Goal: Information Seeking & Learning: Learn about a topic

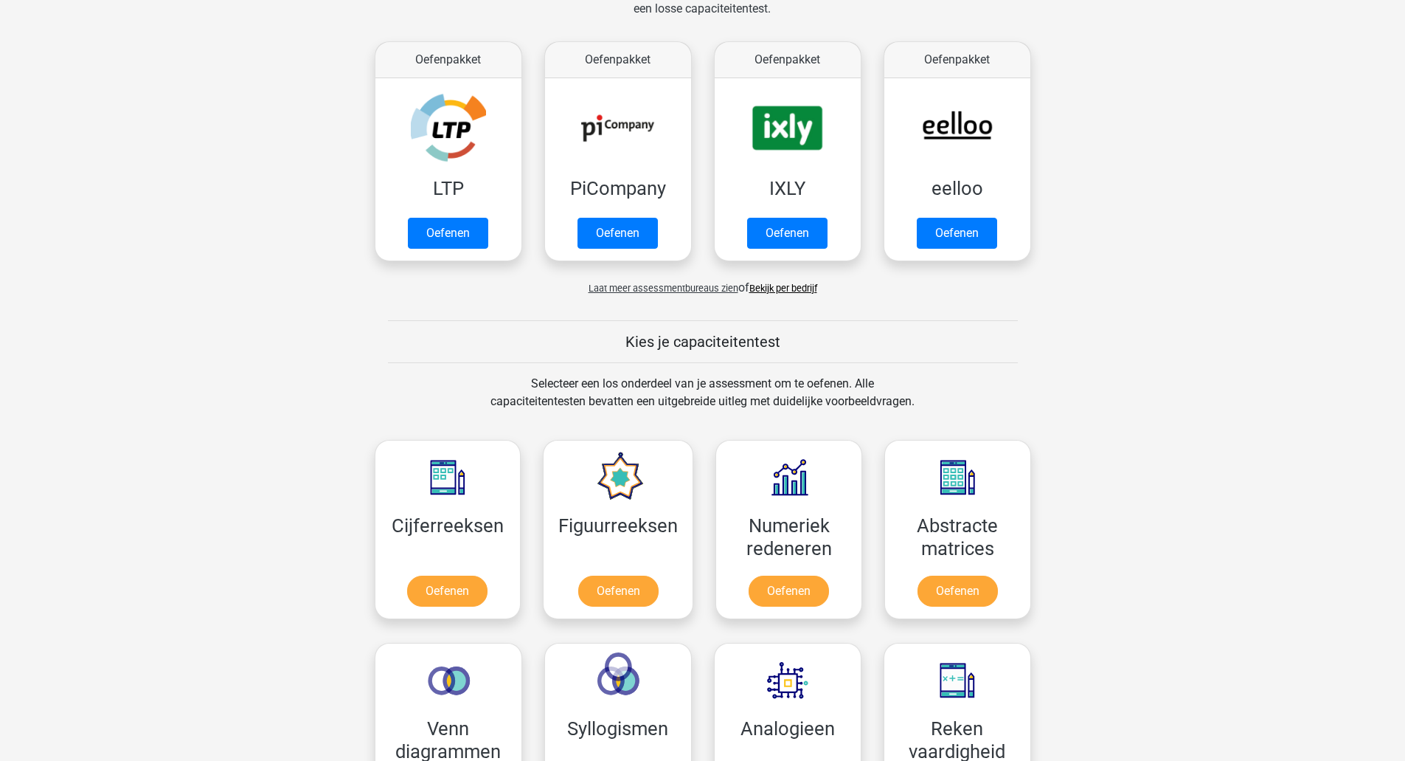
scroll to position [345, 0]
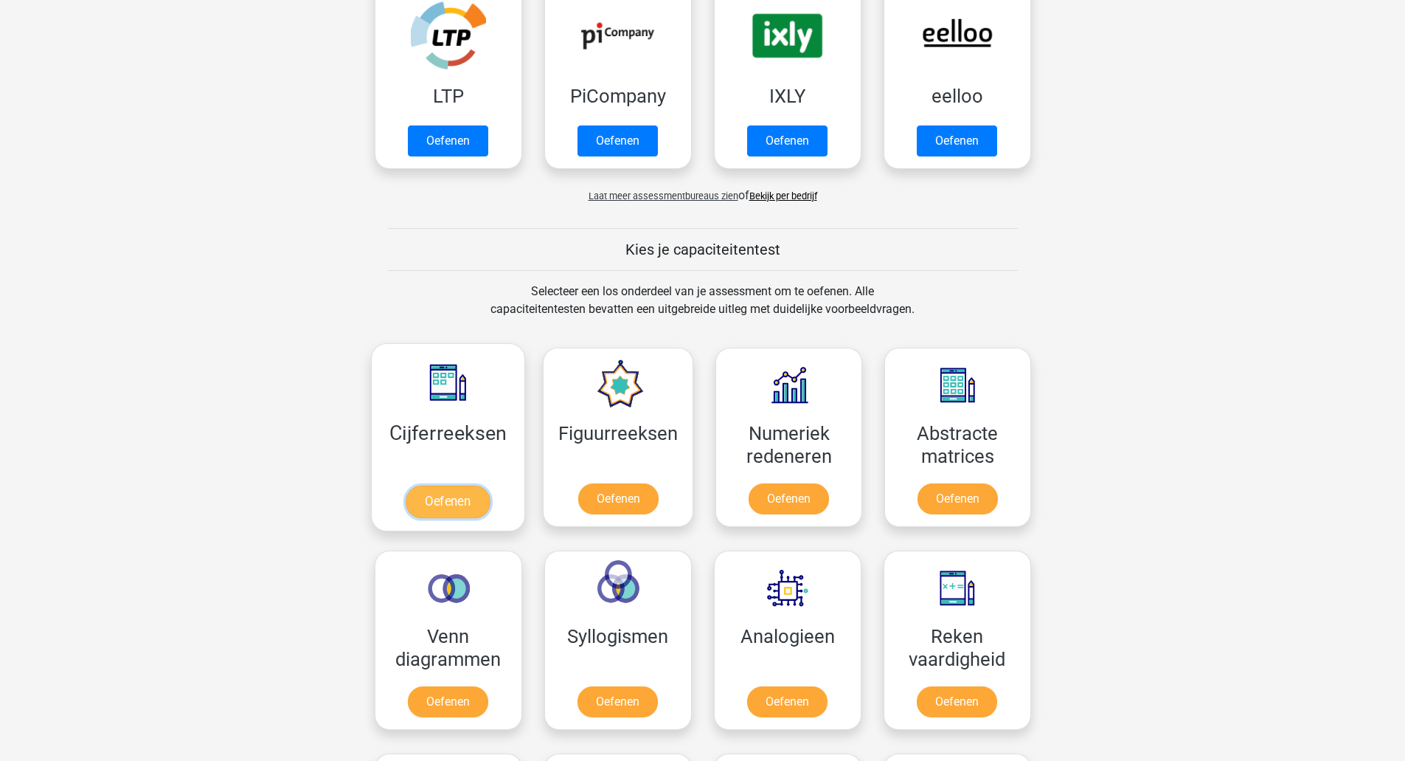
click at [449, 504] on link "Oefenen" at bounding box center [448, 501] width 84 height 32
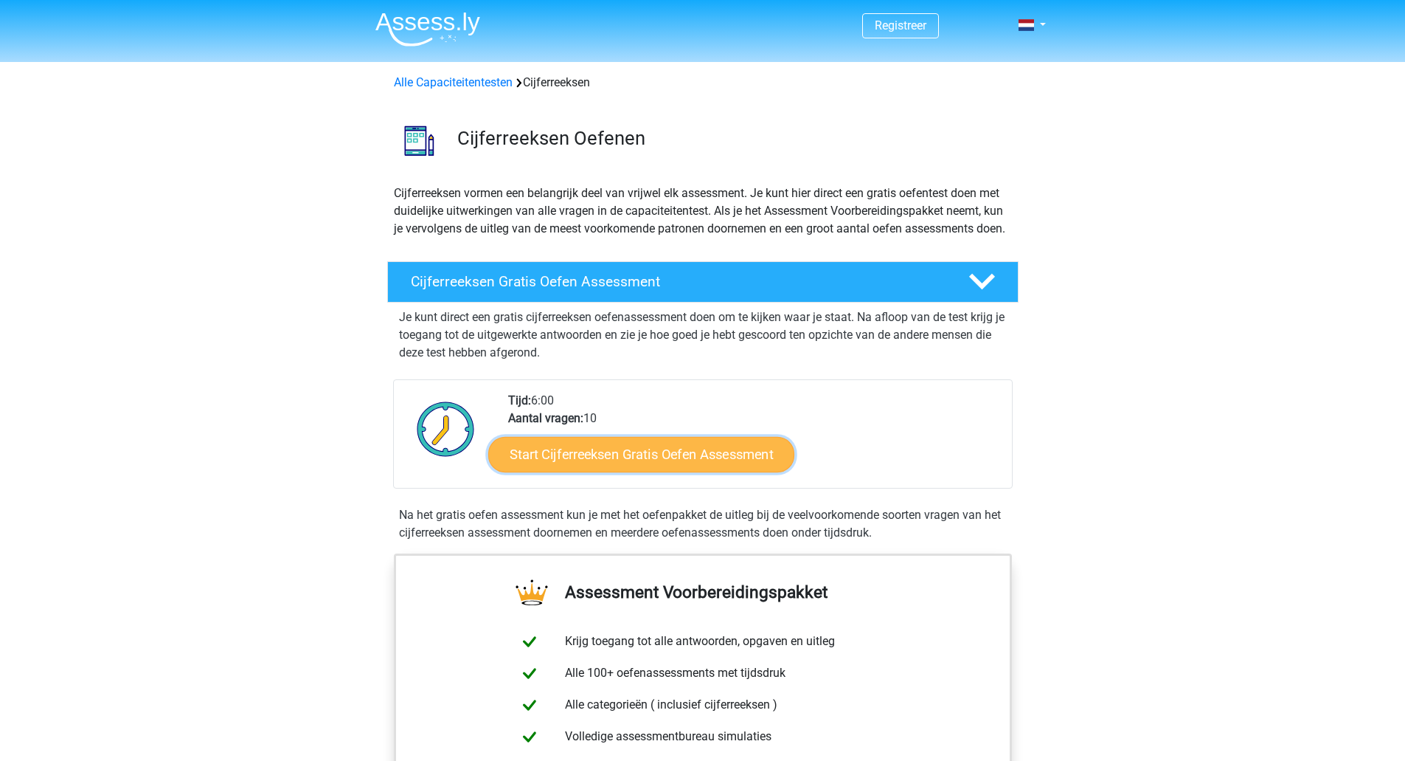
click at [661, 468] on link "Start Cijferreeksen Gratis Oefen Assessment" at bounding box center [641, 453] width 306 height 35
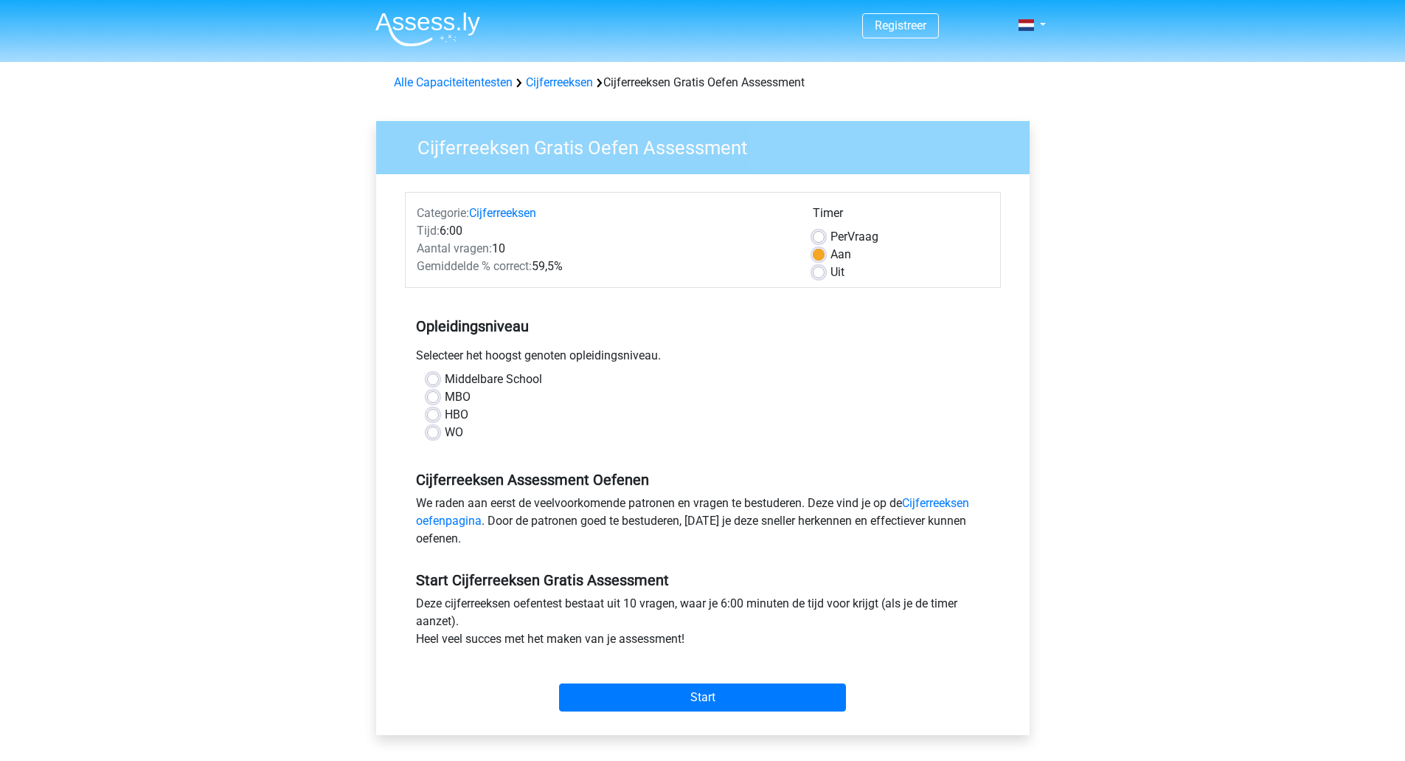
click at [445, 379] on label "Middelbare School" at bounding box center [493, 379] width 97 height 18
click at [432, 379] on input "Middelbare School" at bounding box center [433, 377] width 12 height 15
radio input "true"
click at [707, 690] on input "Start" at bounding box center [702, 697] width 287 height 28
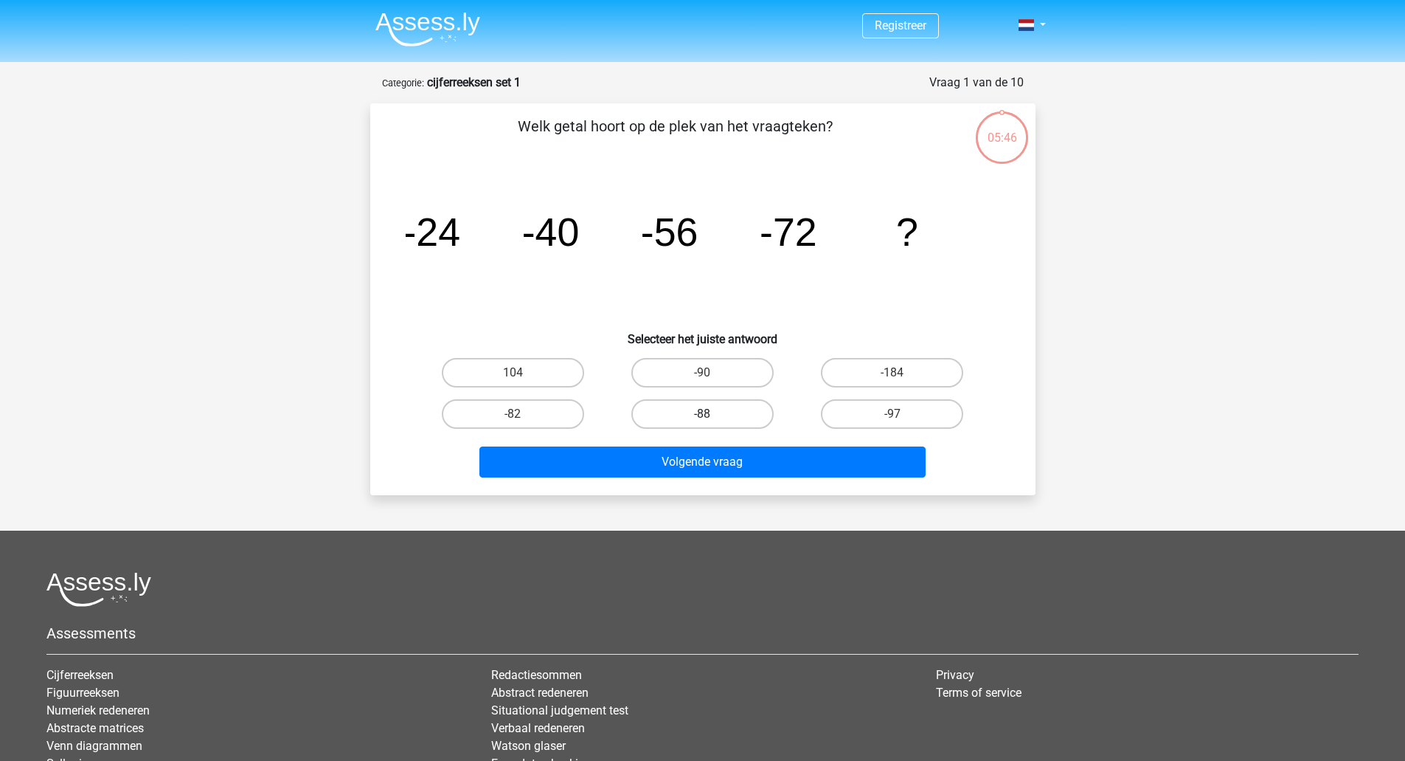
click at [692, 413] on label "-88" at bounding box center [702, 414] width 142 height 30
click at [702, 414] on input "-88" at bounding box center [707, 419] width 10 height 10
radio input "true"
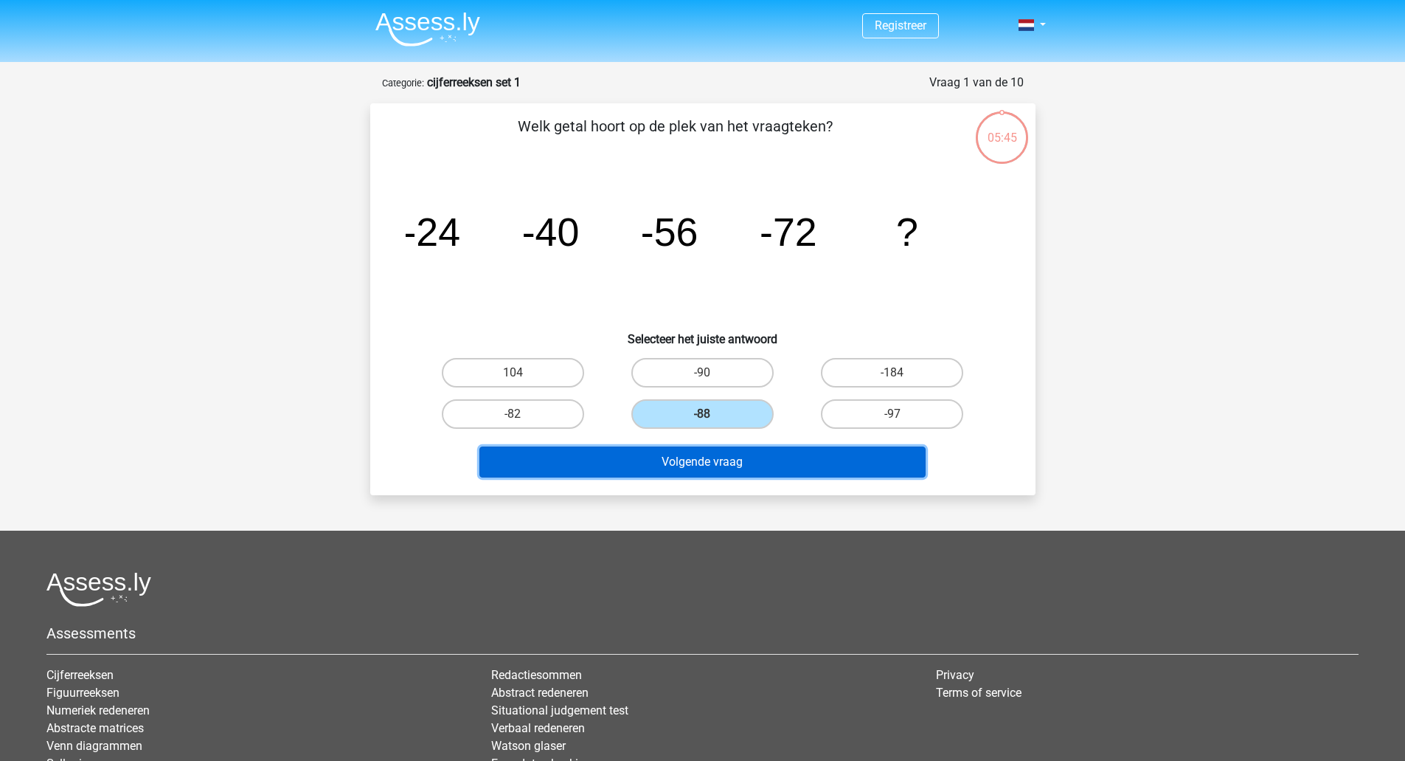
click at [698, 459] on button "Volgende vraag" at bounding box center [703, 461] width 446 height 31
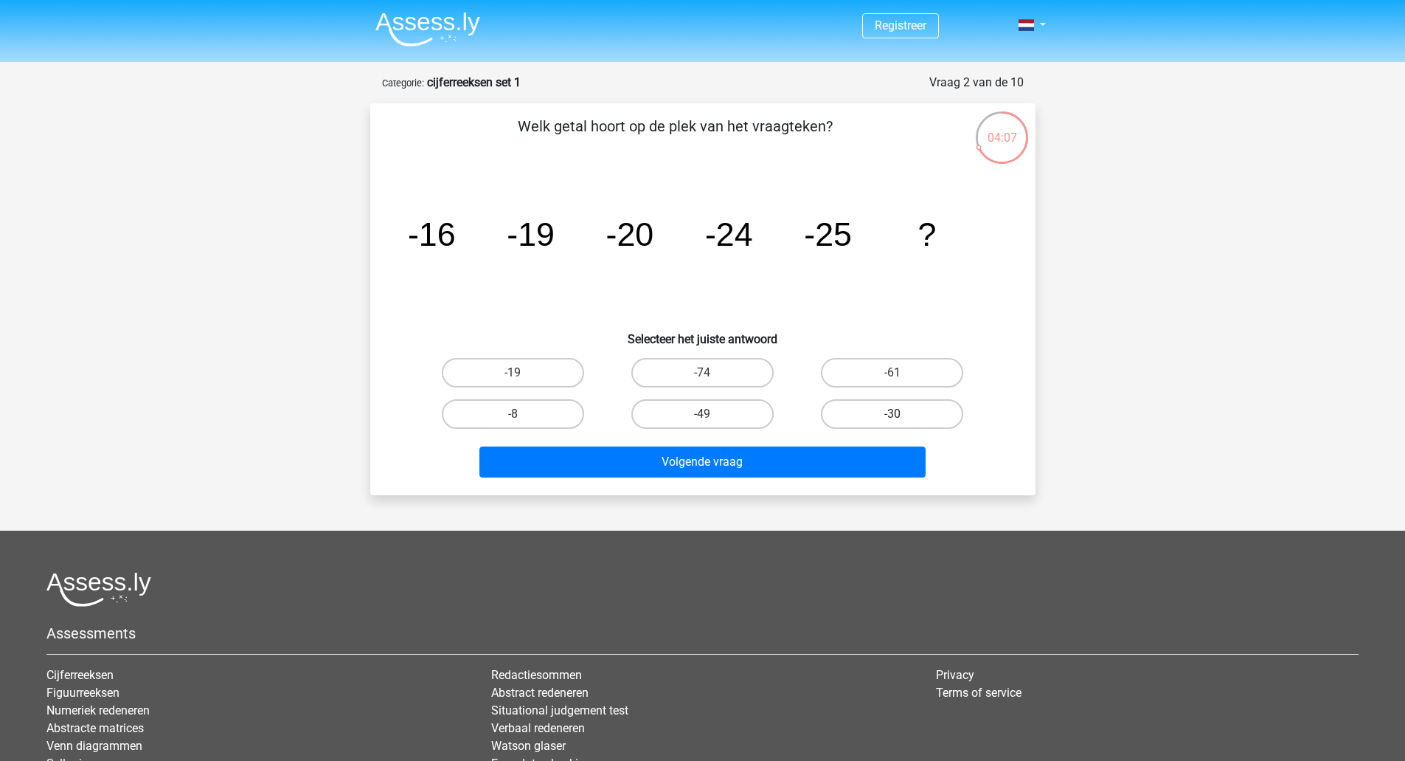
click at [901, 408] on label "-30" at bounding box center [892, 414] width 142 height 30
click at [901, 414] on input "-30" at bounding box center [898, 419] width 10 height 10
radio input "true"
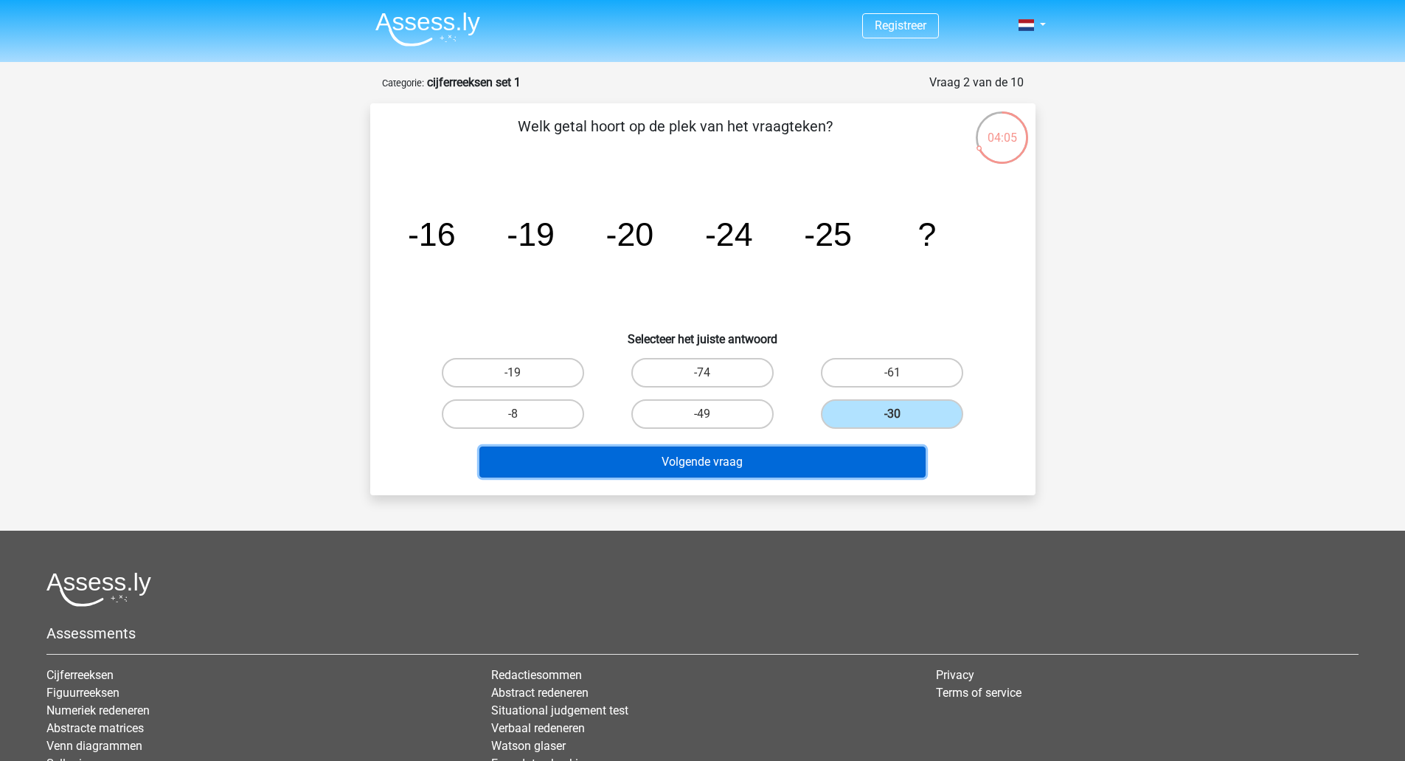
click at [738, 457] on button "Volgende vraag" at bounding box center [703, 461] width 446 height 31
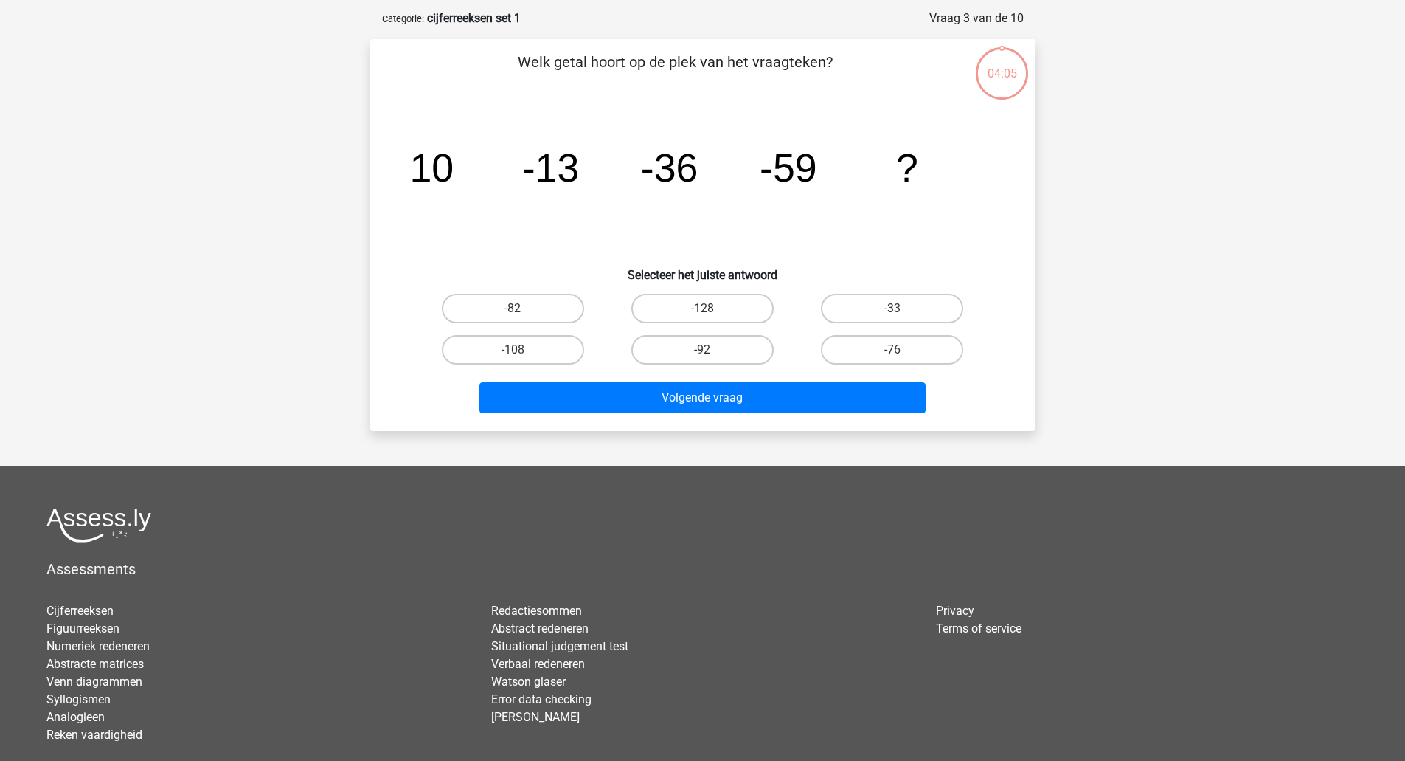
scroll to position [74, 0]
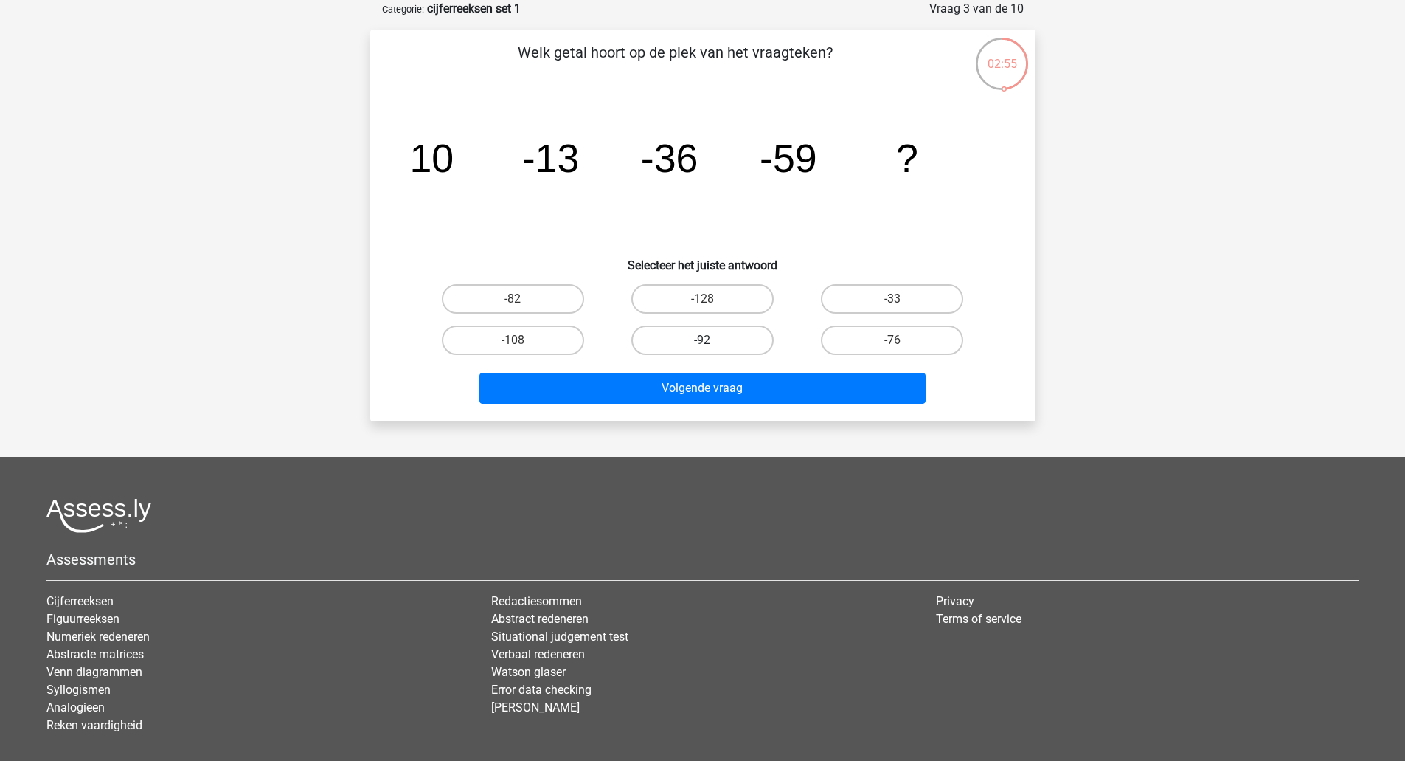
click at [661, 338] on label "-92" at bounding box center [702, 340] width 142 height 30
click at [702, 340] on input "-92" at bounding box center [707, 345] width 10 height 10
radio input "true"
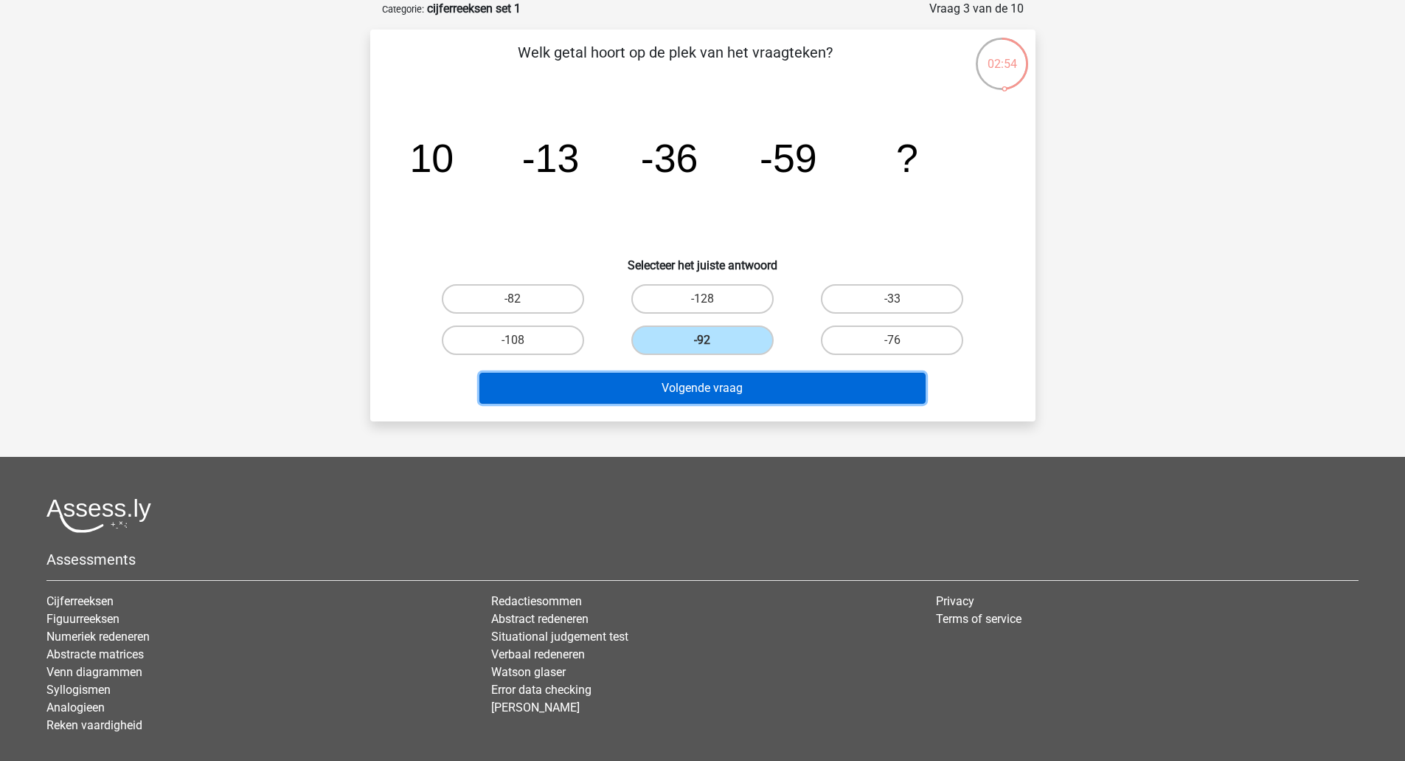
click at [725, 383] on button "Volgende vraag" at bounding box center [703, 388] width 446 height 31
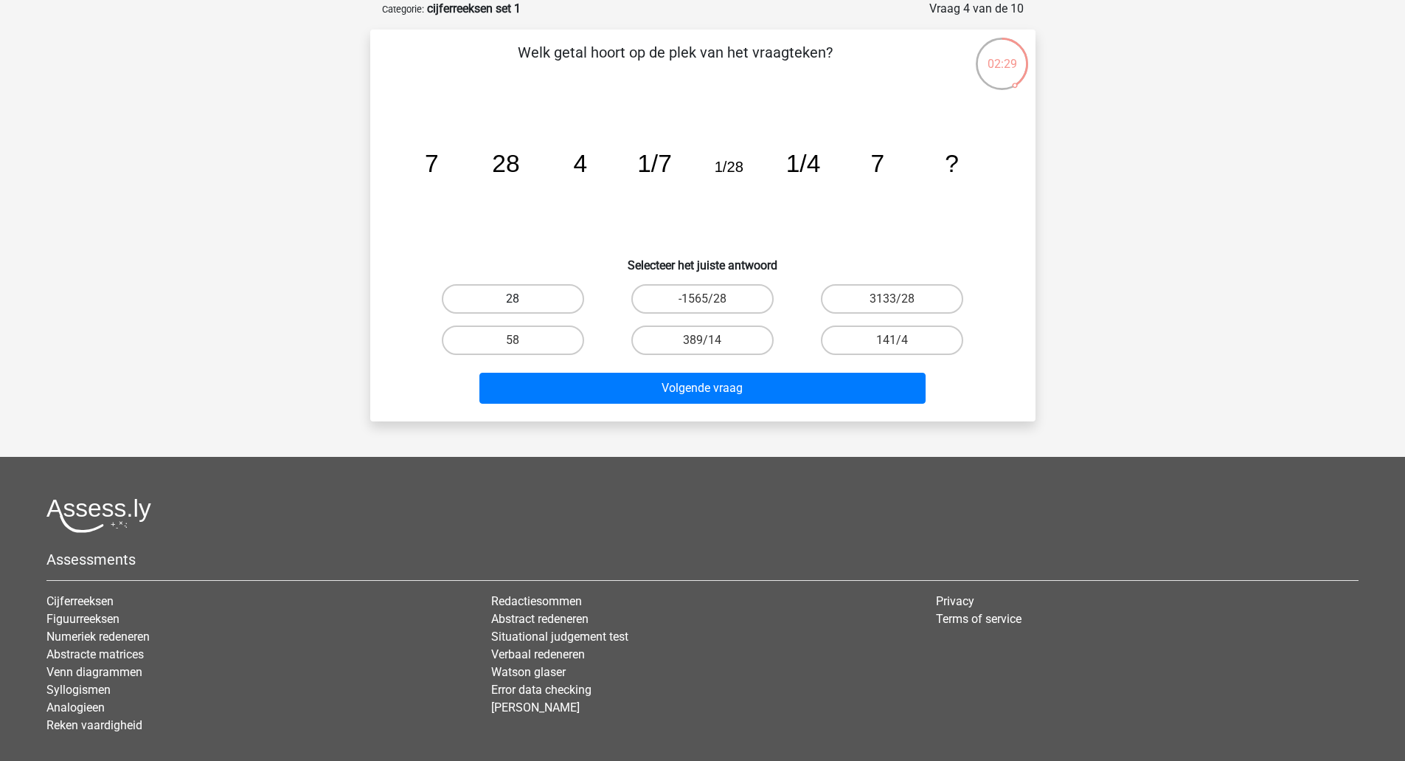
click at [525, 297] on label "28" at bounding box center [513, 299] width 142 height 30
click at [522, 299] on input "28" at bounding box center [518, 304] width 10 height 10
radio input "true"
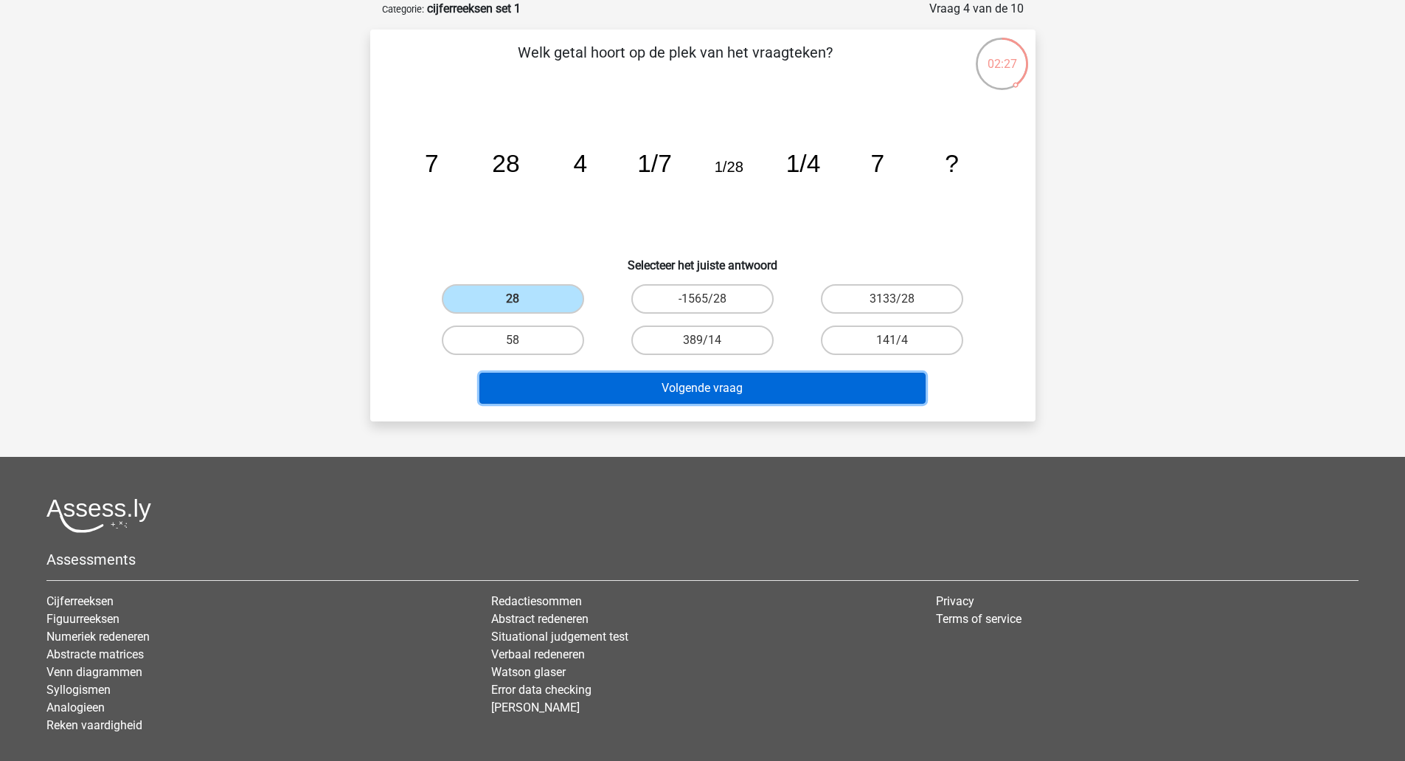
click at [744, 387] on button "Volgende vraag" at bounding box center [703, 388] width 446 height 31
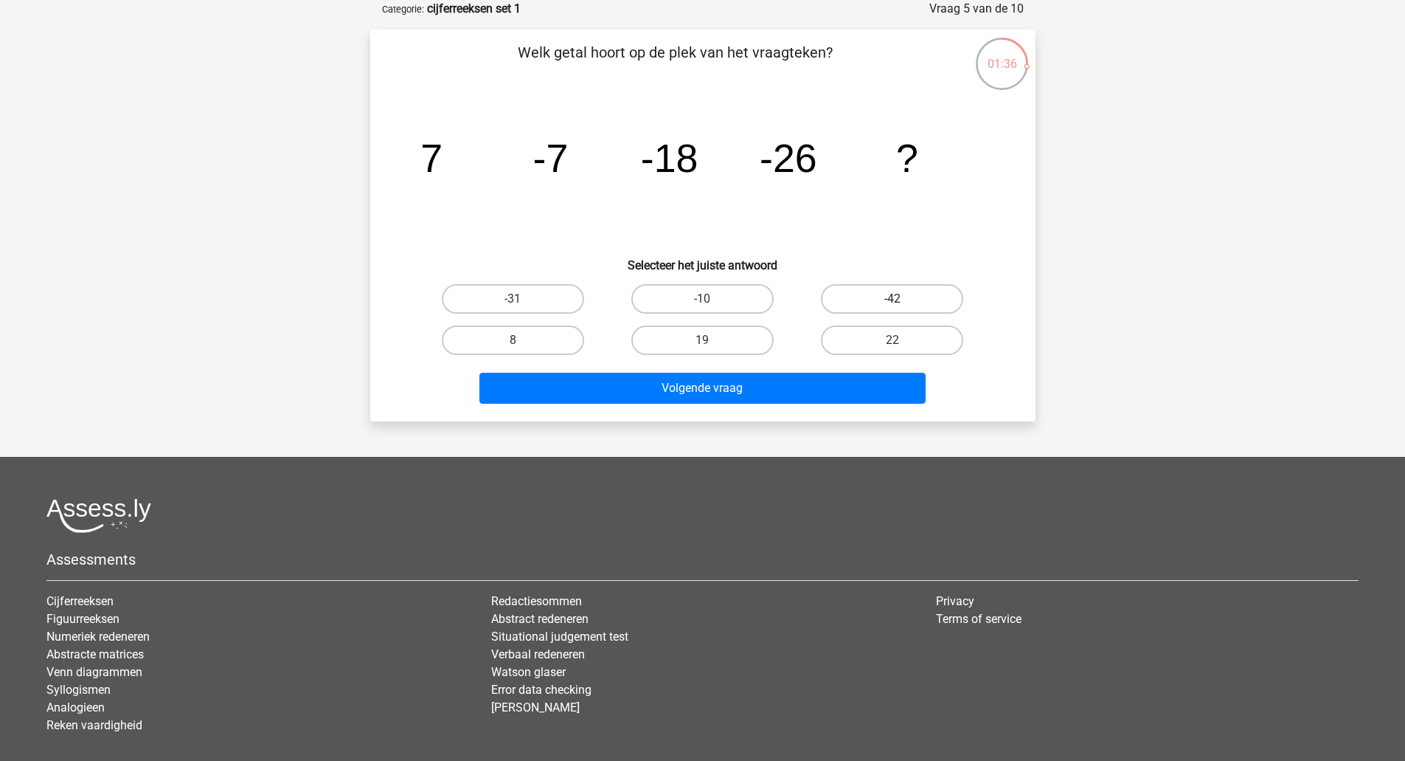
click at [885, 297] on label "-42" at bounding box center [892, 299] width 142 height 30
click at [893, 299] on input "-42" at bounding box center [898, 304] width 10 height 10
radio input "true"
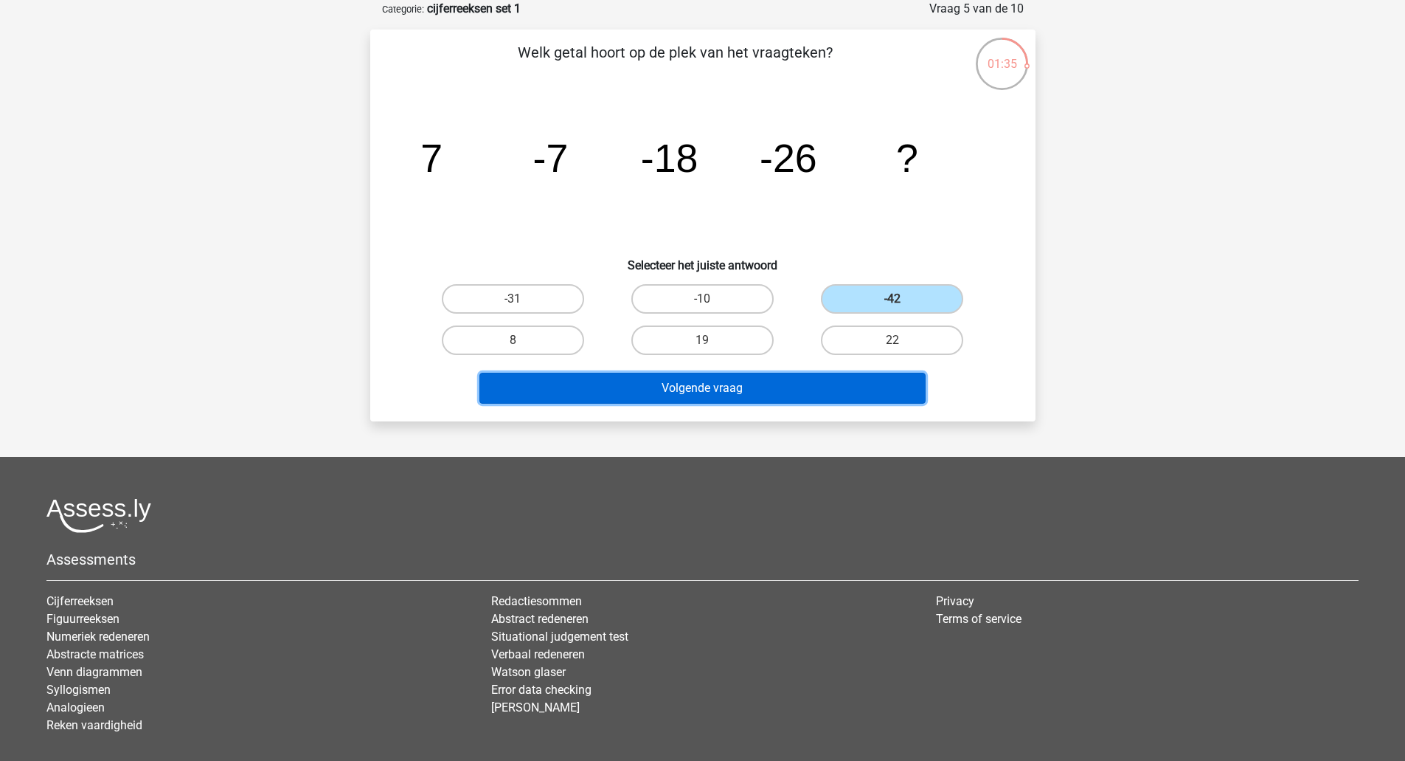
click at [747, 387] on button "Volgende vraag" at bounding box center [703, 388] width 446 height 31
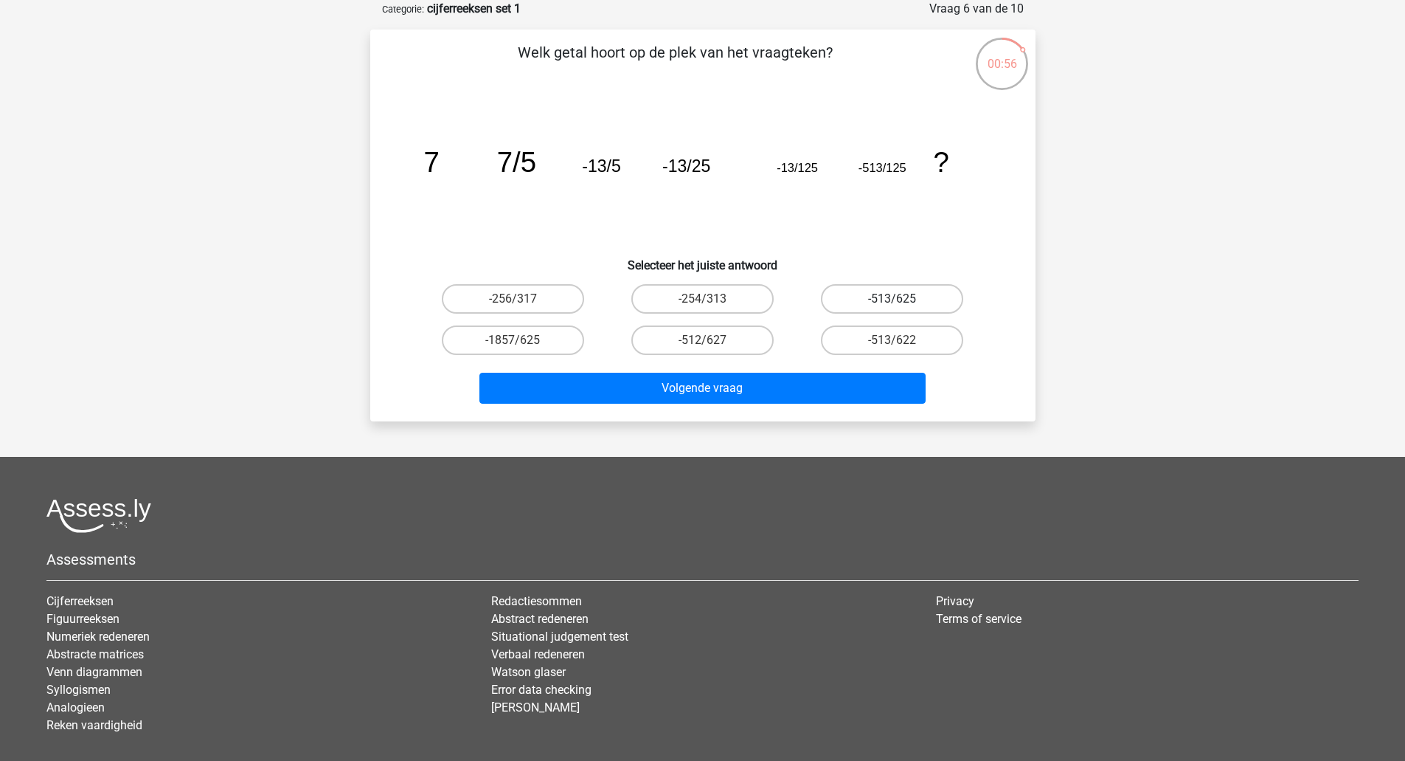
click at [882, 297] on label "-513/625" at bounding box center [892, 299] width 142 height 30
click at [893, 299] on input "-513/625" at bounding box center [898, 304] width 10 height 10
radio input "true"
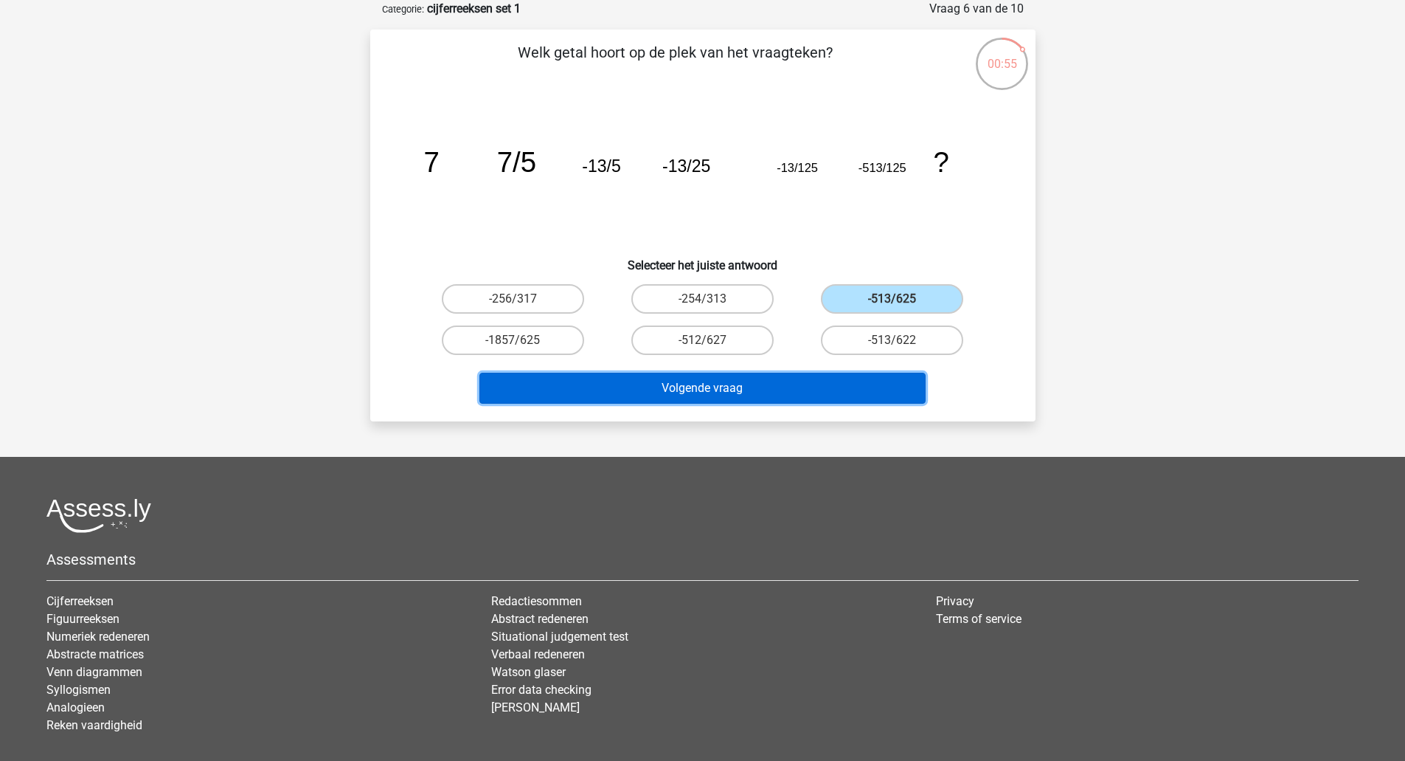
click at [671, 381] on button "Volgende vraag" at bounding box center [703, 388] width 446 height 31
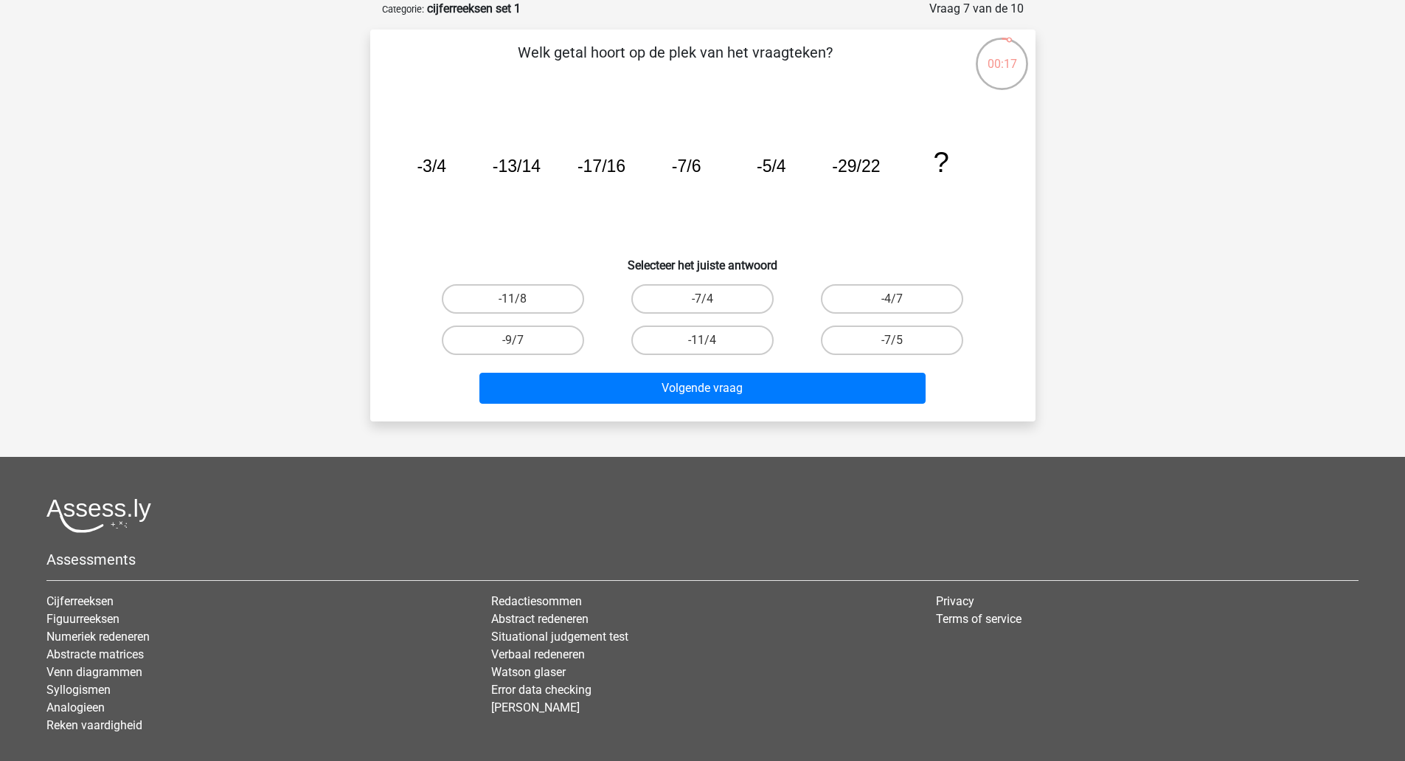
click at [520, 340] on input "-9/7" at bounding box center [518, 345] width 10 height 10
radio input "true"
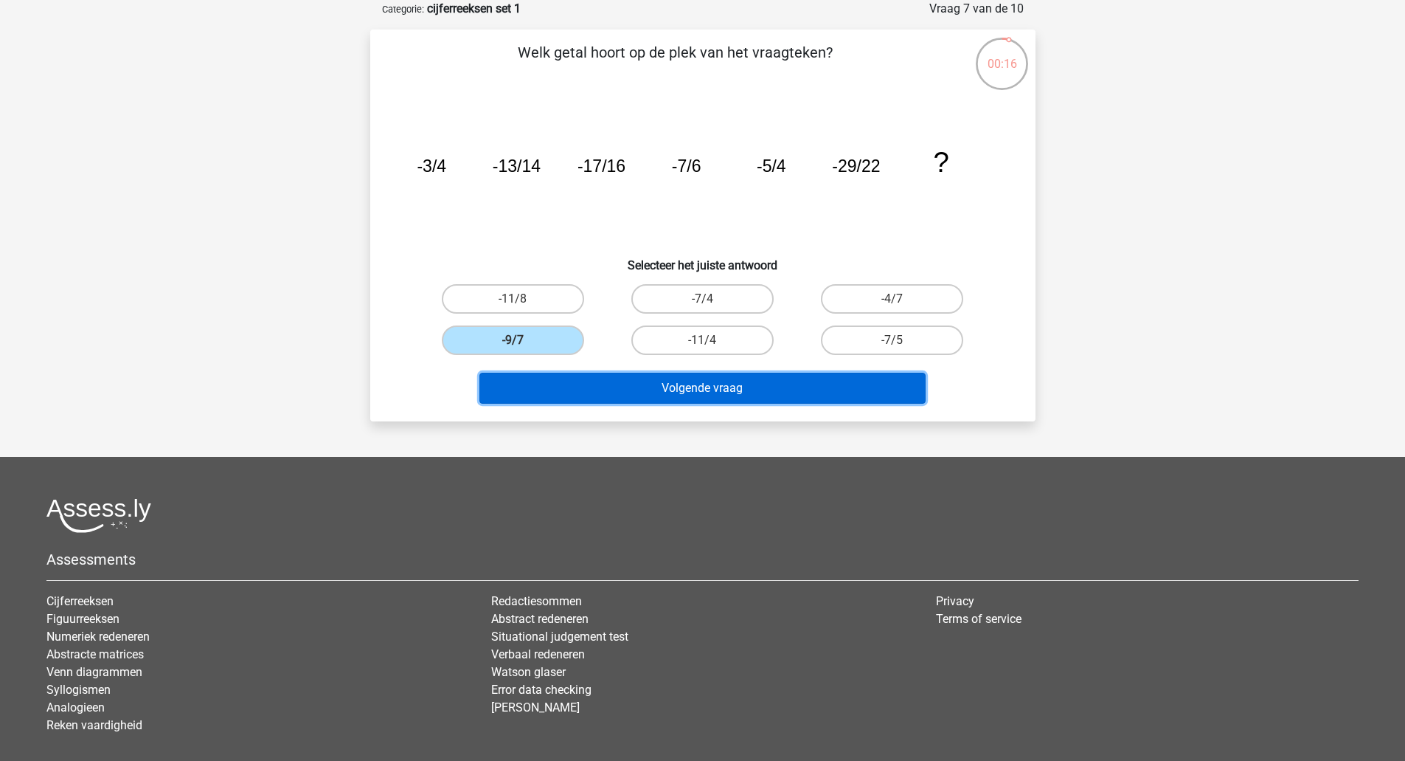
click at [733, 387] on button "Volgende vraag" at bounding box center [703, 388] width 446 height 31
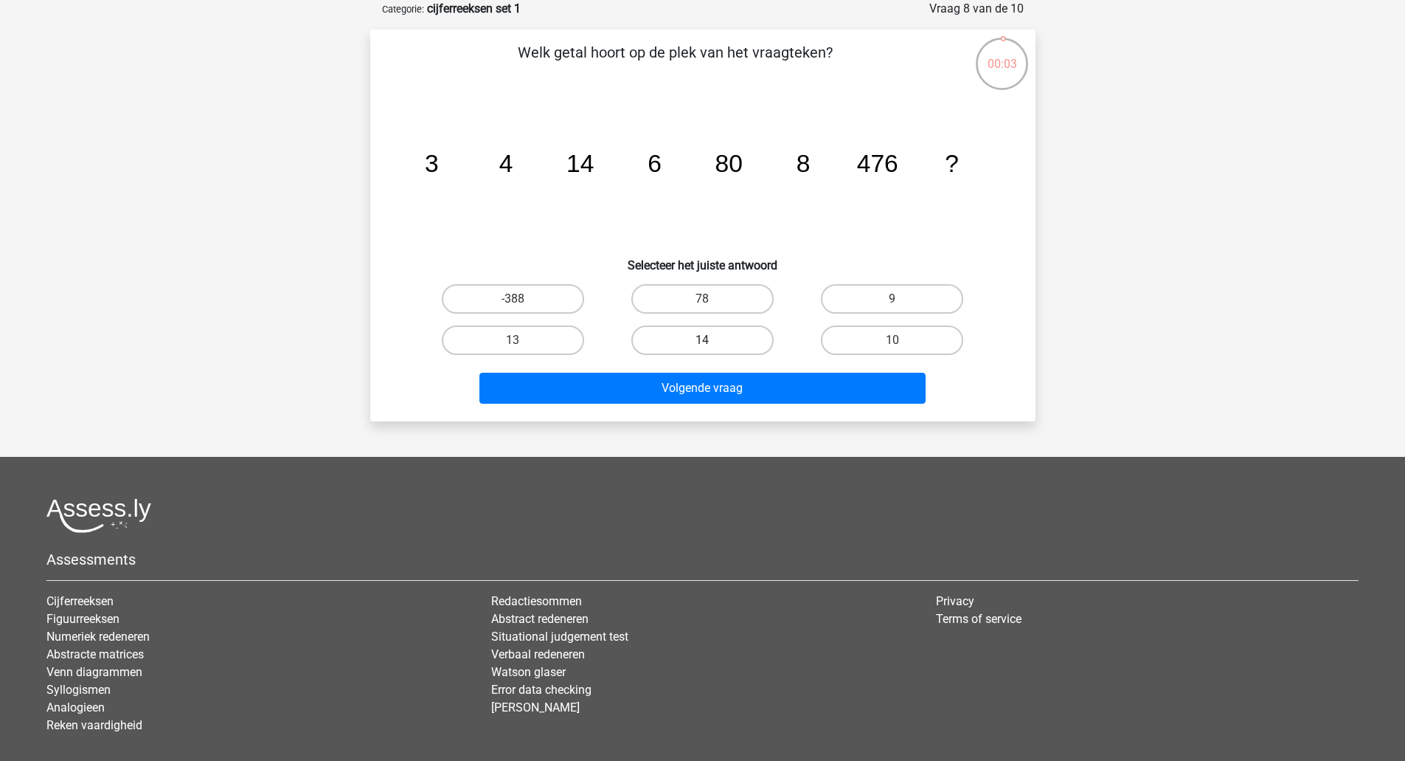
click at [718, 339] on label "14" at bounding box center [702, 340] width 142 height 30
click at [712, 340] on input "14" at bounding box center [707, 345] width 10 height 10
radio input "true"
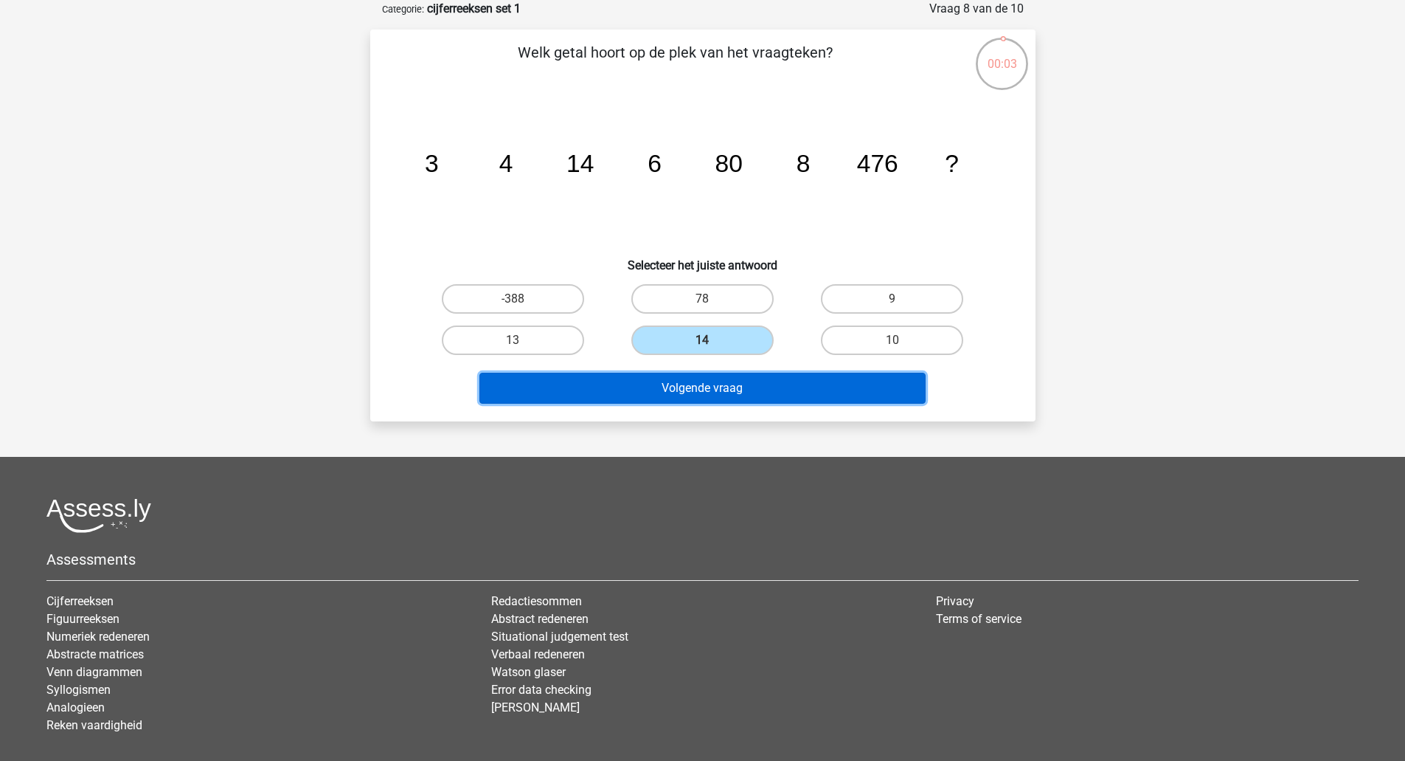
click at [720, 379] on button "Volgende vraag" at bounding box center [703, 388] width 446 height 31
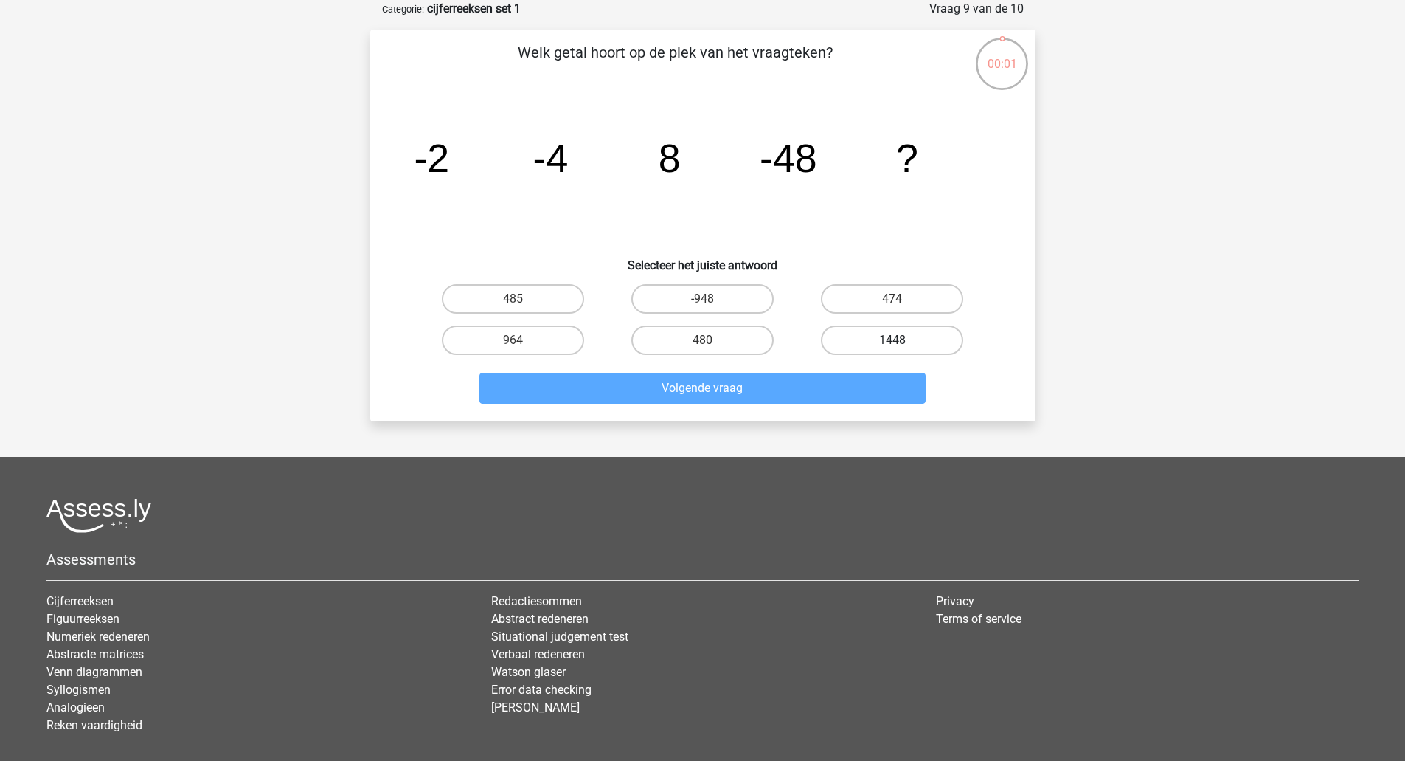
click at [866, 337] on label "1448" at bounding box center [892, 340] width 142 height 30
click at [893, 340] on input "1448" at bounding box center [898, 345] width 10 height 10
radio input "true"
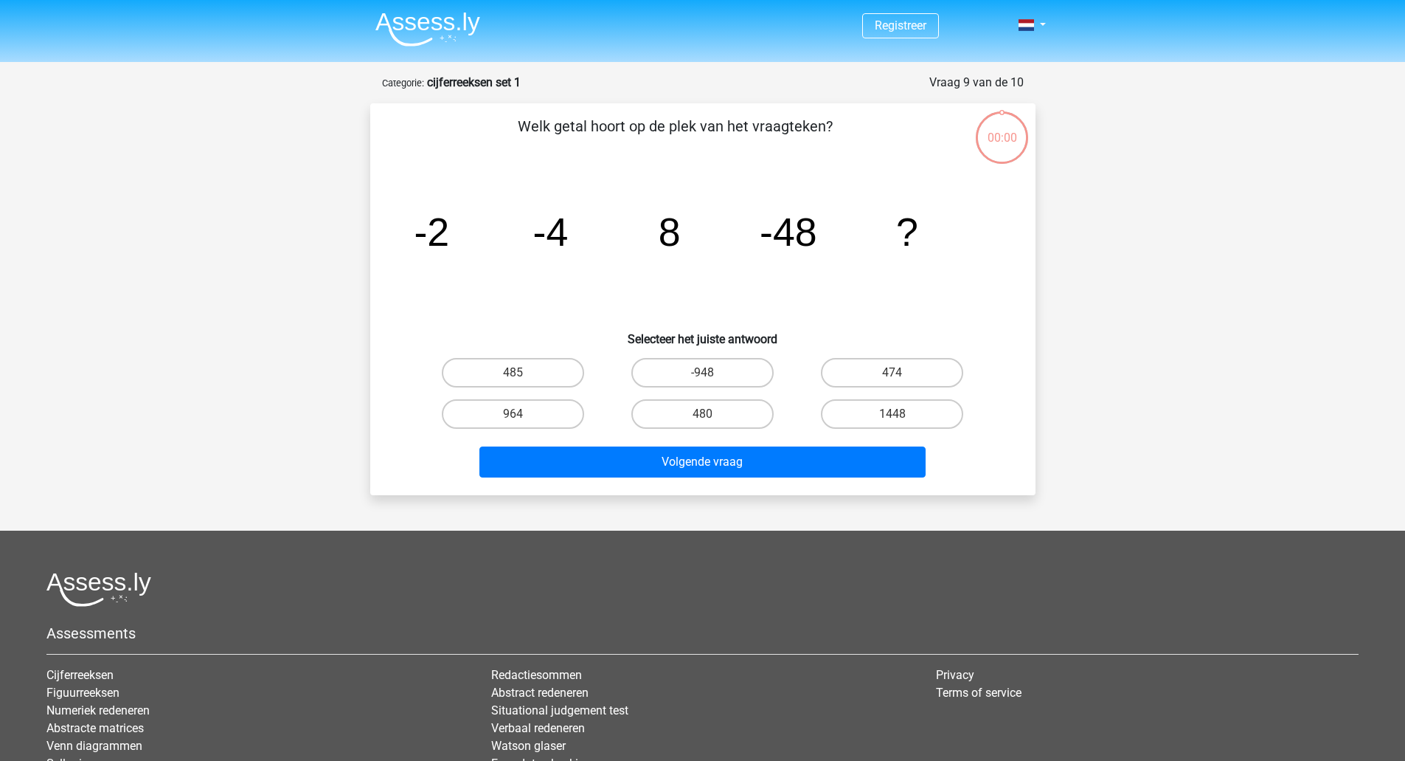
scroll to position [74, 0]
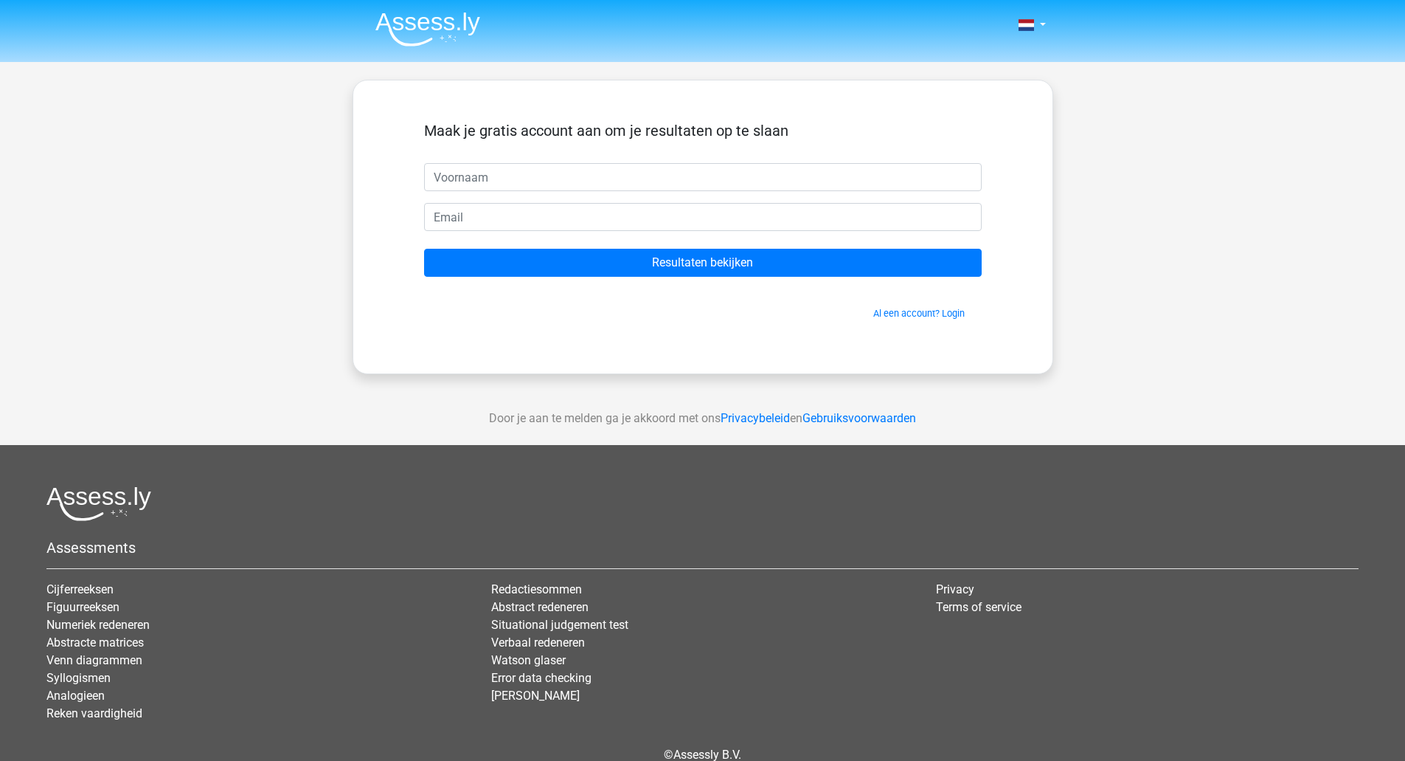
click at [492, 178] on input "text" at bounding box center [703, 177] width 558 height 28
type input "fritz"
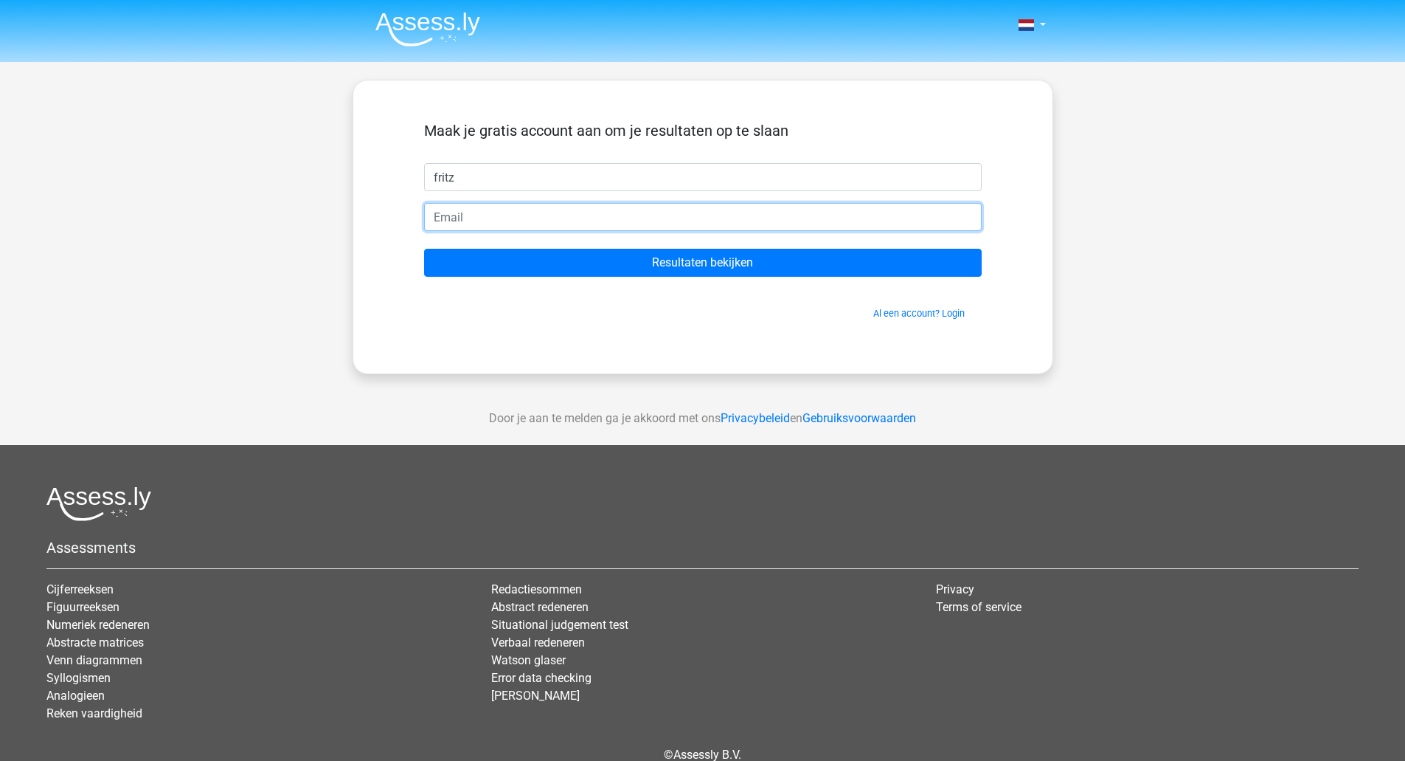
click at [471, 215] on input "email" at bounding box center [703, 217] width 558 height 28
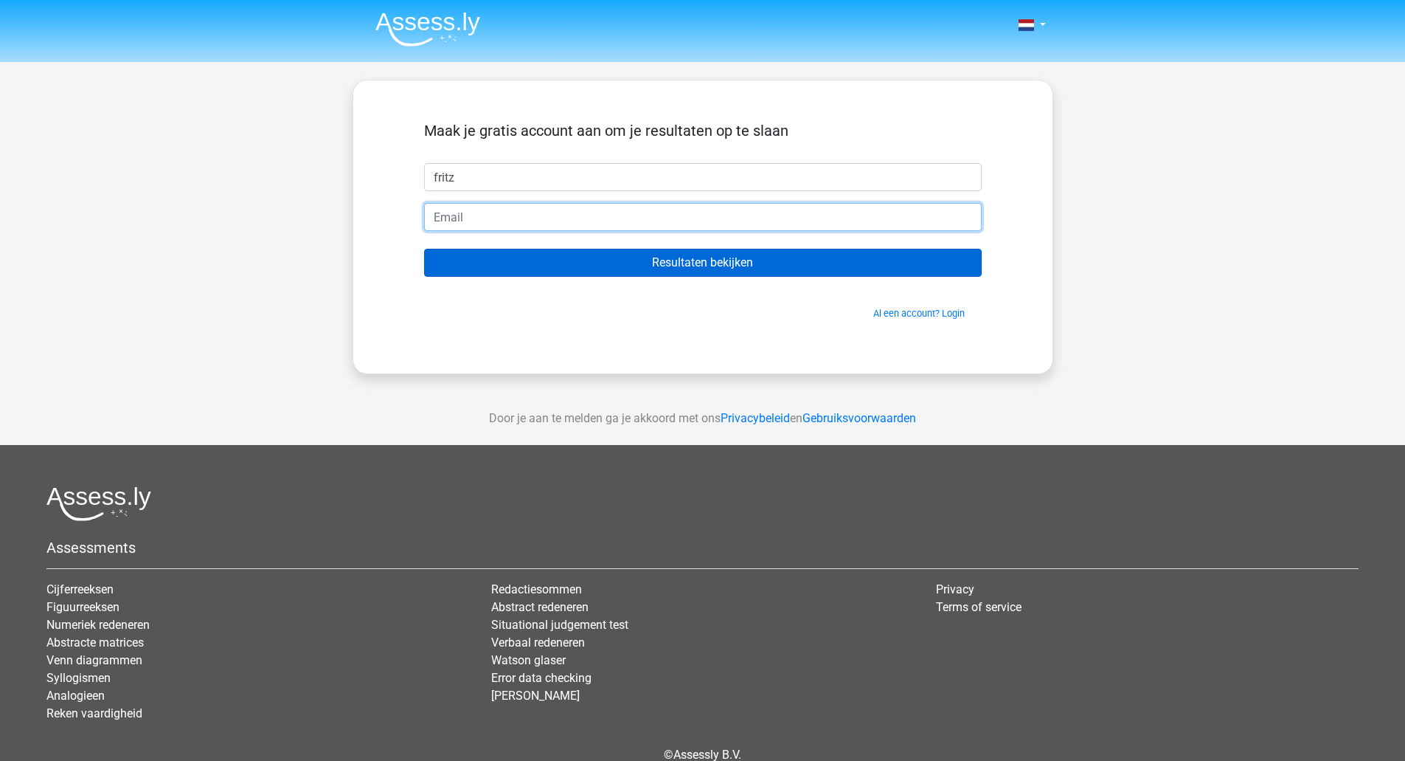
type input "[PERSON_NAME][EMAIL_ADDRESS][DOMAIN_NAME]"
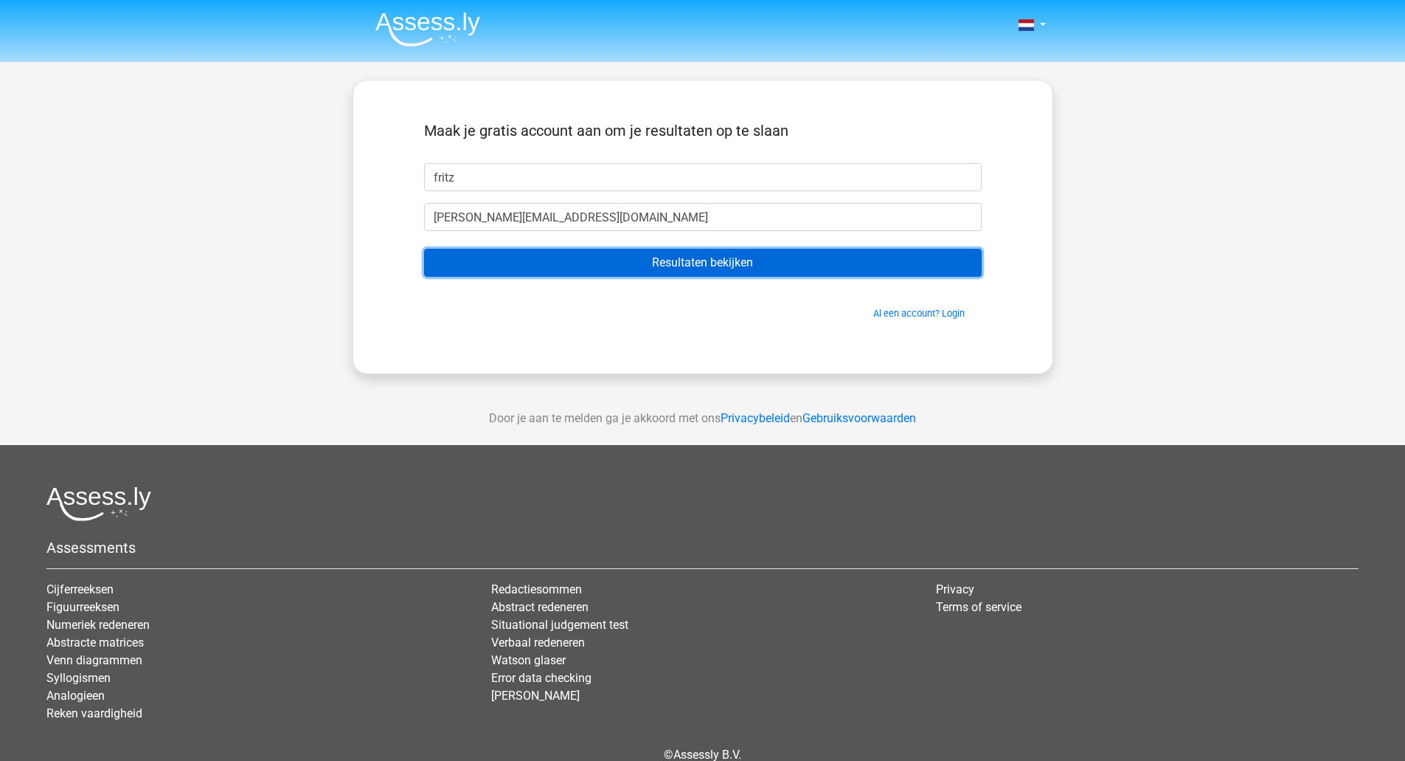
click at [704, 260] on input "Resultaten bekijken" at bounding box center [703, 263] width 558 height 28
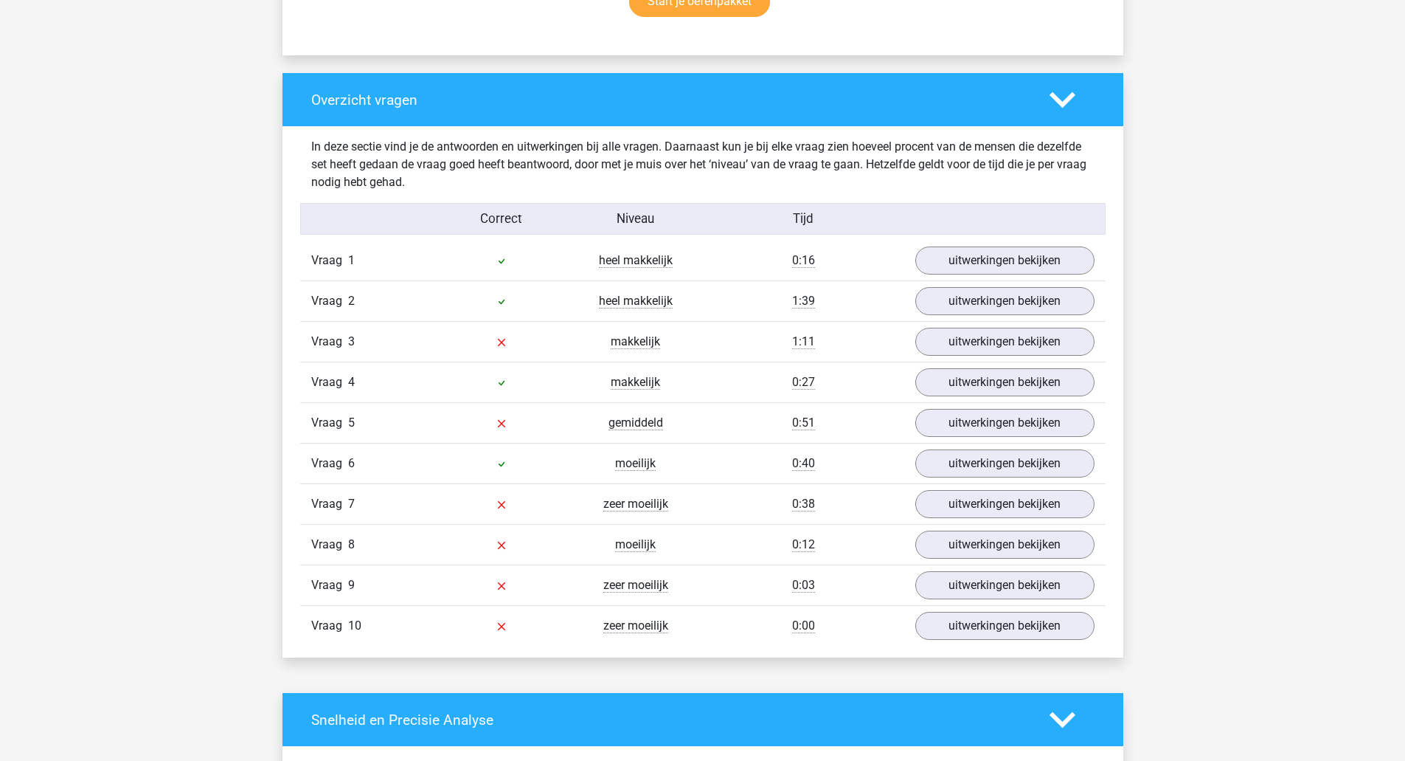
scroll to position [1033, 0]
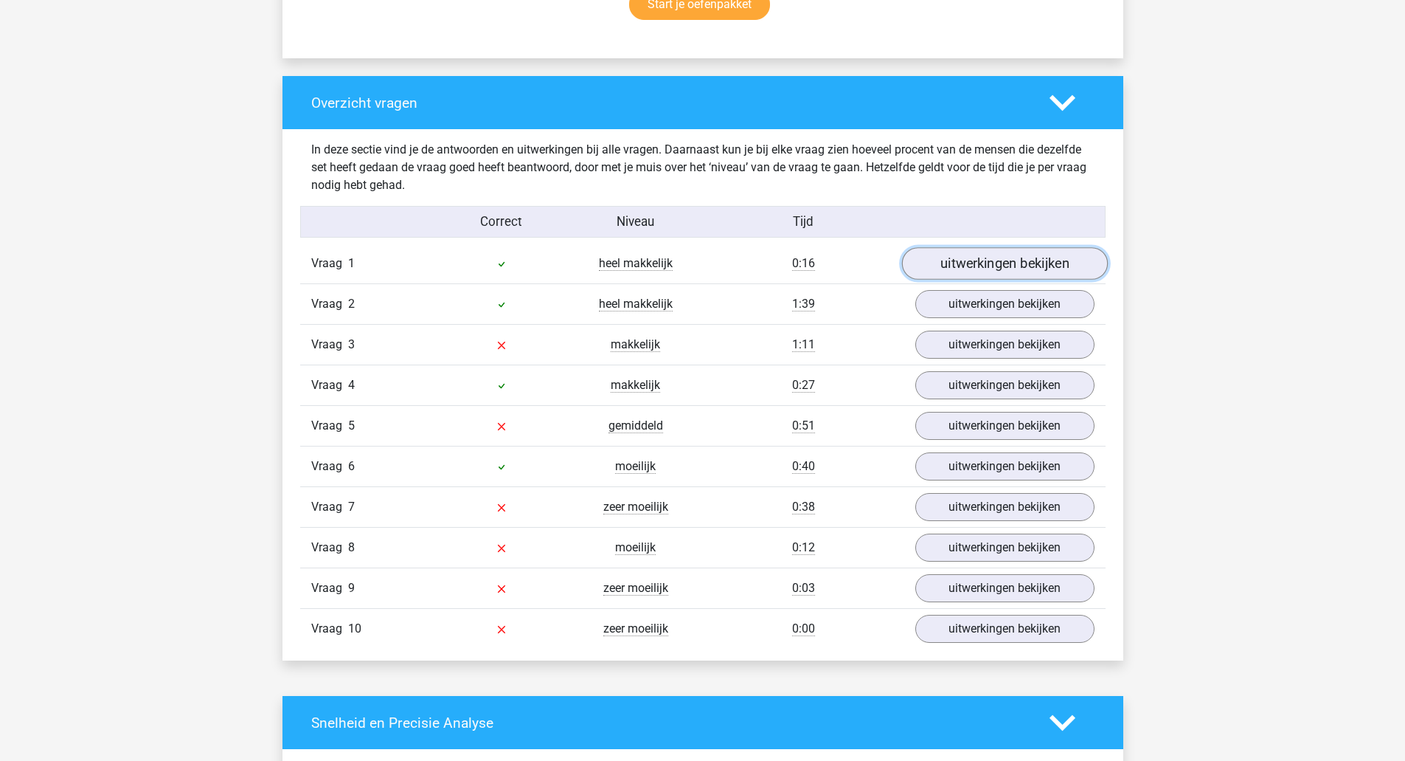
click at [980, 260] on link "uitwerkingen bekijken" at bounding box center [1004, 264] width 206 height 32
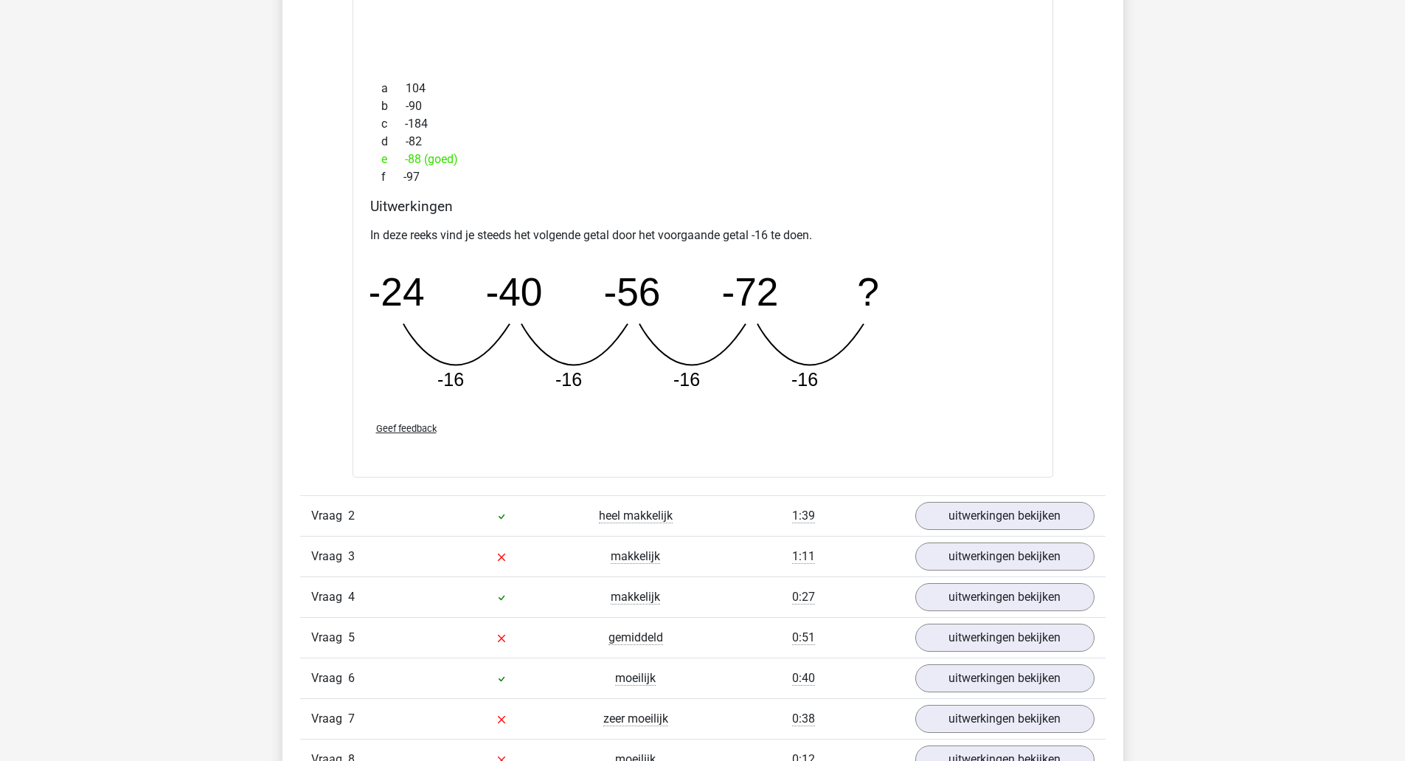
scroll to position [1721, 0]
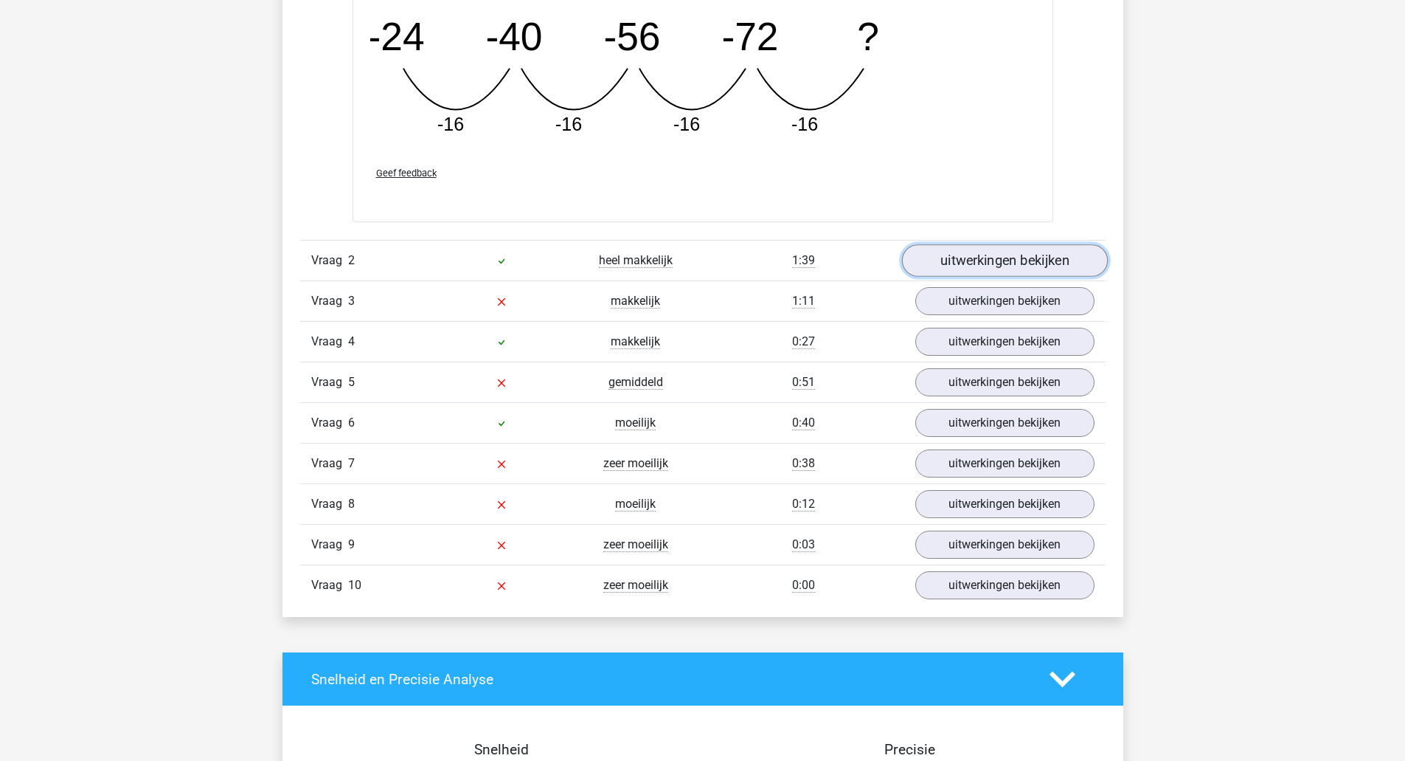
click at [1008, 267] on link "uitwerkingen bekijken" at bounding box center [1004, 260] width 206 height 32
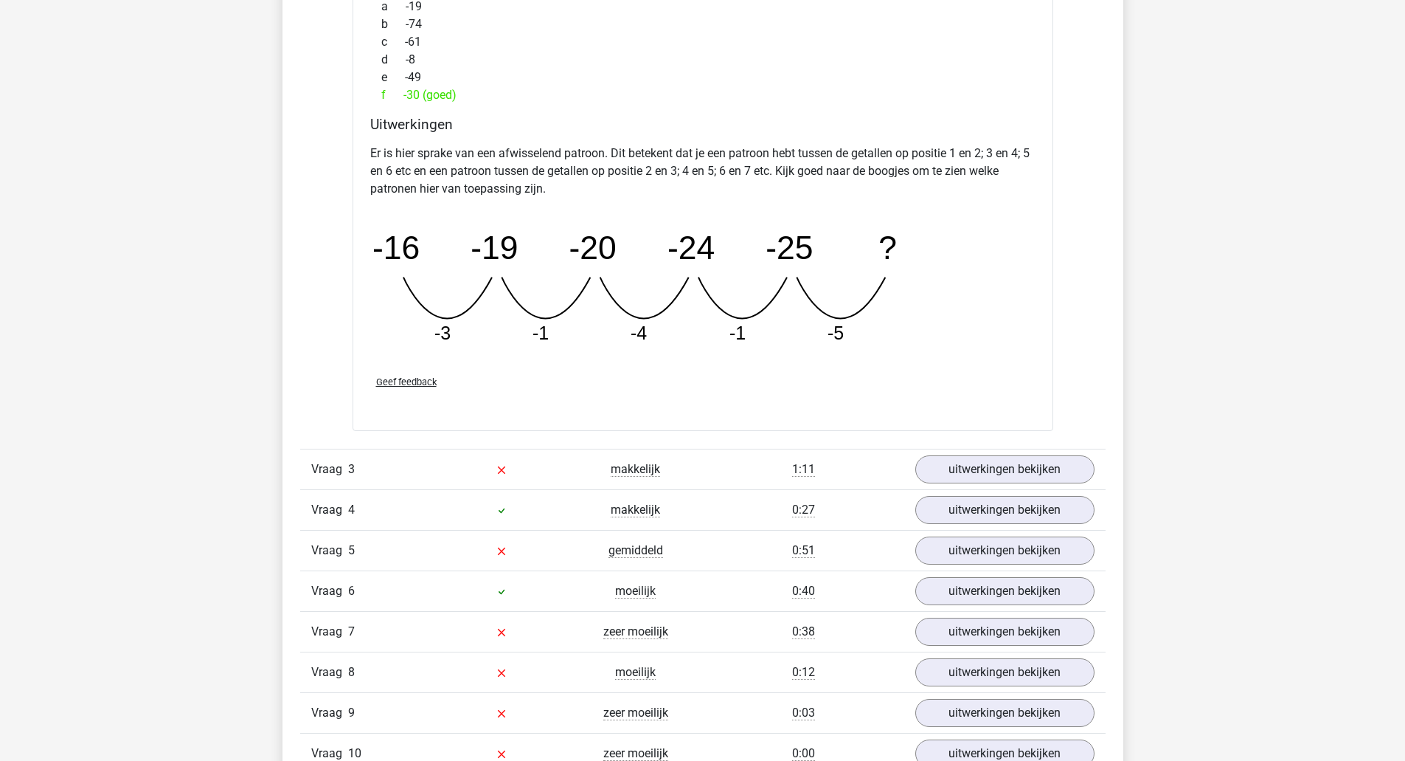
scroll to position [2237, 0]
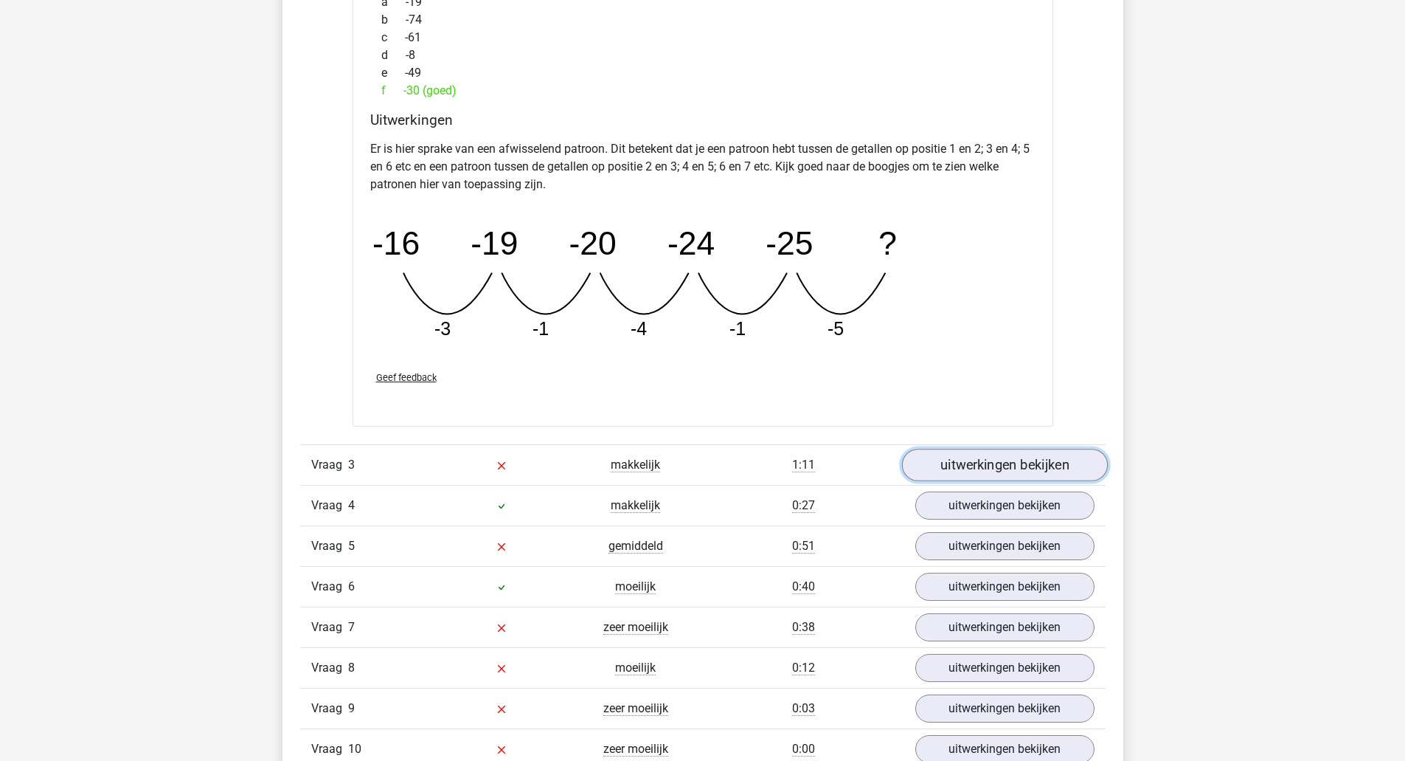
click at [991, 479] on link "uitwerkingen bekijken" at bounding box center [1004, 465] width 206 height 32
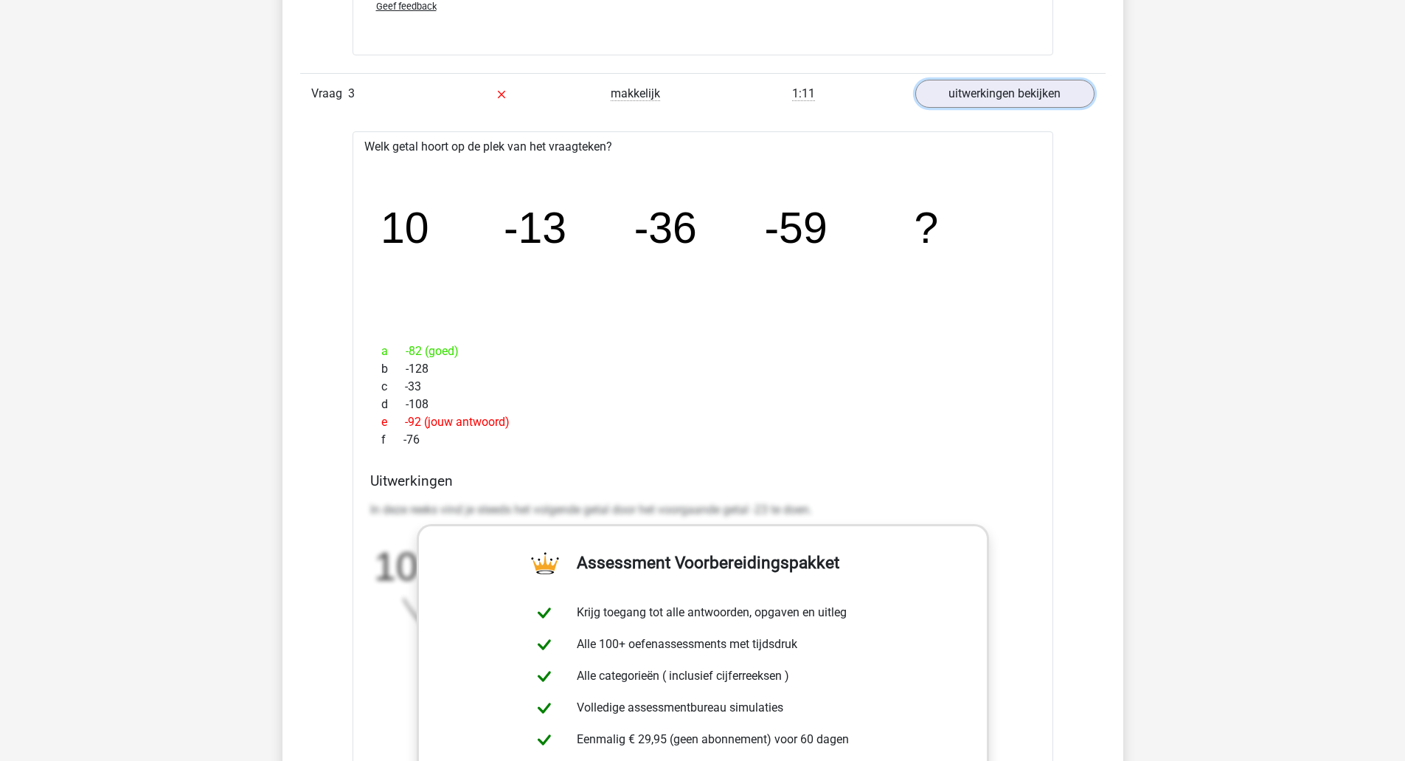
scroll to position [2582, 0]
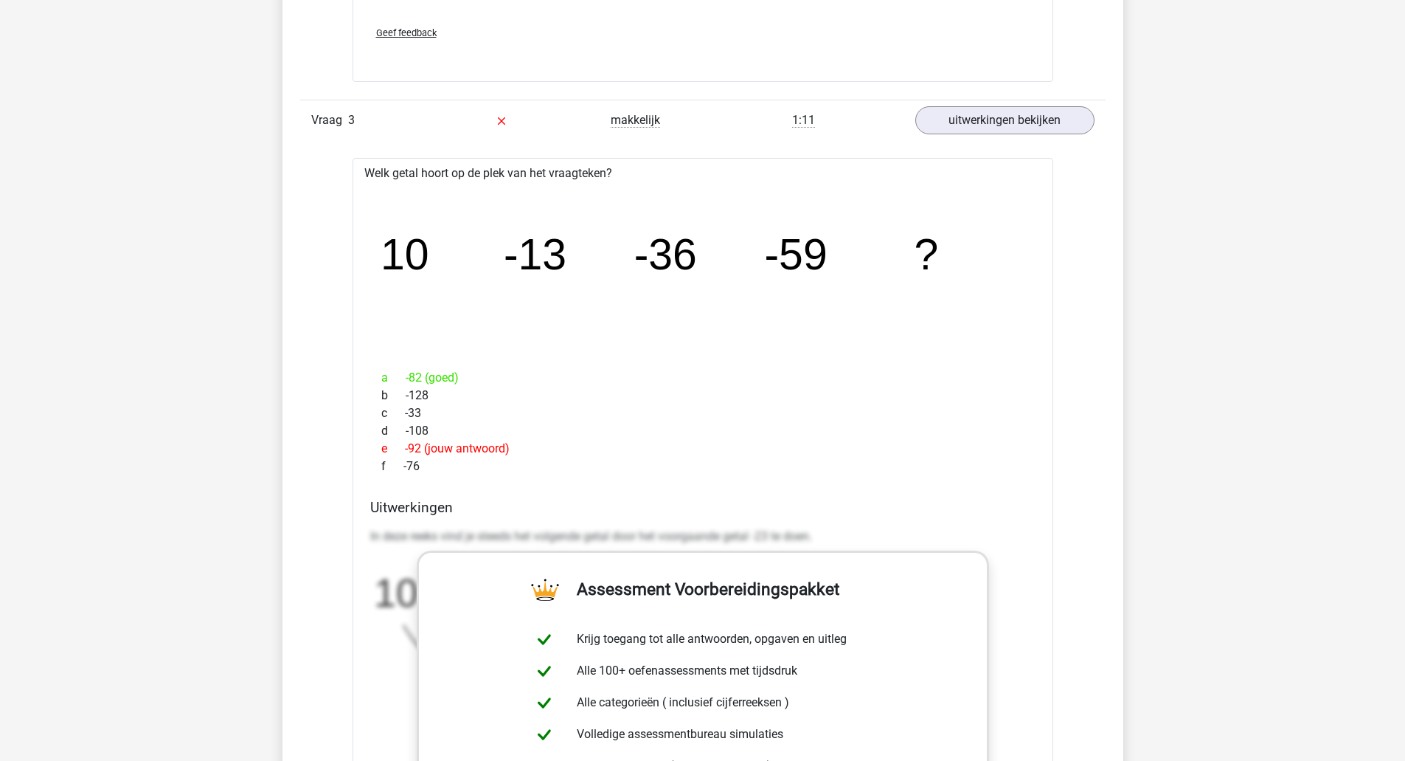
click at [916, 291] on icon "image/svg+xml 10 -13 -36 -59 ?" at bounding box center [703, 270] width 654 height 164
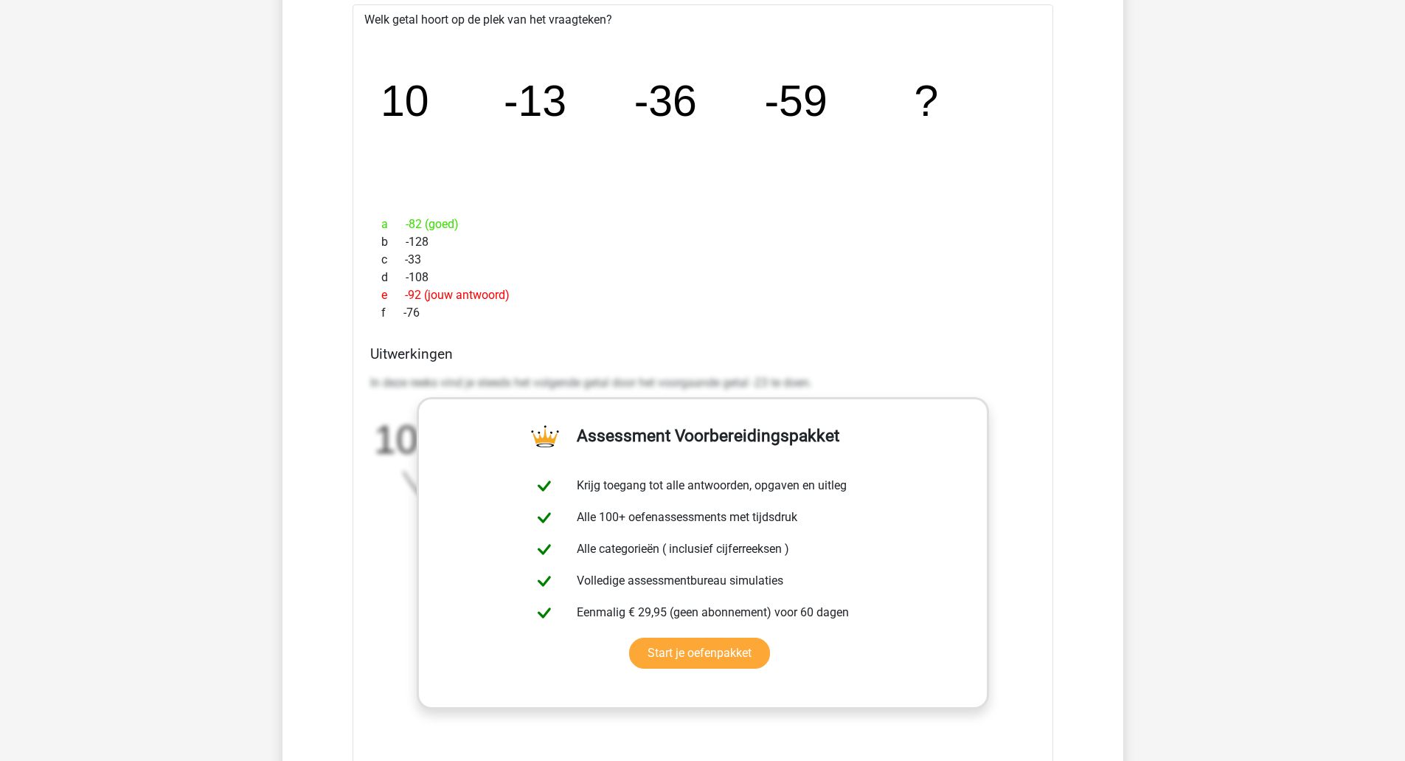
scroll to position [3098, 0]
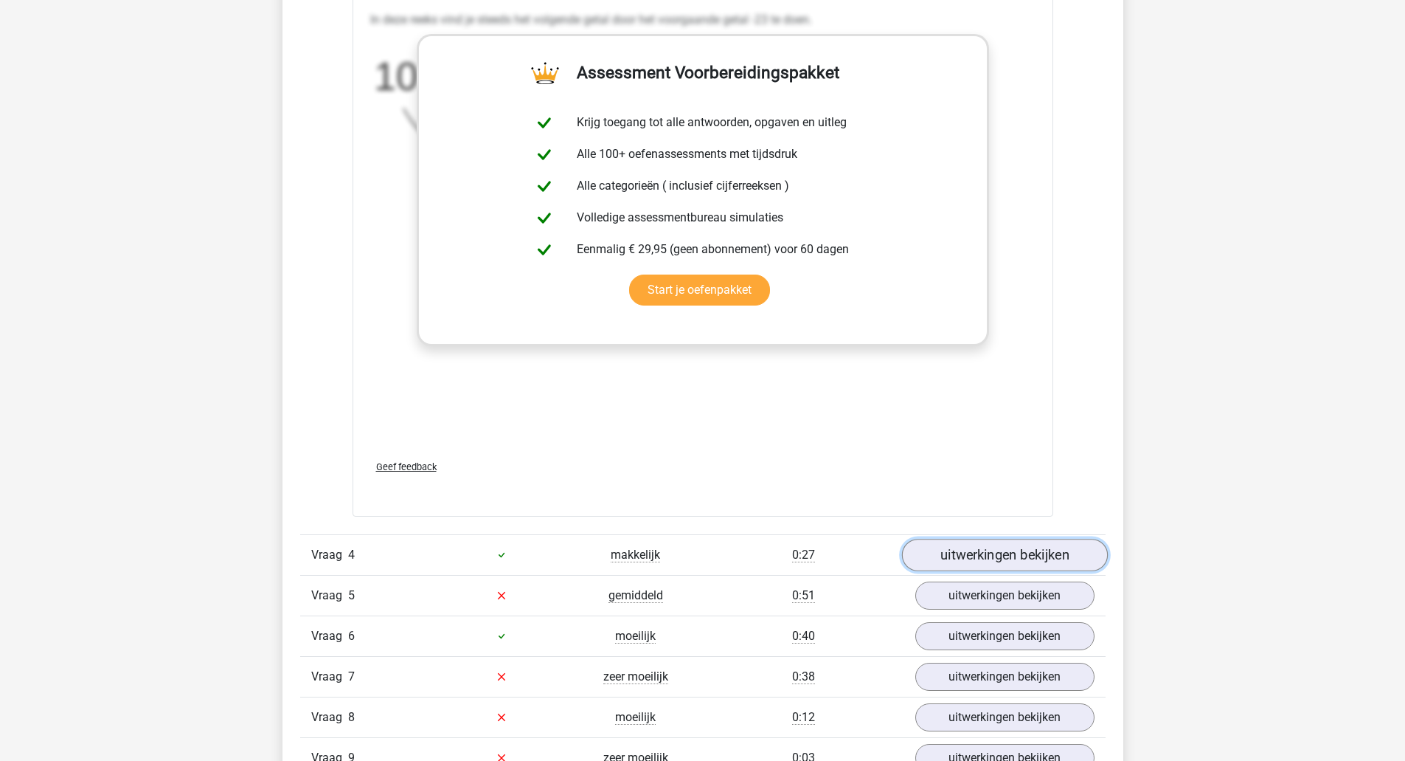
click at [986, 545] on link "uitwerkingen bekijken" at bounding box center [1004, 555] width 206 height 32
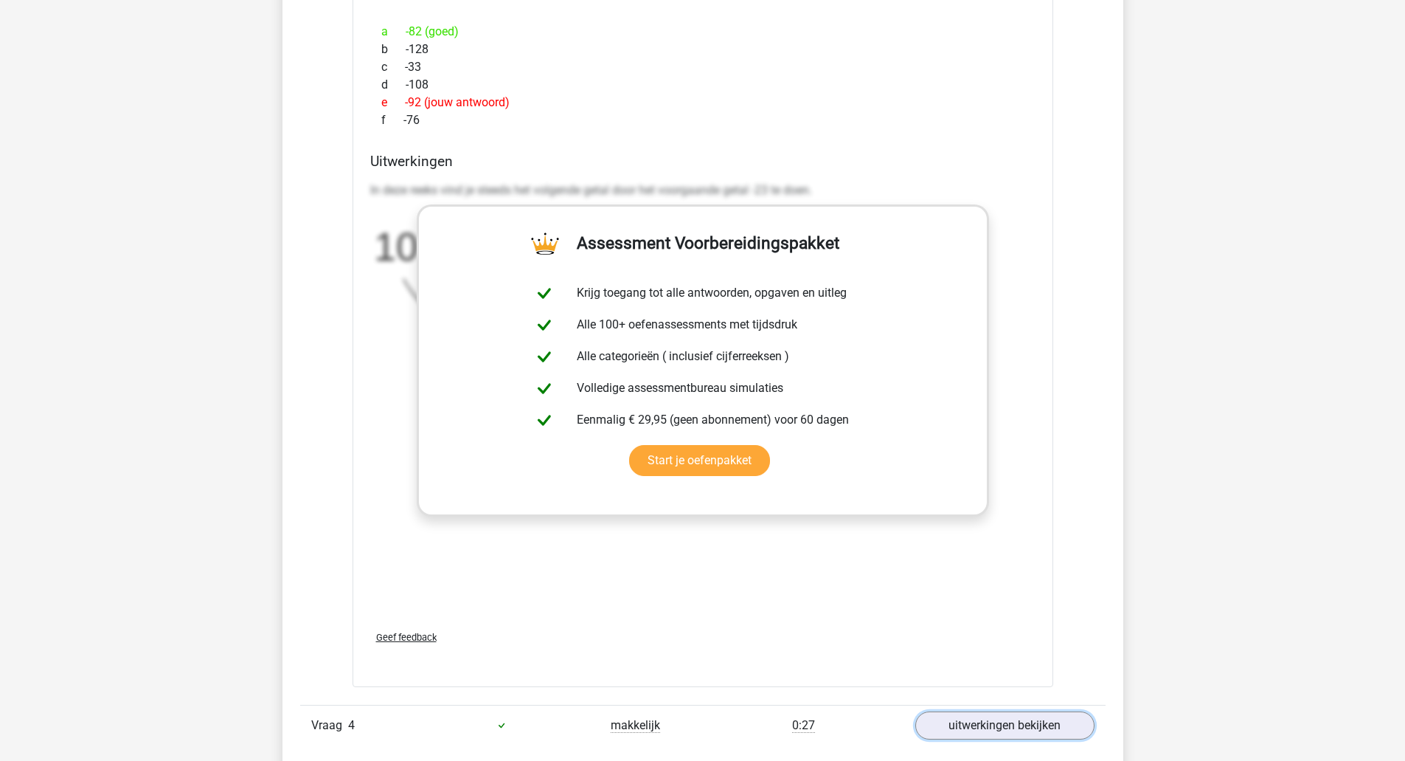
scroll to position [2926, 0]
click at [1111, 233] on div "In deze sectie vind je de antwoorden en uitwerkingen bij alle vragen. Daarnaast…" at bounding box center [703, 2] width 819 height 3534
click at [1213, 218] on div "Kies premium fritz kurt.lemmens@cras.be" at bounding box center [702, 202] width 1405 height 6257
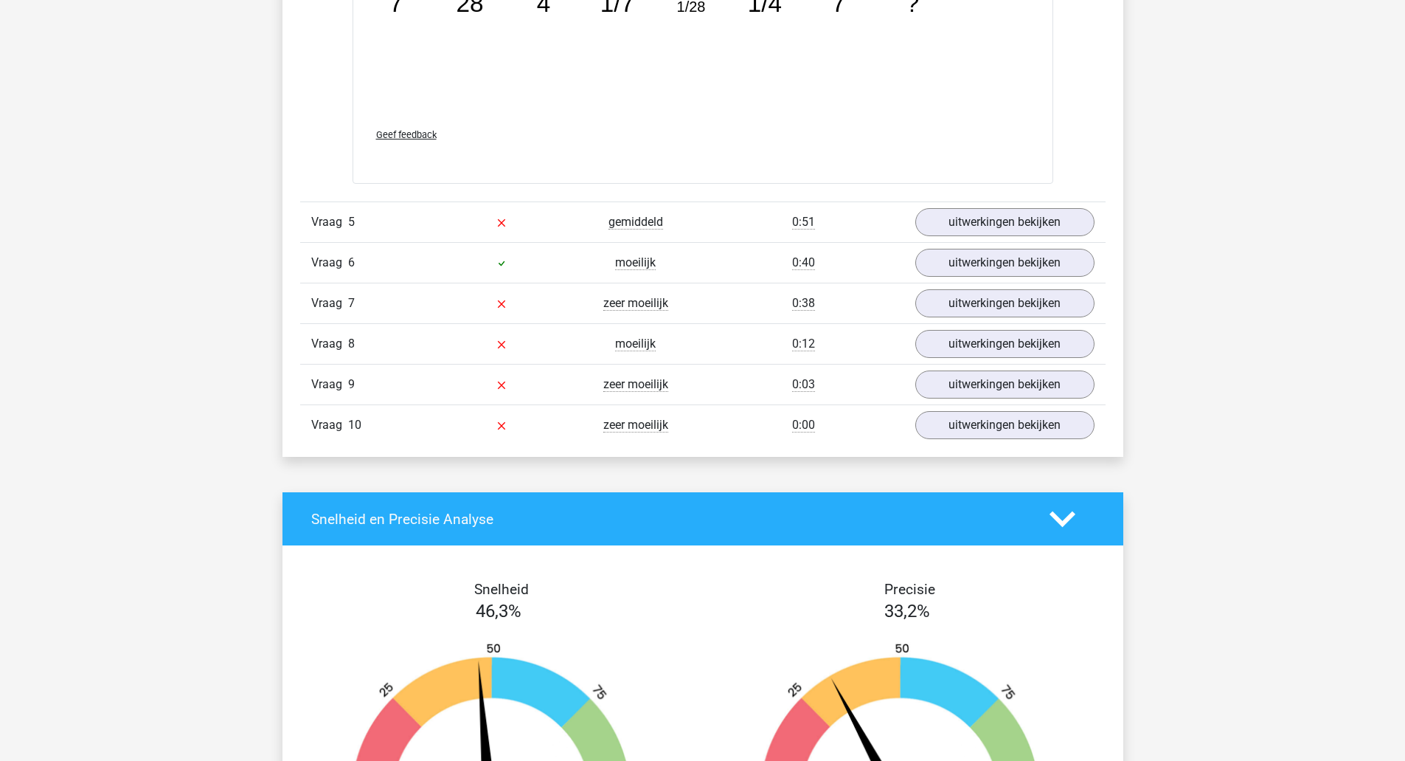
scroll to position [4303, 0]
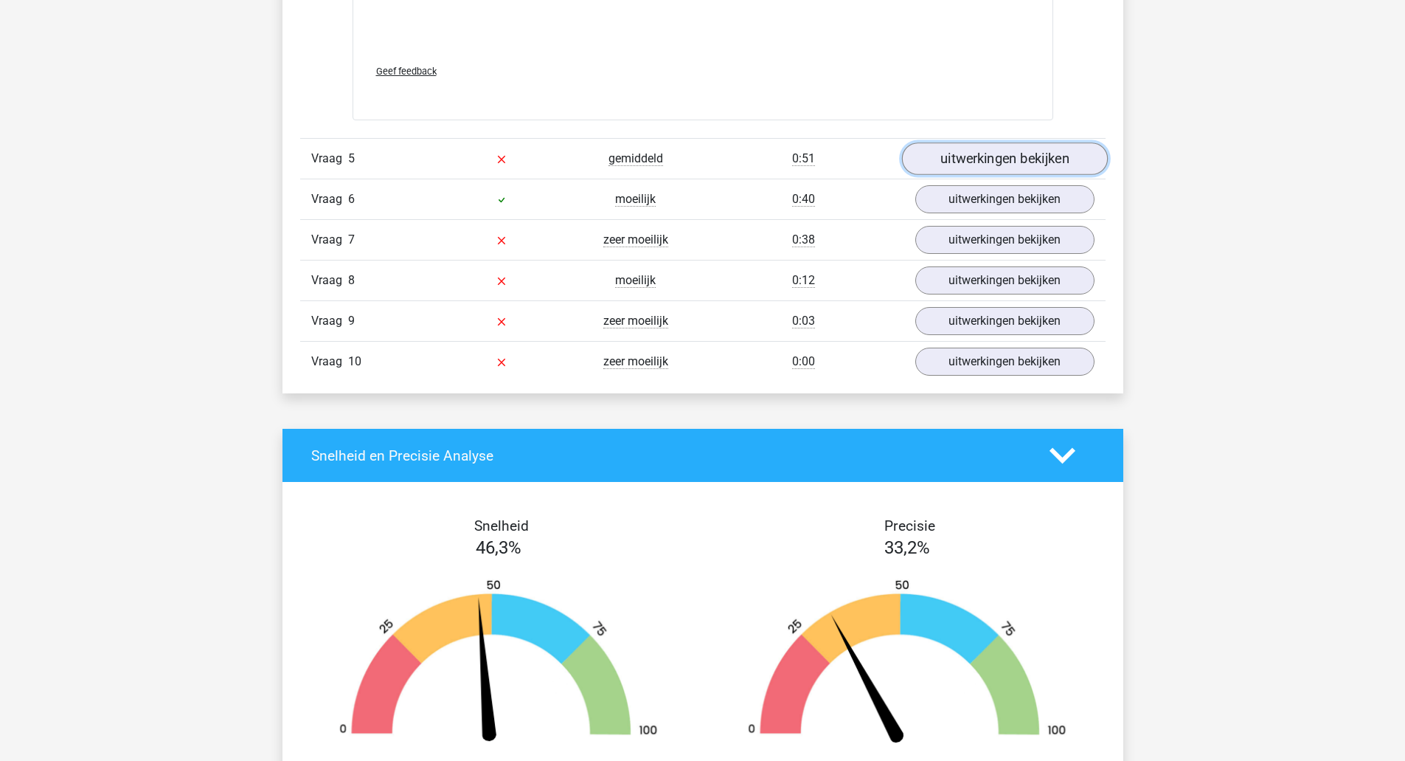
click at [1008, 149] on link "uitwerkingen bekijken" at bounding box center [1004, 158] width 206 height 32
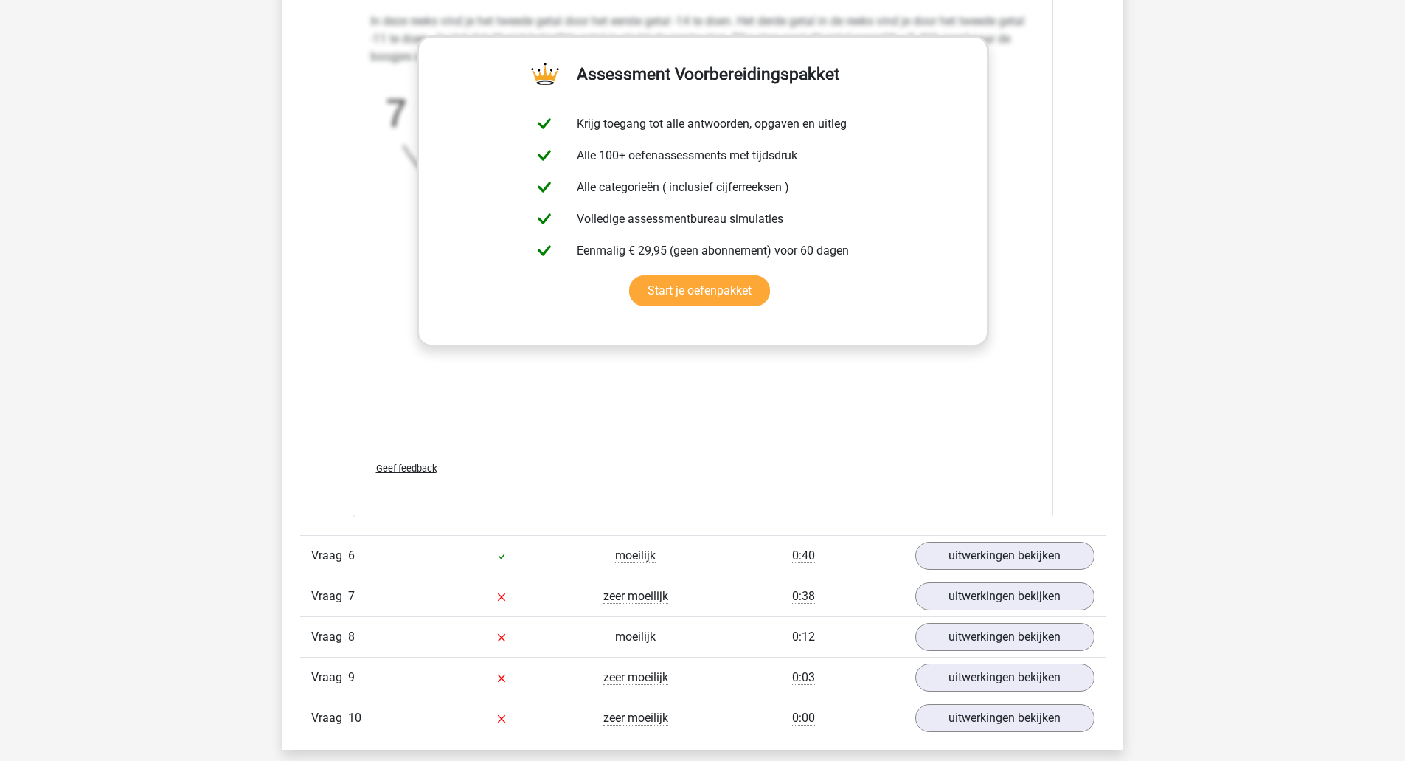
scroll to position [4992, 0]
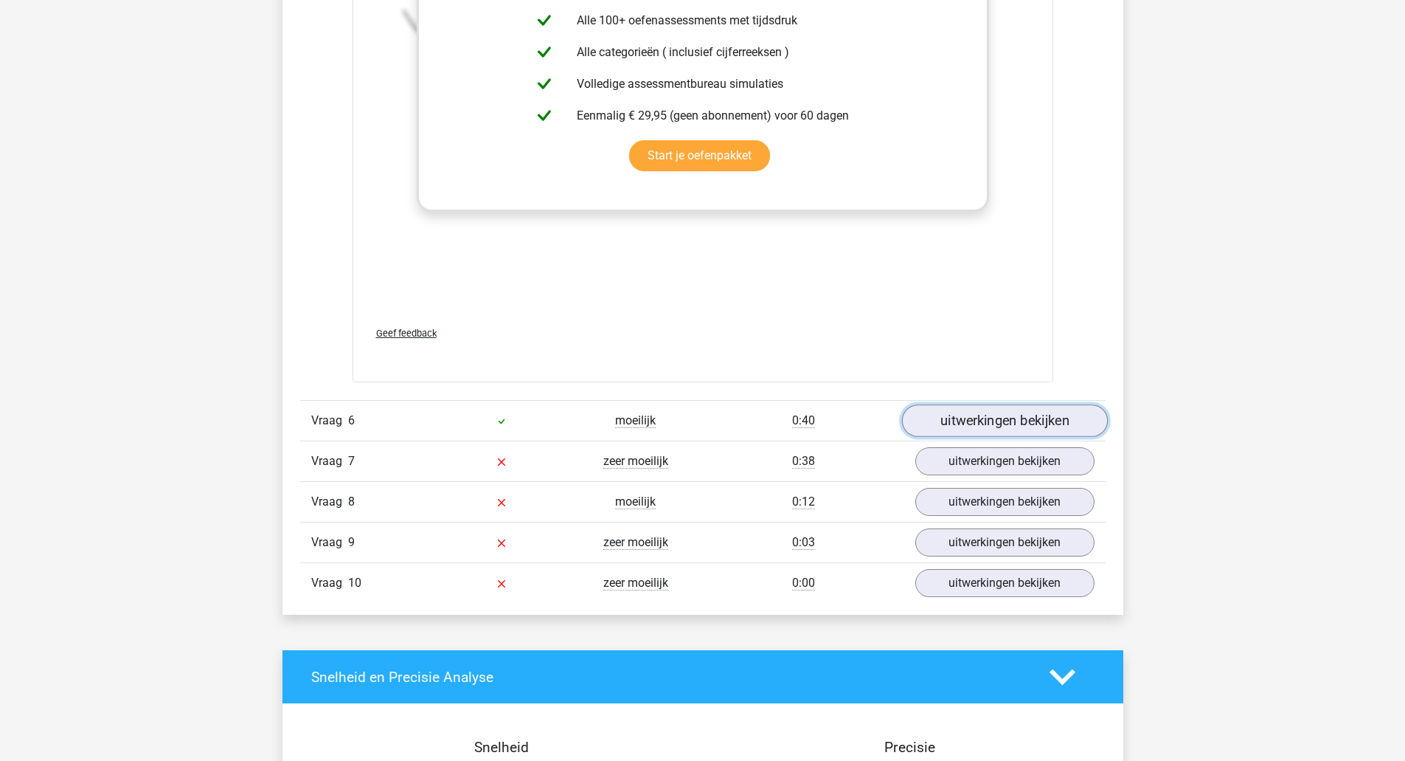
click at [1006, 414] on link "uitwerkingen bekijken" at bounding box center [1004, 420] width 206 height 32
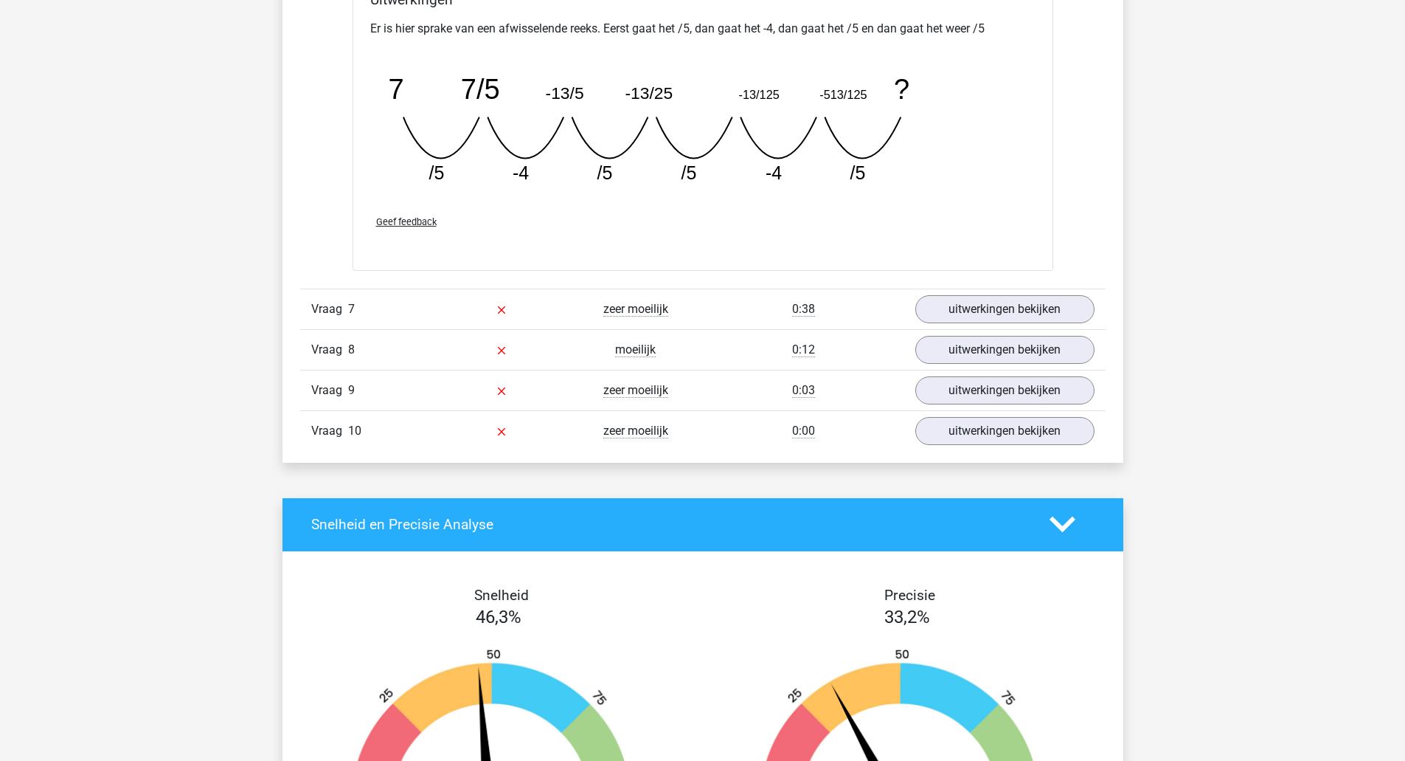
scroll to position [5852, 0]
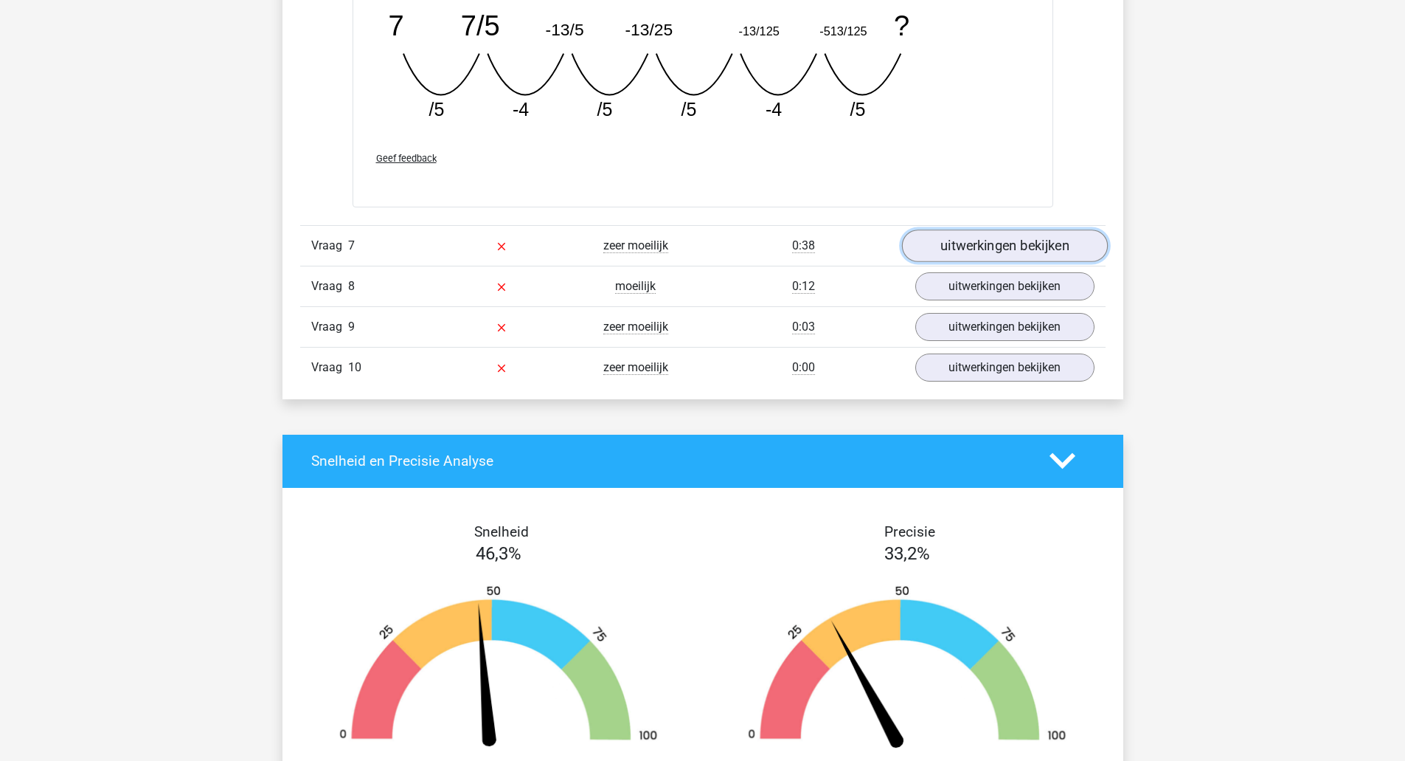
click at [997, 239] on link "uitwerkingen bekijken" at bounding box center [1004, 245] width 206 height 32
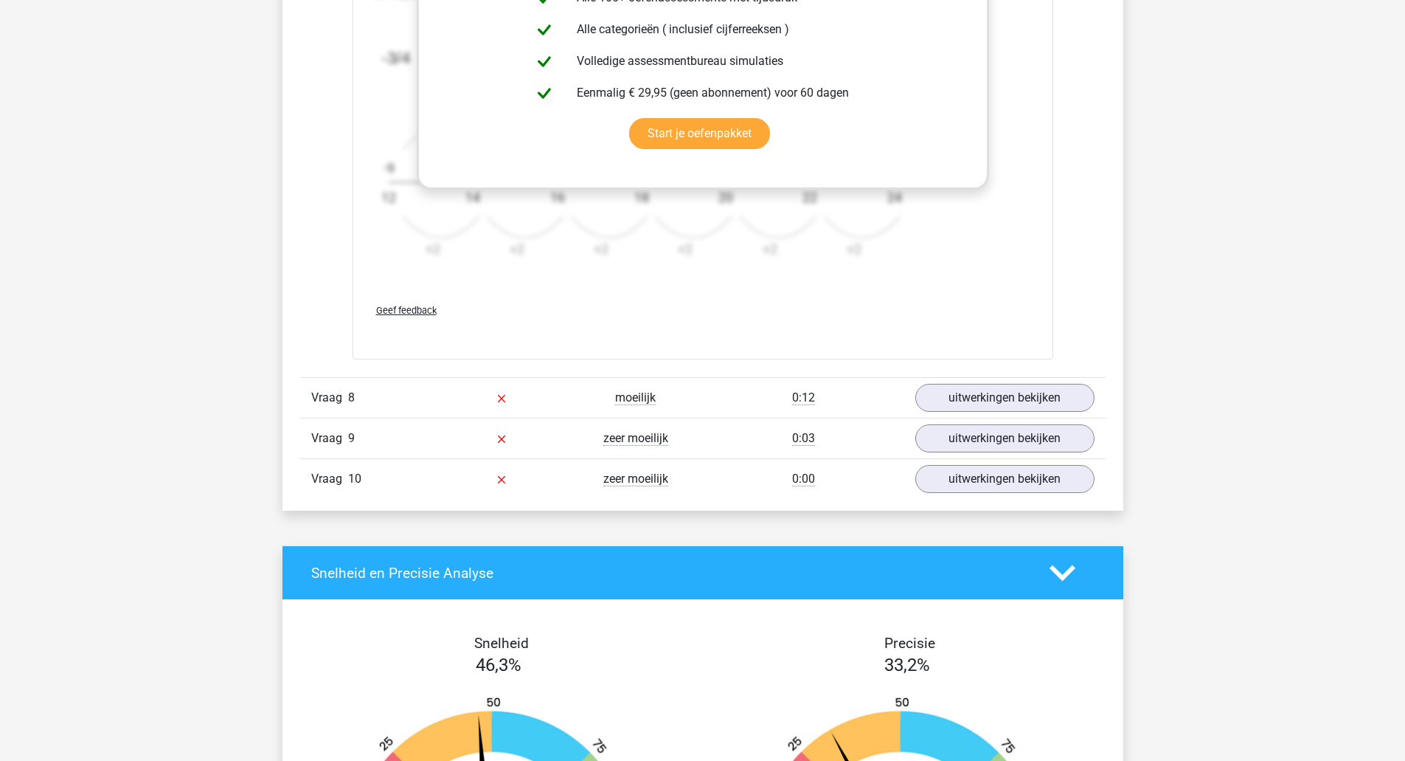
scroll to position [6713, 0]
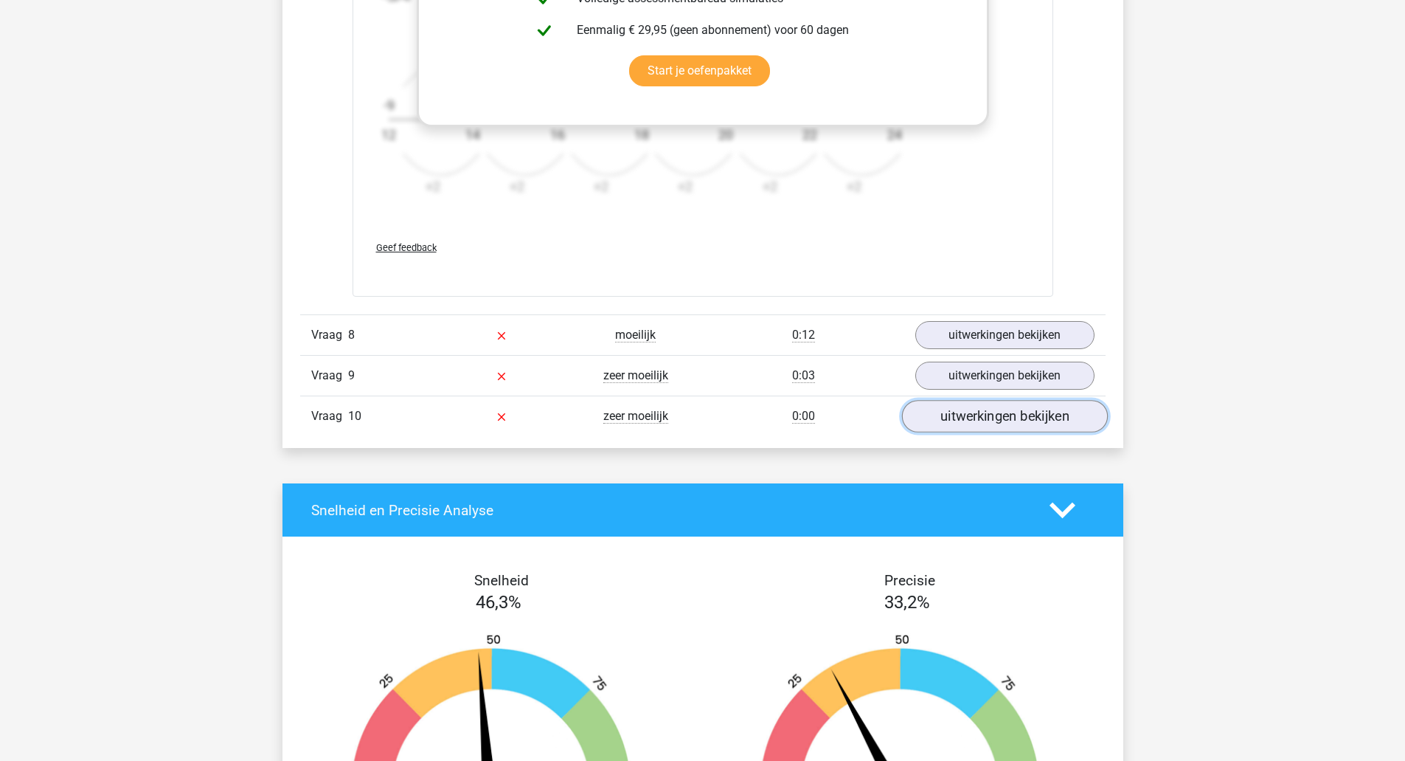
click at [982, 422] on link "uitwerkingen bekijken" at bounding box center [1004, 417] width 206 height 32
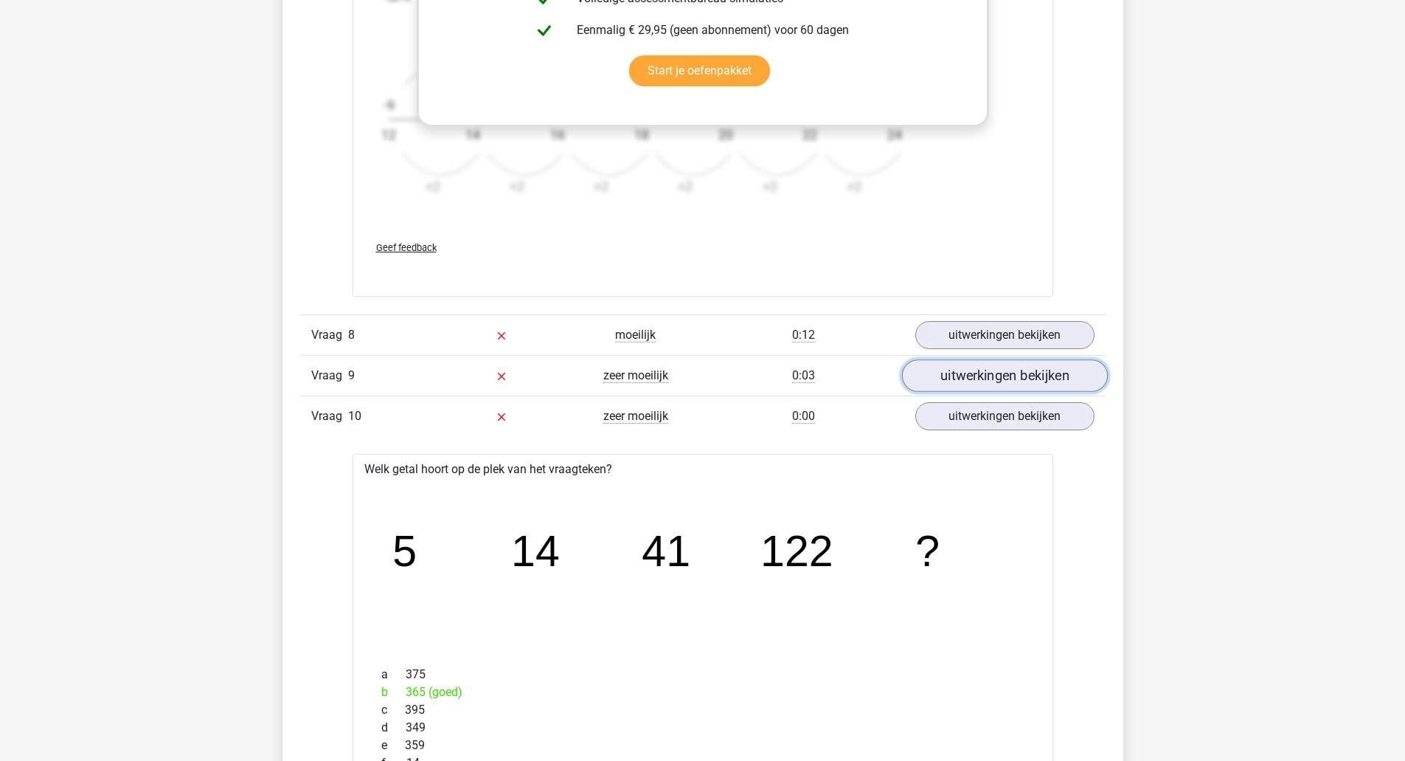
click at [972, 378] on link "uitwerkingen bekijken" at bounding box center [1004, 376] width 206 height 32
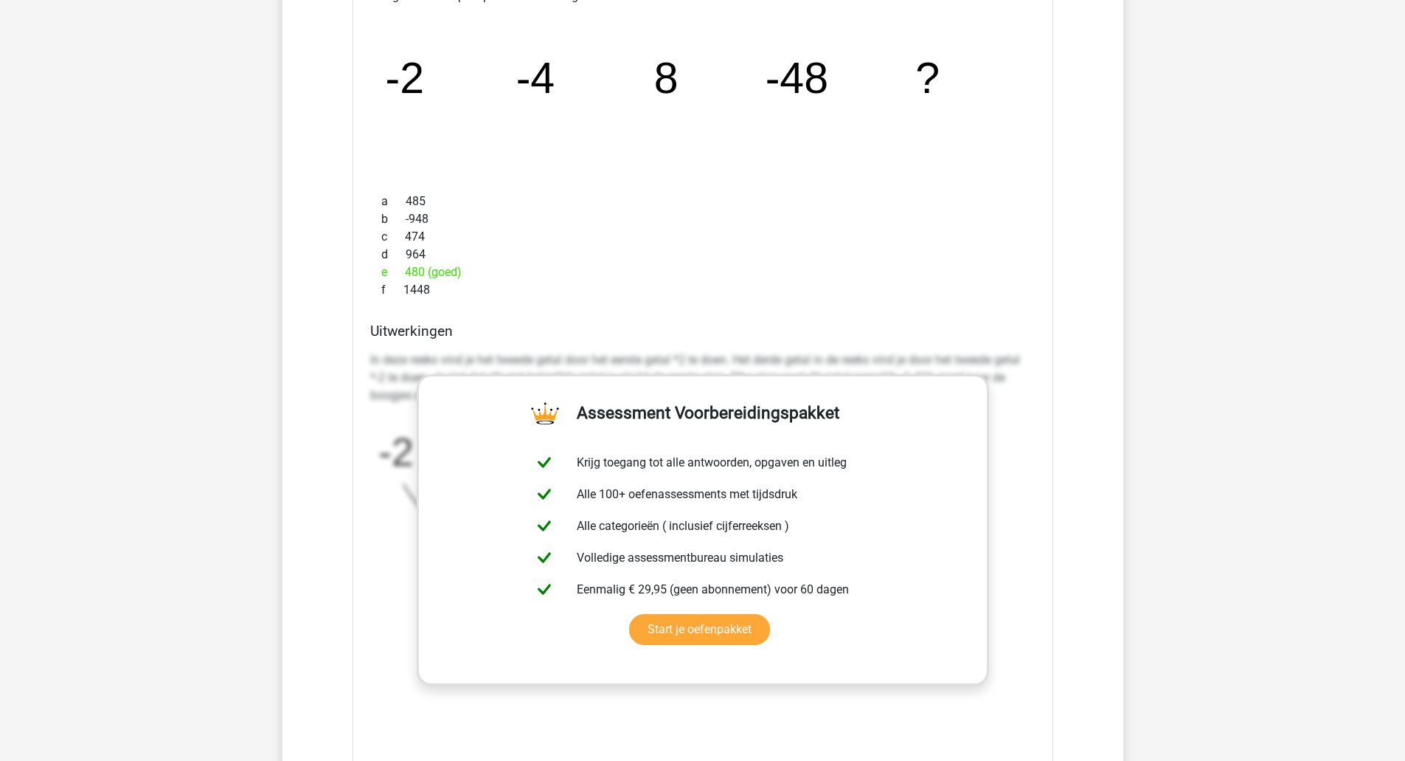
scroll to position [7230, 0]
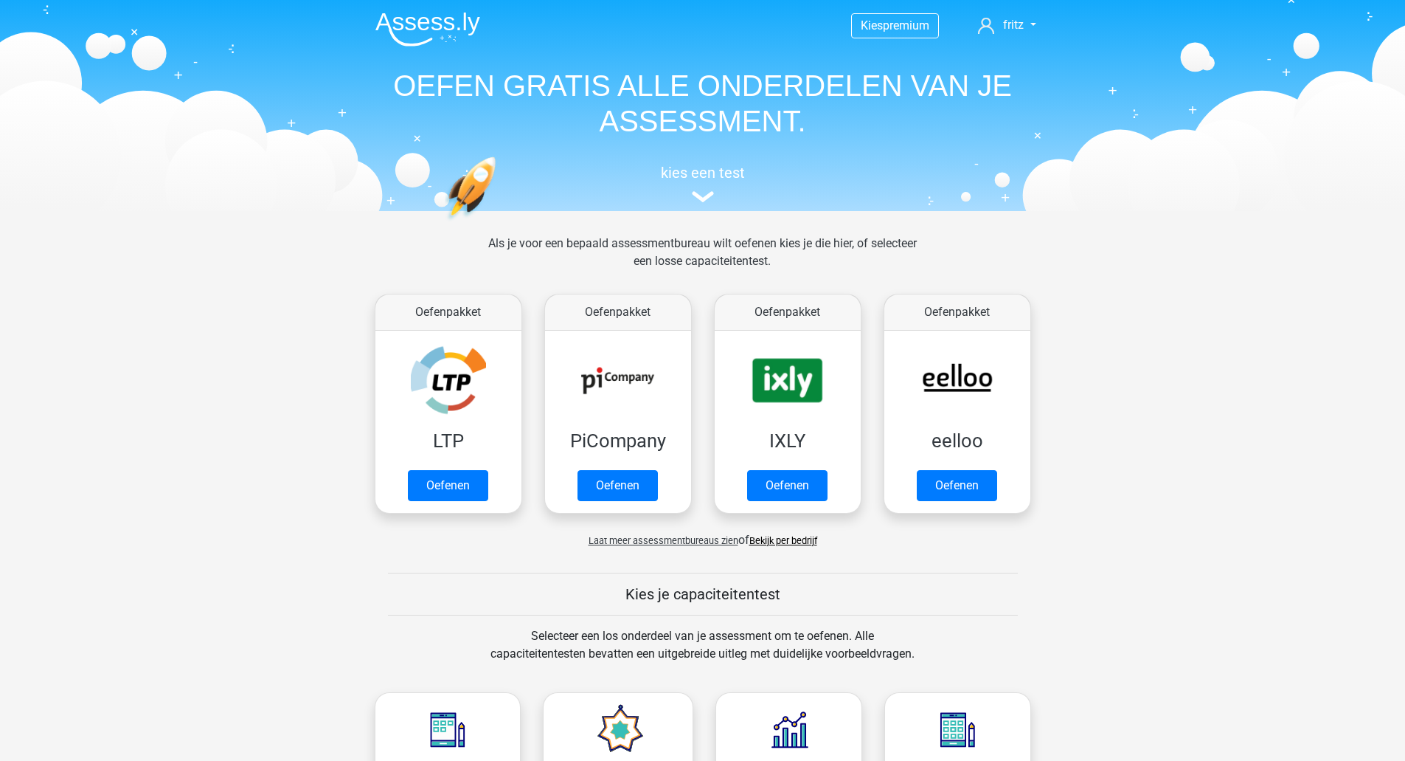
scroll to position [345, 0]
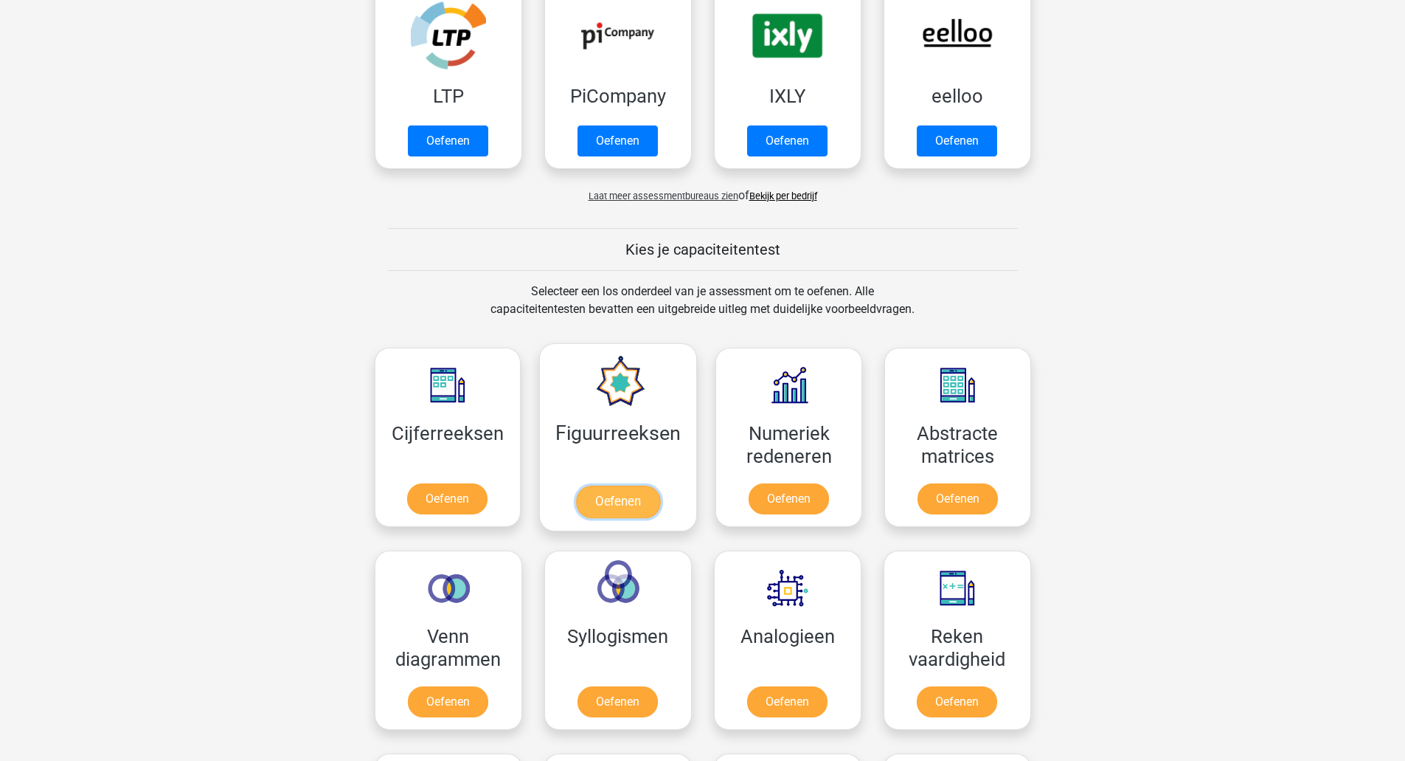
click at [614, 499] on link "Oefenen" at bounding box center [618, 501] width 84 height 32
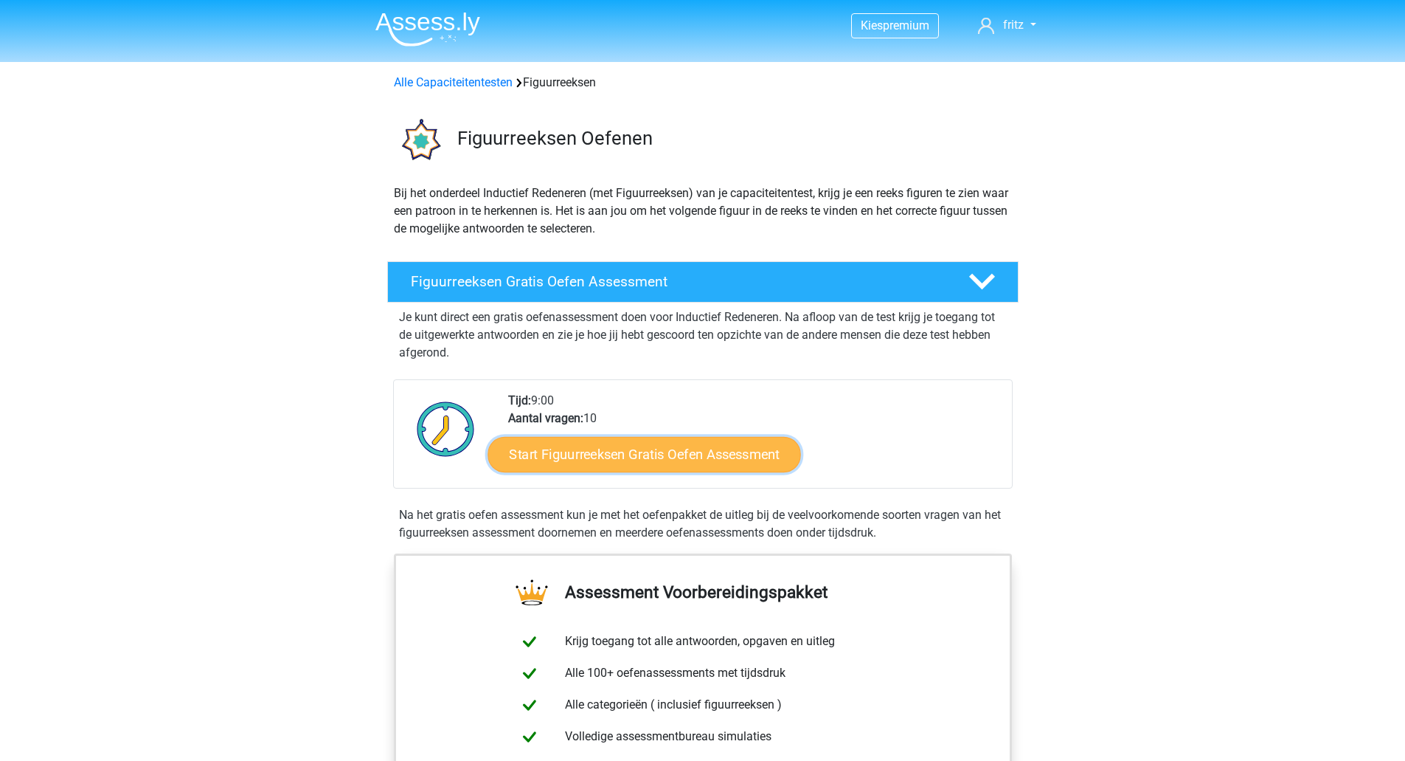
click at [641, 449] on link "Start Figuurreeksen Gratis Oefen Assessment" at bounding box center [644, 453] width 313 height 35
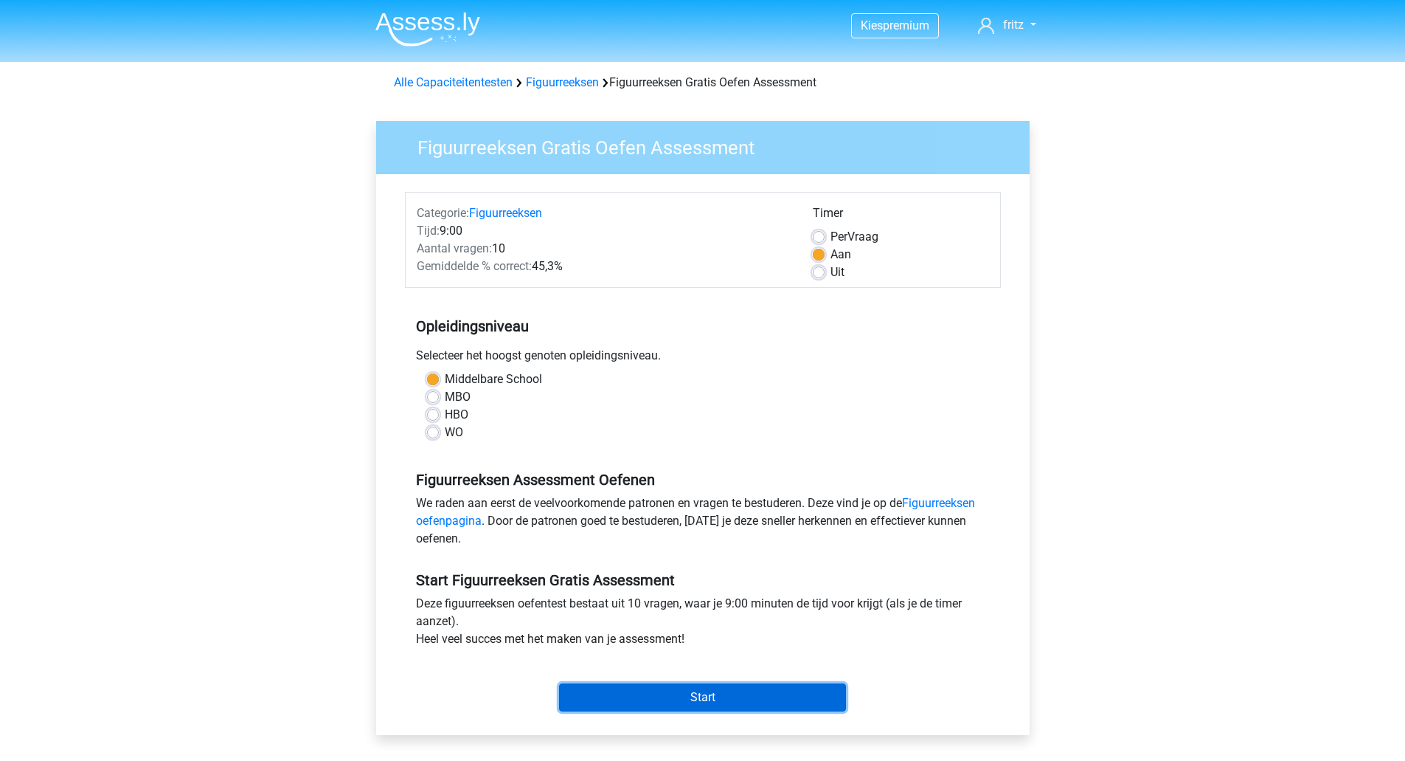
click at [710, 694] on input "Start" at bounding box center [702, 697] width 287 height 28
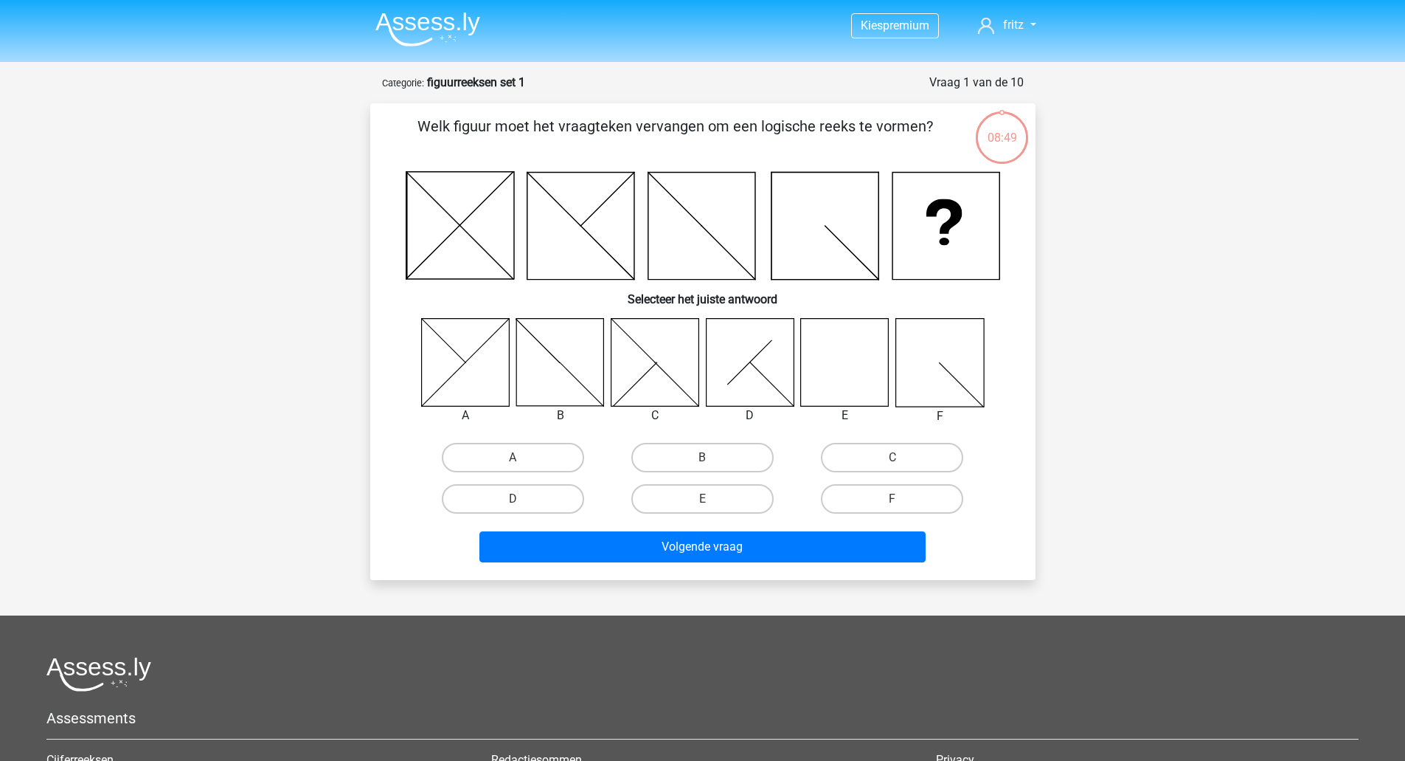
click at [833, 359] on icon at bounding box center [845, 362] width 88 height 88
click at [705, 500] on input "E" at bounding box center [707, 504] width 10 height 10
radio input "true"
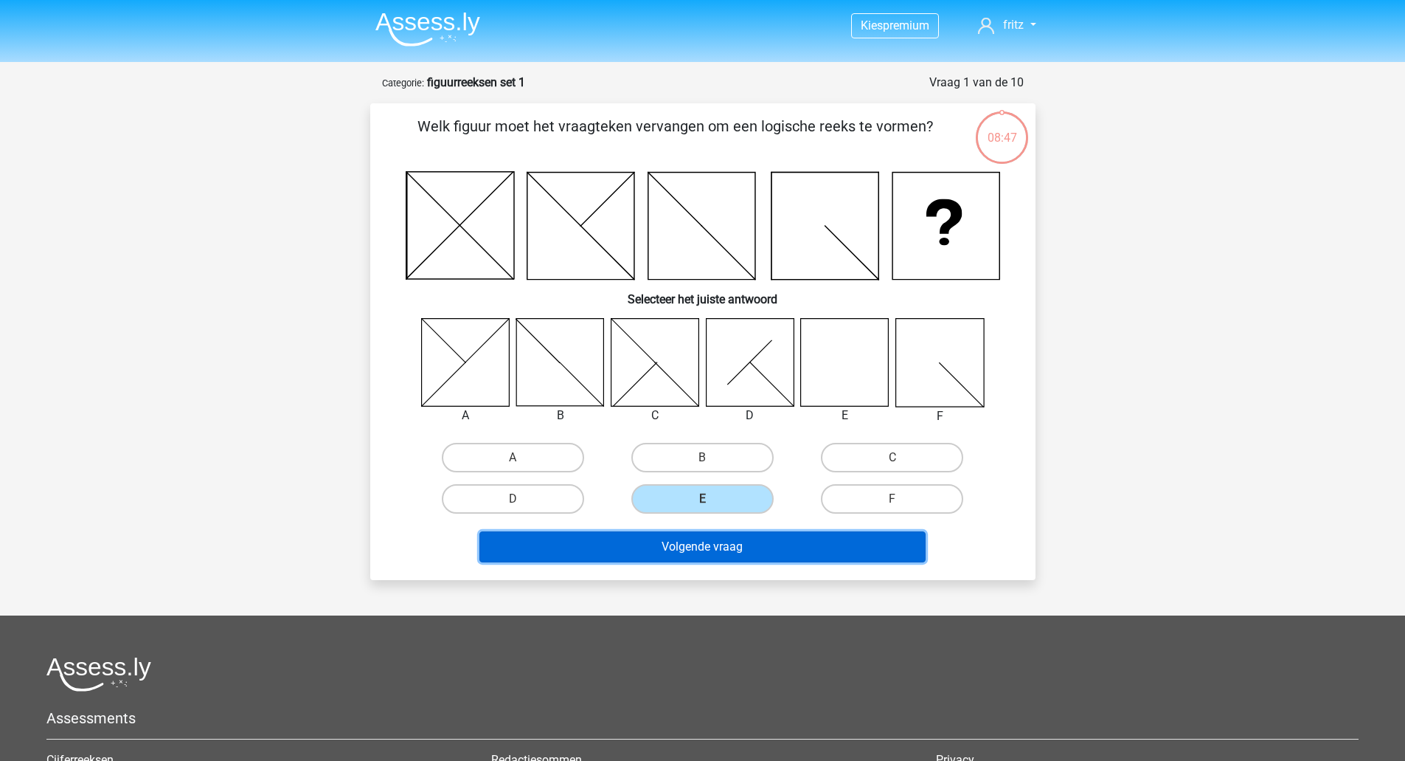
click at [728, 545] on button "Volgende vraag" at bounding box center [703, 546] width 446 height 31
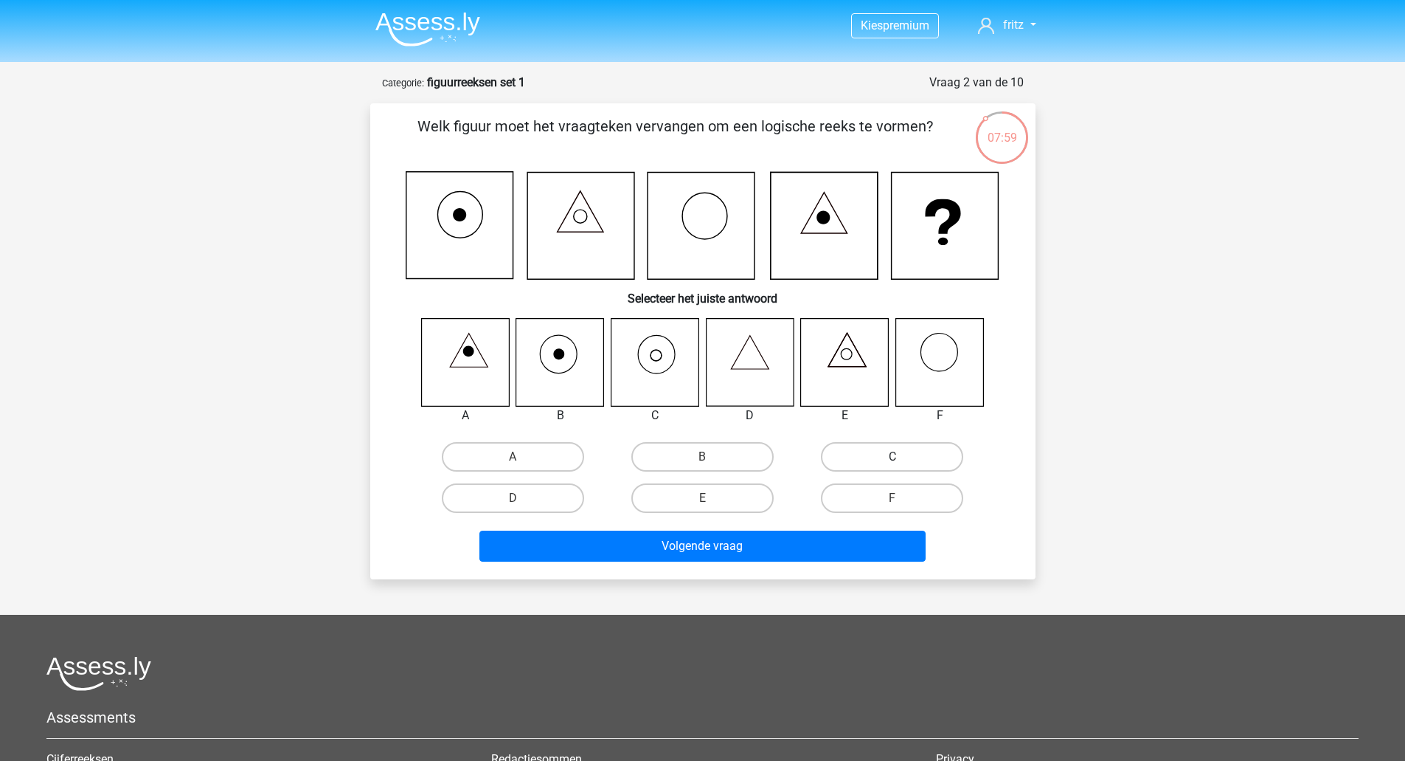
click at [869, 455] on label "C" at bounding box center [892, 457] width 142 height 30
click at [893, 457] on input "C" at bounding box center [898, 462] width 10 height 10
radio input "true"
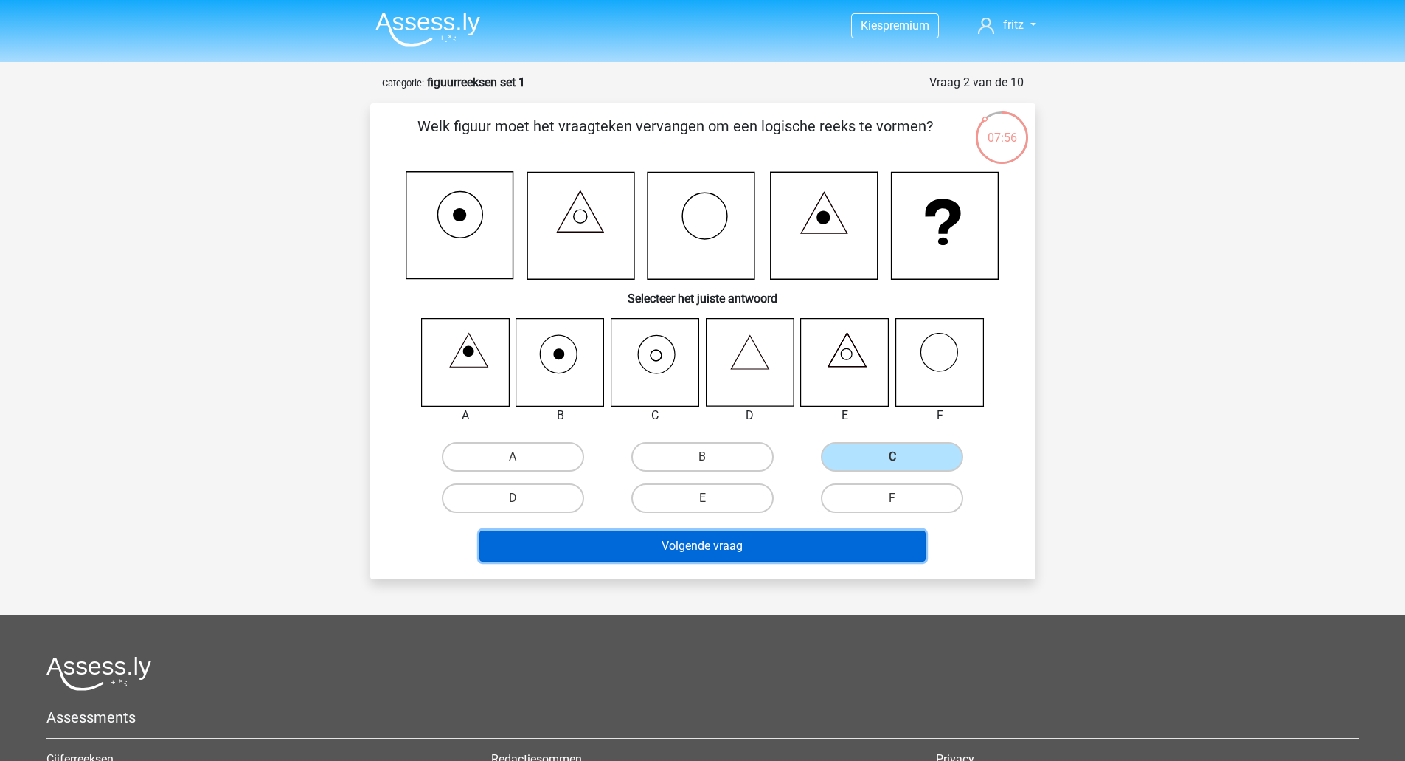
click at [705, 542] on button "Volgende vraag" at bounding box center [703, 545] width 446 height 31
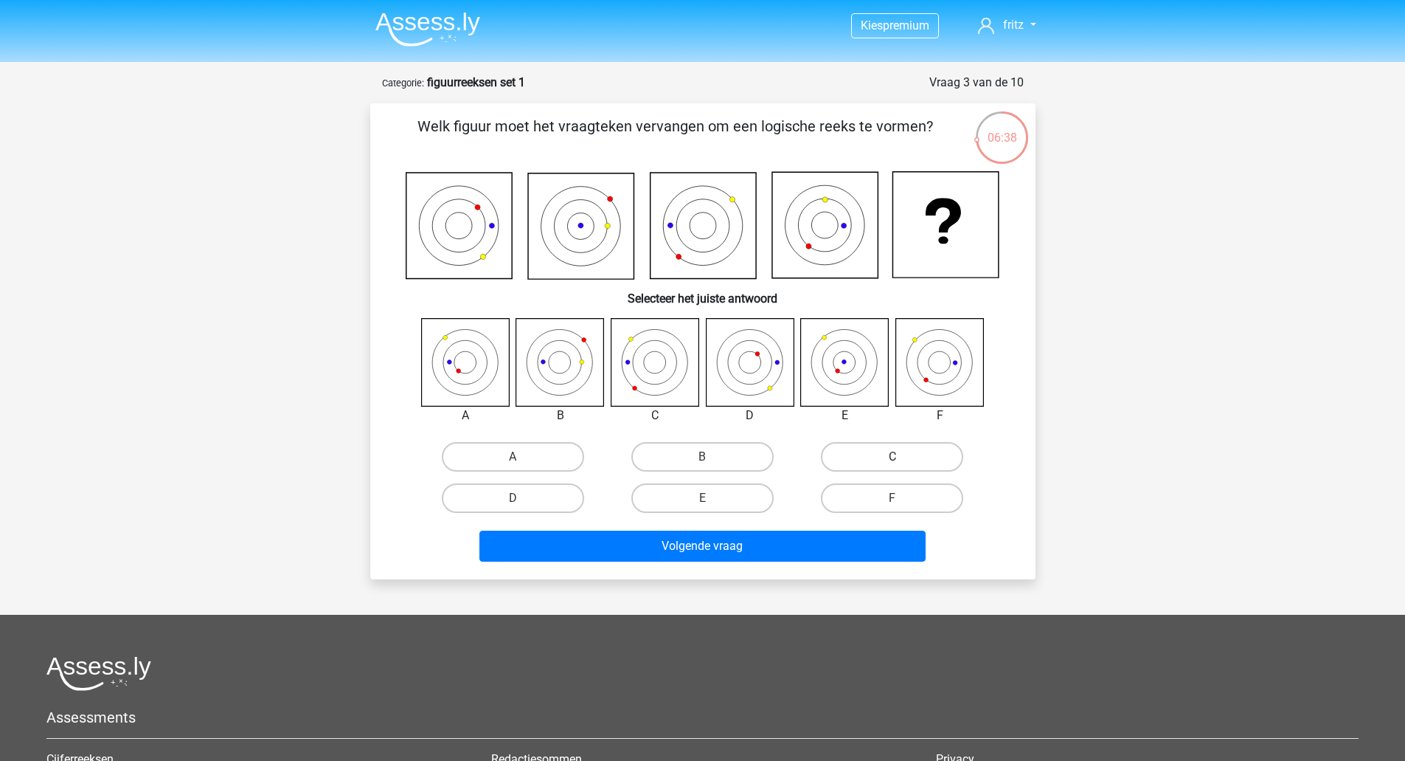
click at [913, 457] on label "C" at bounding box center [892, 457] width 142 height 30
click at [902, 457] on input "C" at bounding box center [898, 462] width 10 height 10
radio input "true"
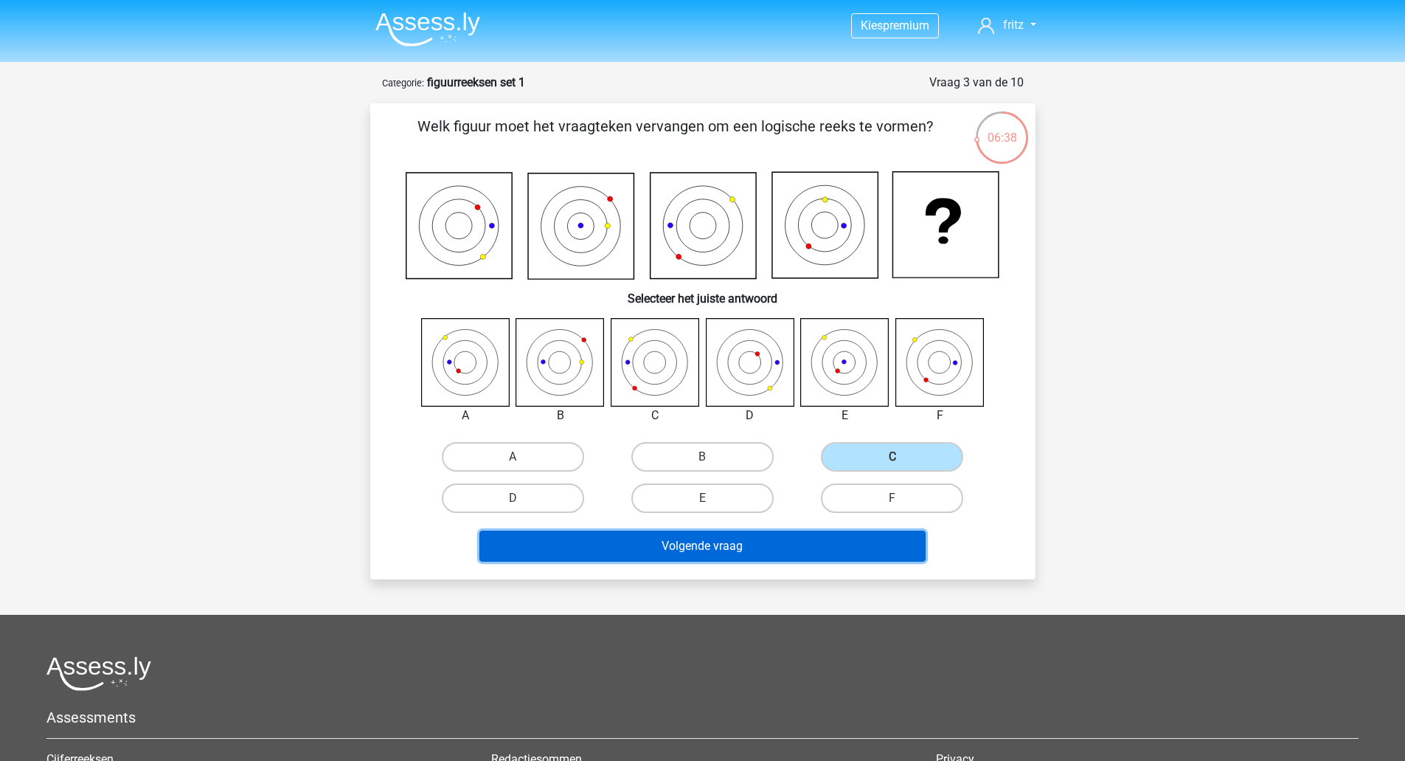
click at [704, 541] on button "Volgende vraag" at bounding box center [703, 545] width 446 height 31
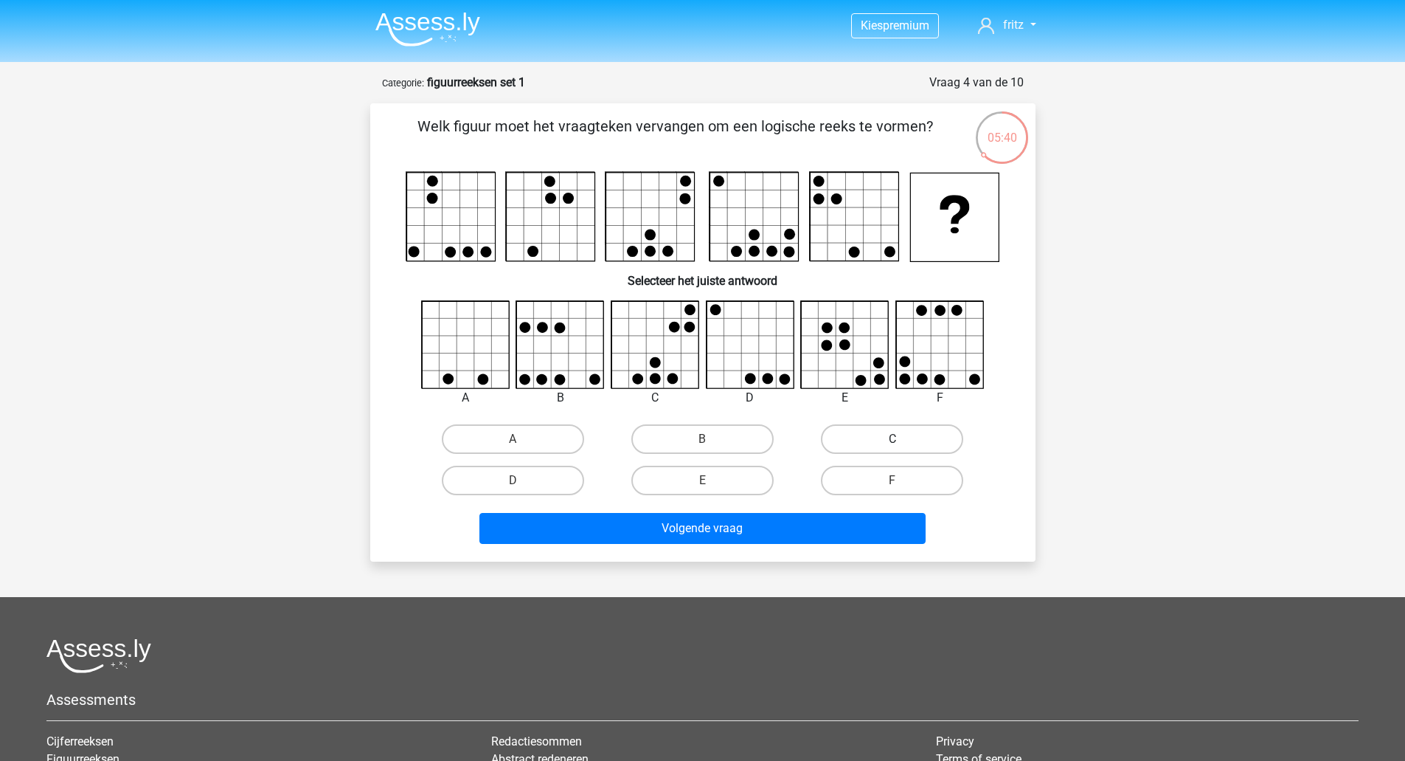
click at [877, 432] on label "C" at bounding box center [892, 439] width 142 height 30
click at [893, 439] on input "C" at bounding box center [898, 444] width 10 height 10
radio input "true"
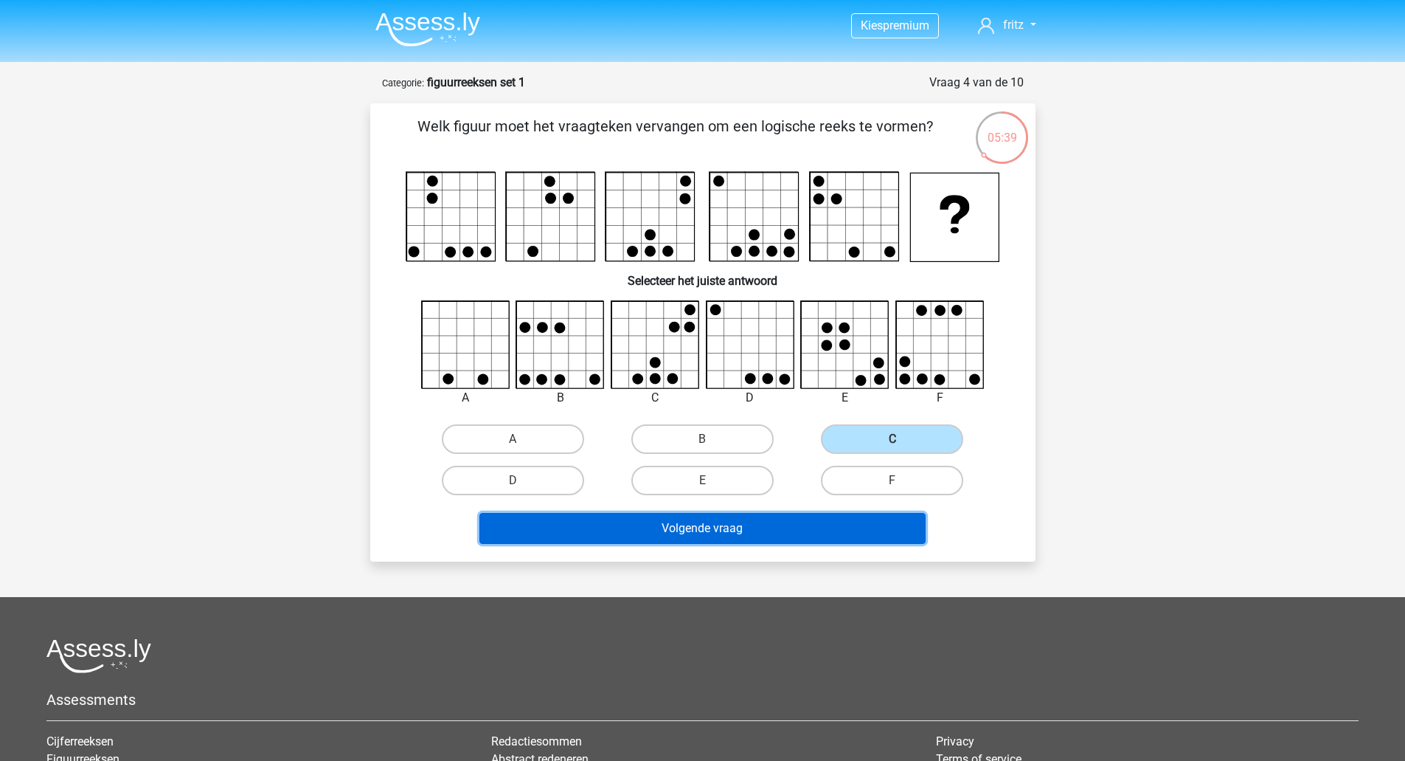
click at [723, 520] on button "Volgende vraag" at bounding box center [703, 528] width 446 height 31
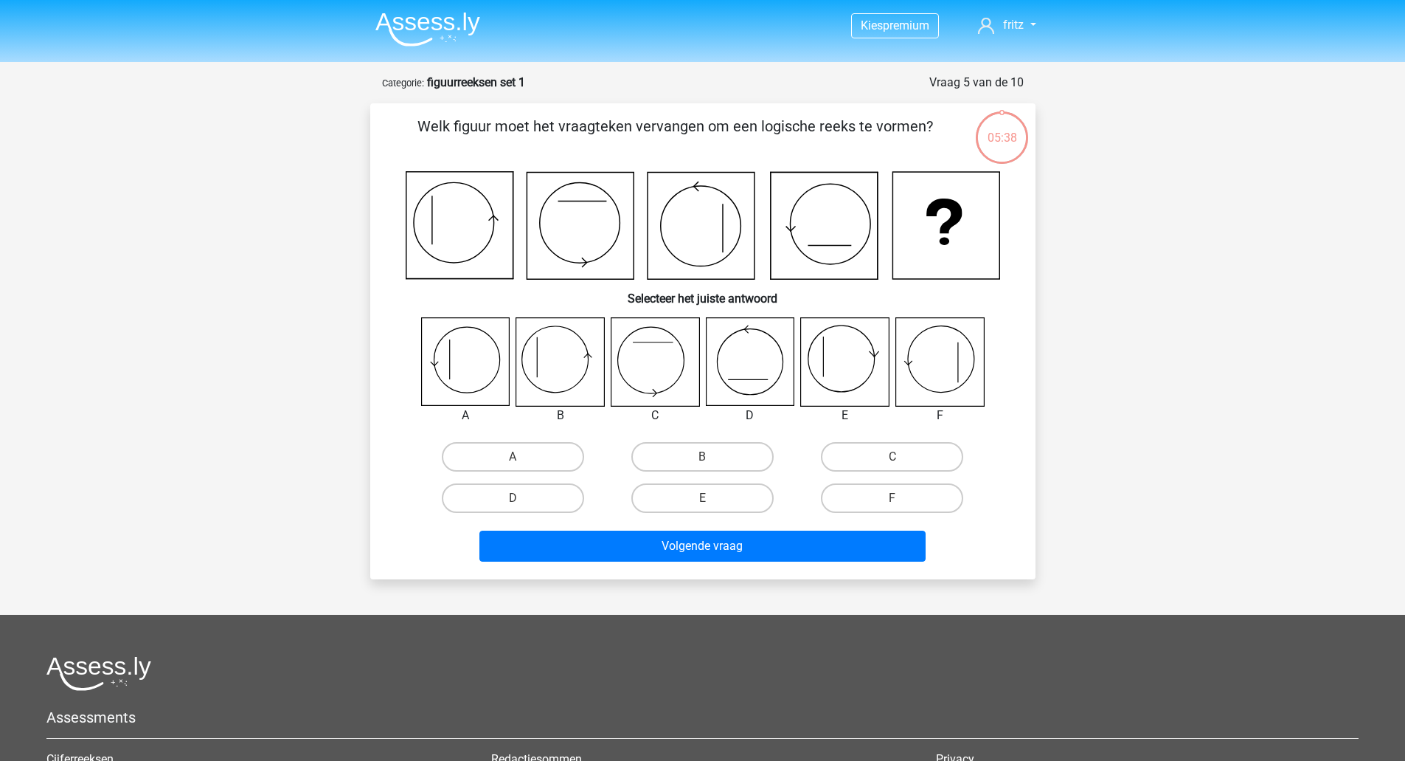
scroll to position [74, 0]
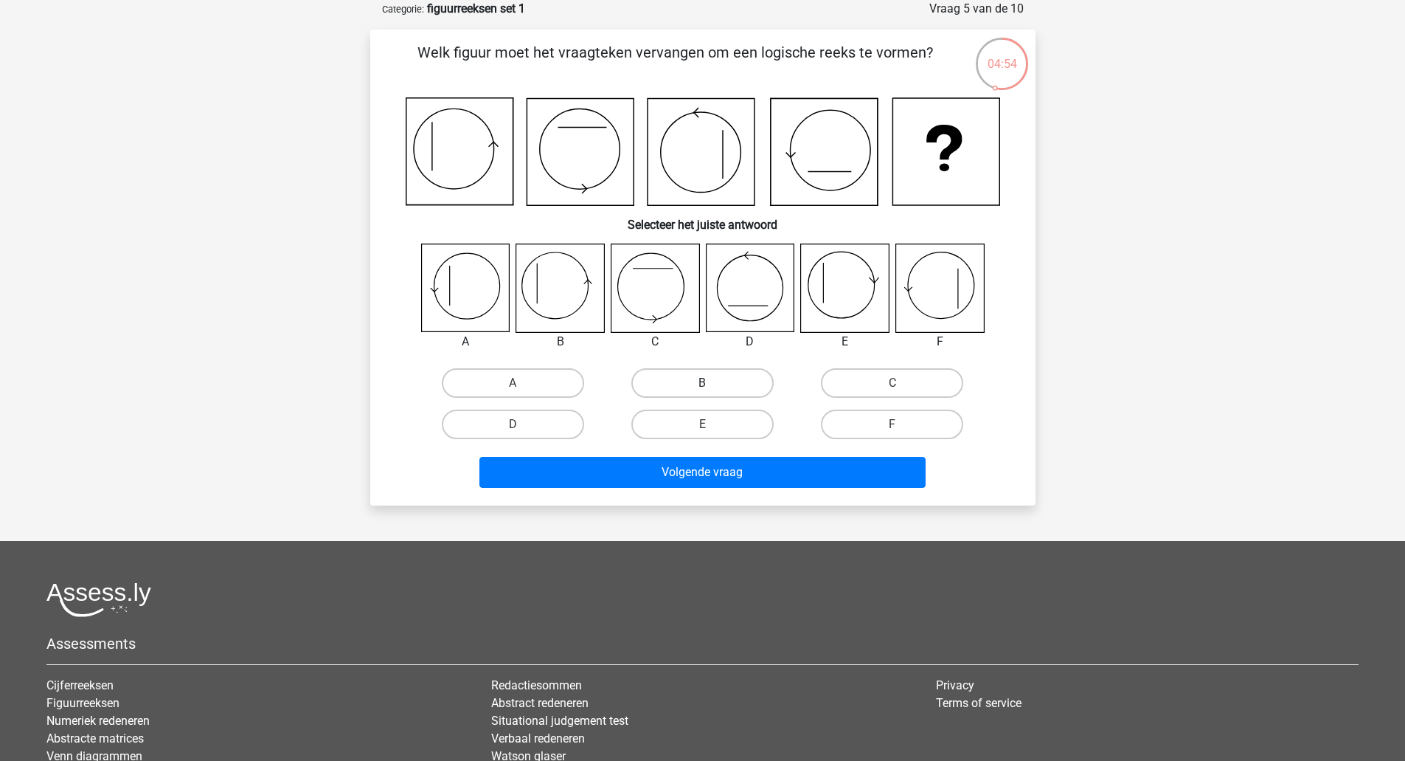
click at [671, 382] on label "B" at bounding box center [702, 383] width 142 height 30
click at [702, 383] on input "B" at bounding box center [707, 388] width 10 height 10
radio input "true"
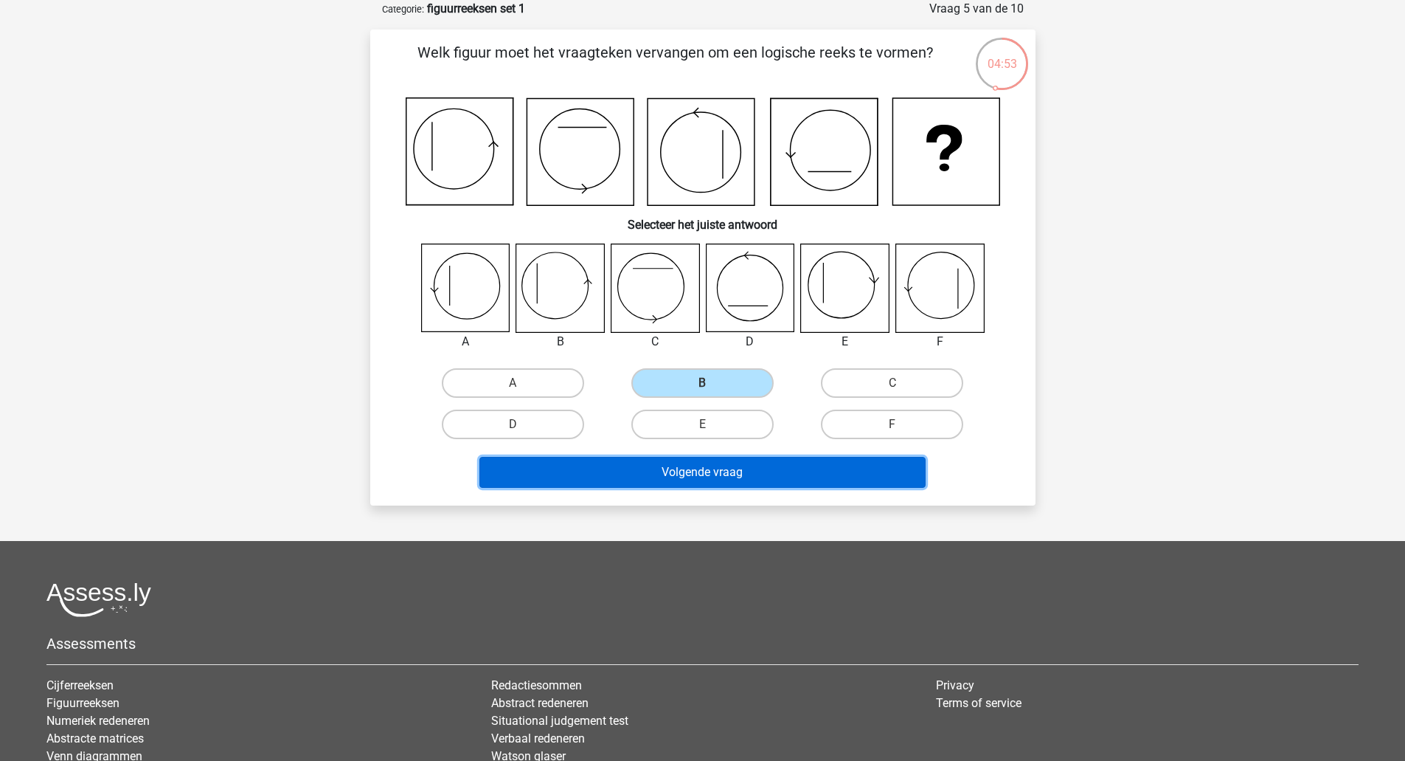
click at [725, 477] on button "Volgende vraag" at bounding box center [703, 472] width 446 height 31
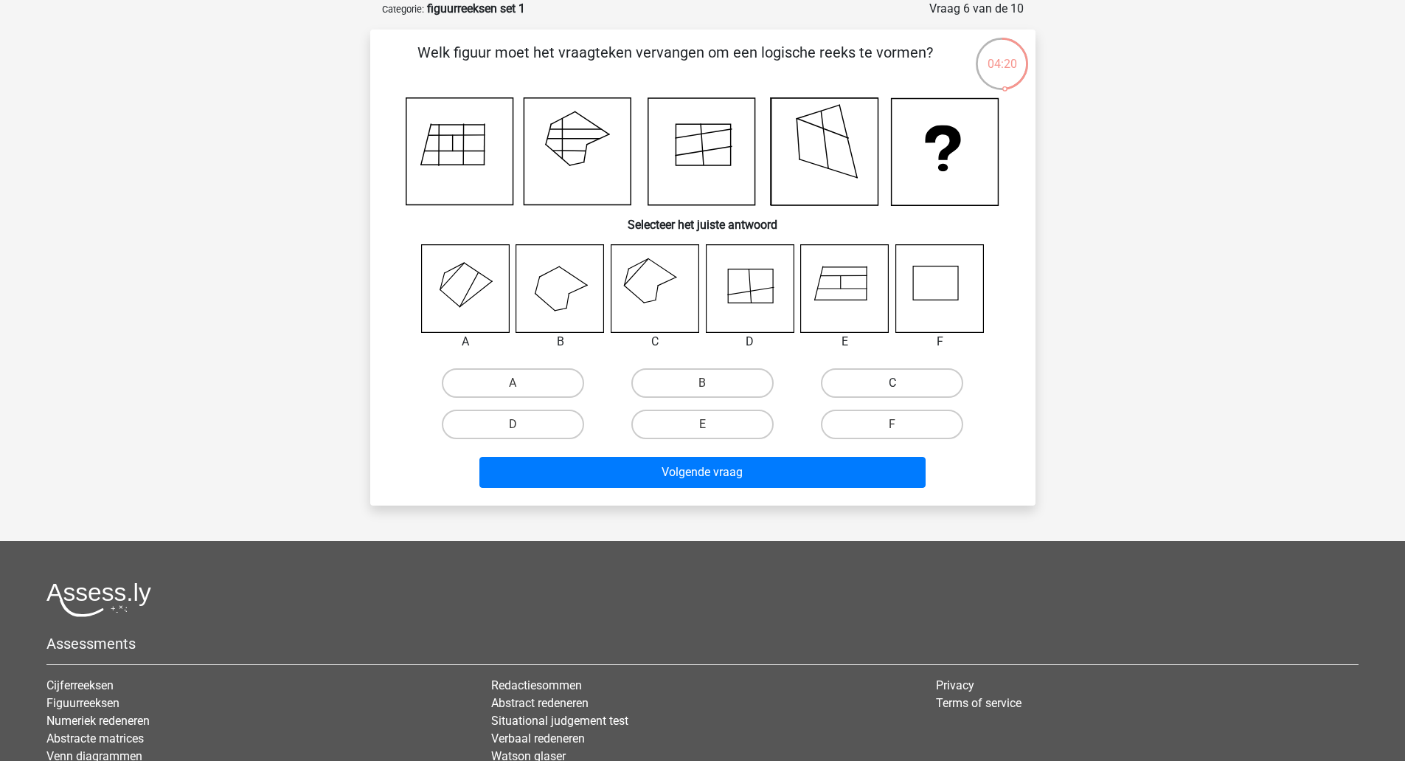
click at [885, 380] on label "C" at bounding box center [892, 383] width 142 height 30
click at [893, 383] on input "C" at bounding box center [898, 388] width 10 height 10
radio input "true"
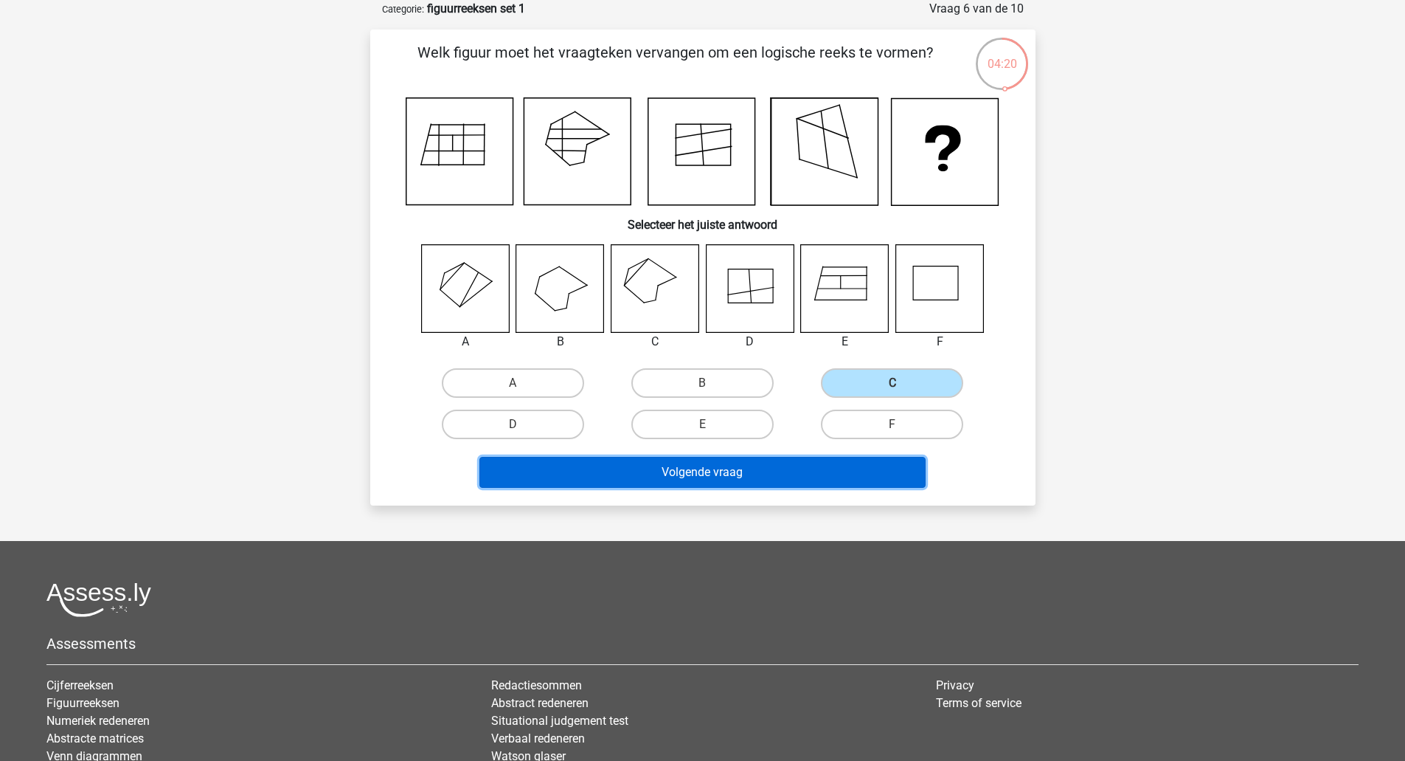
click at [737, 475] on button "Volgende vraag" at bounding box center [703, 472] width 446 height 31
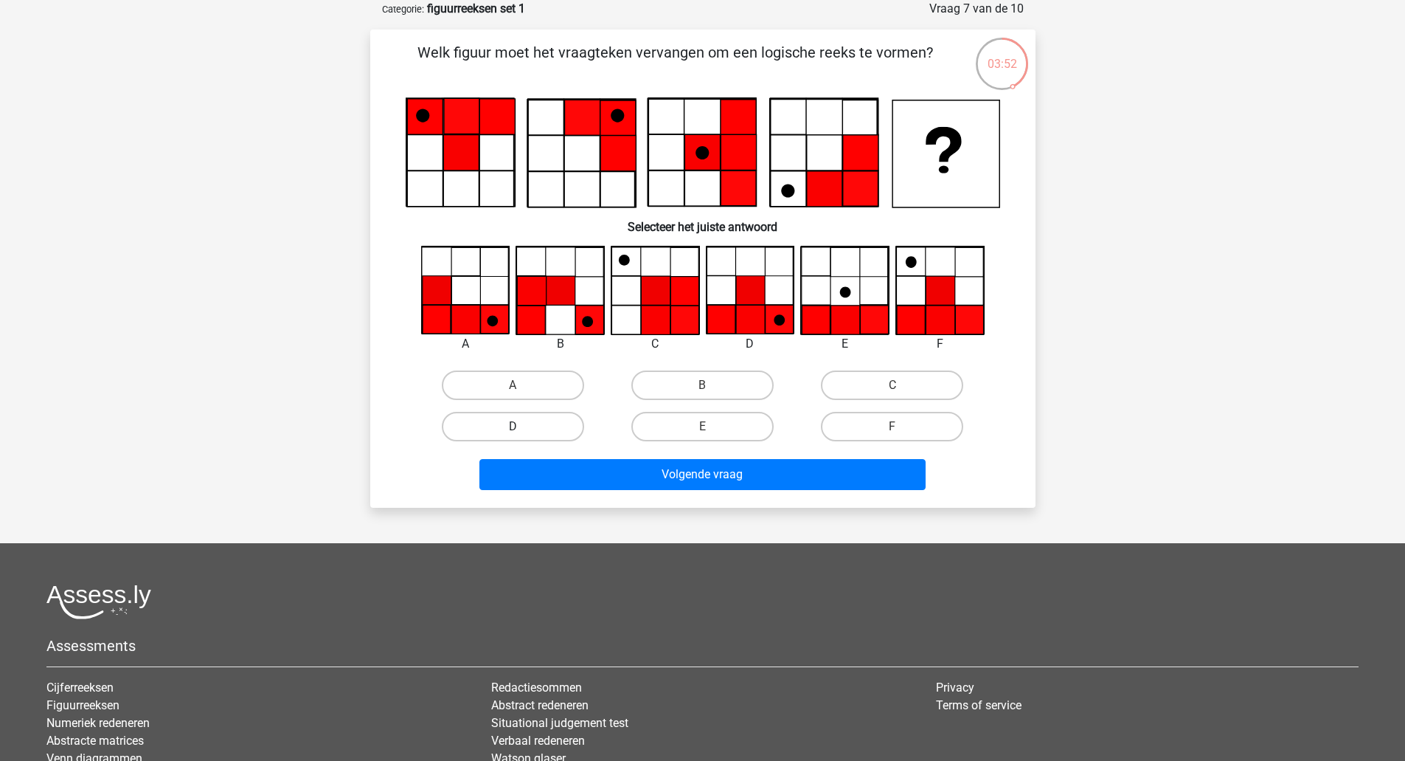
click at [538, 426] on label "D" at bounding box center [513, 427] width 142 height 30
click at [522, 426] on input "D" at bounding box center [518, 431] width 10 height 10
radio input "true"
click at [868, 426] on label "F" at bounding box center [892, 427] width 142 height 30
click at [893, 426] on input "F" at bounding box center [898, 431] width 10 height 10
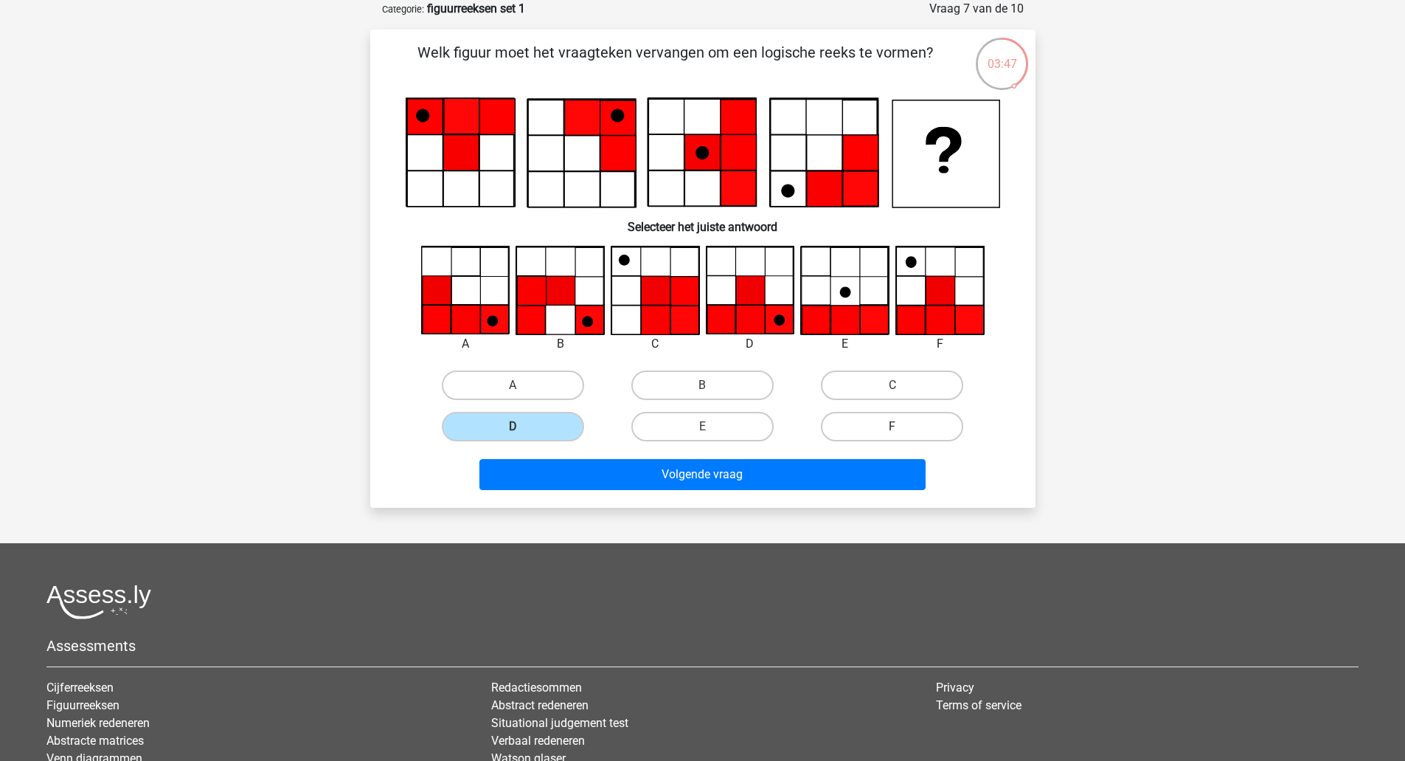
radio input "true"
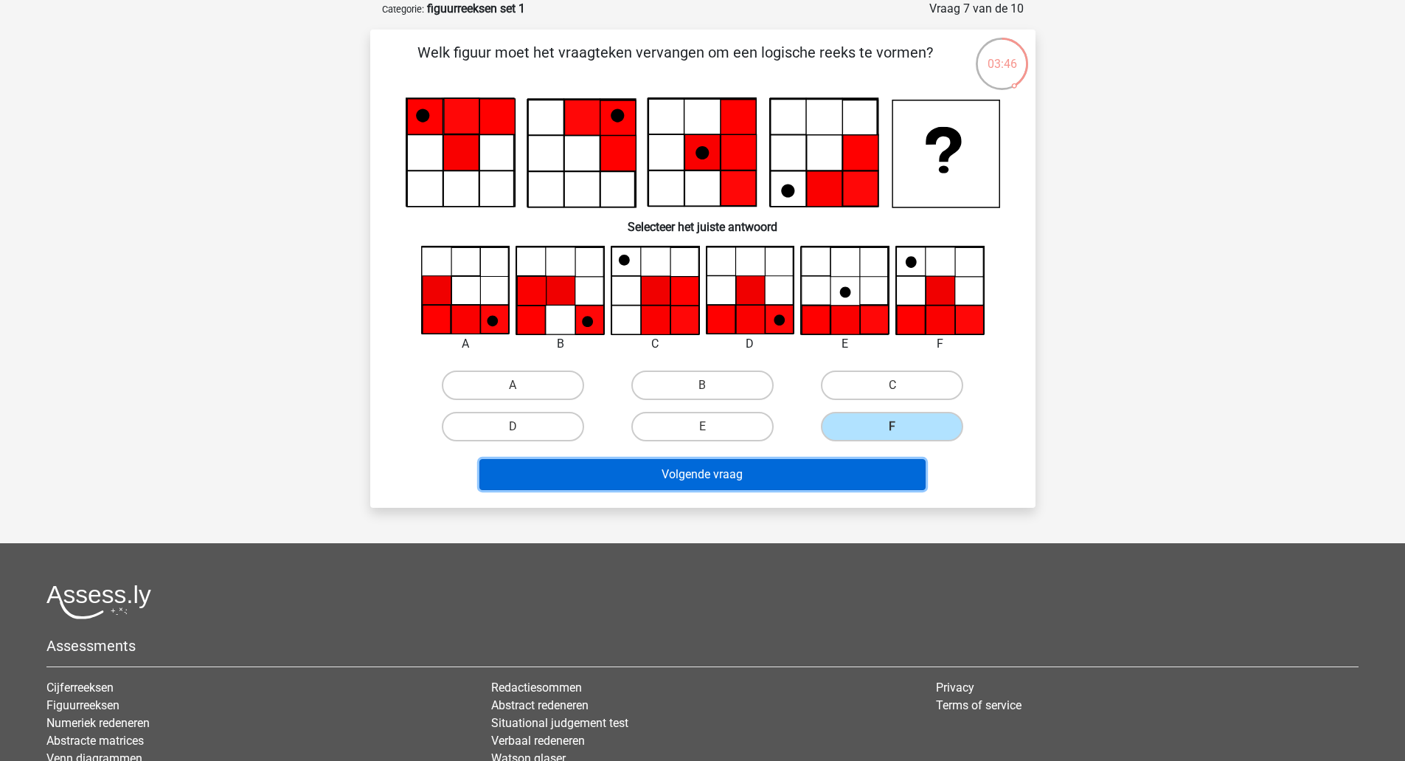
click at [692, 469] on button "Volgende vraag" at bounding box center [703, 474] width 446 height 31
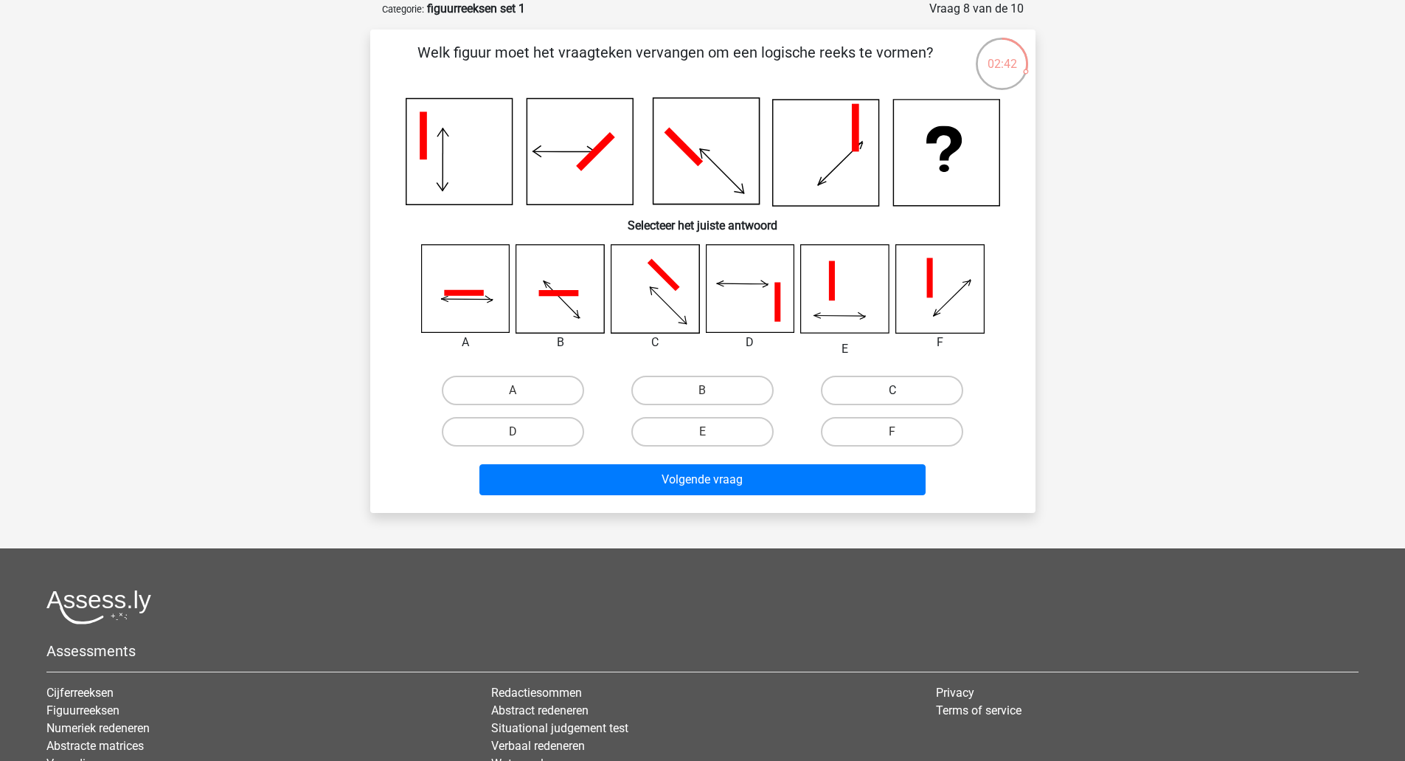
click at [859, 387] on label "C" at bounding box center [892, 390] width 142 height 30
click at [893, 390] on input "C" at bounding box center [898, 395] width 10 height 10
radio input "true"
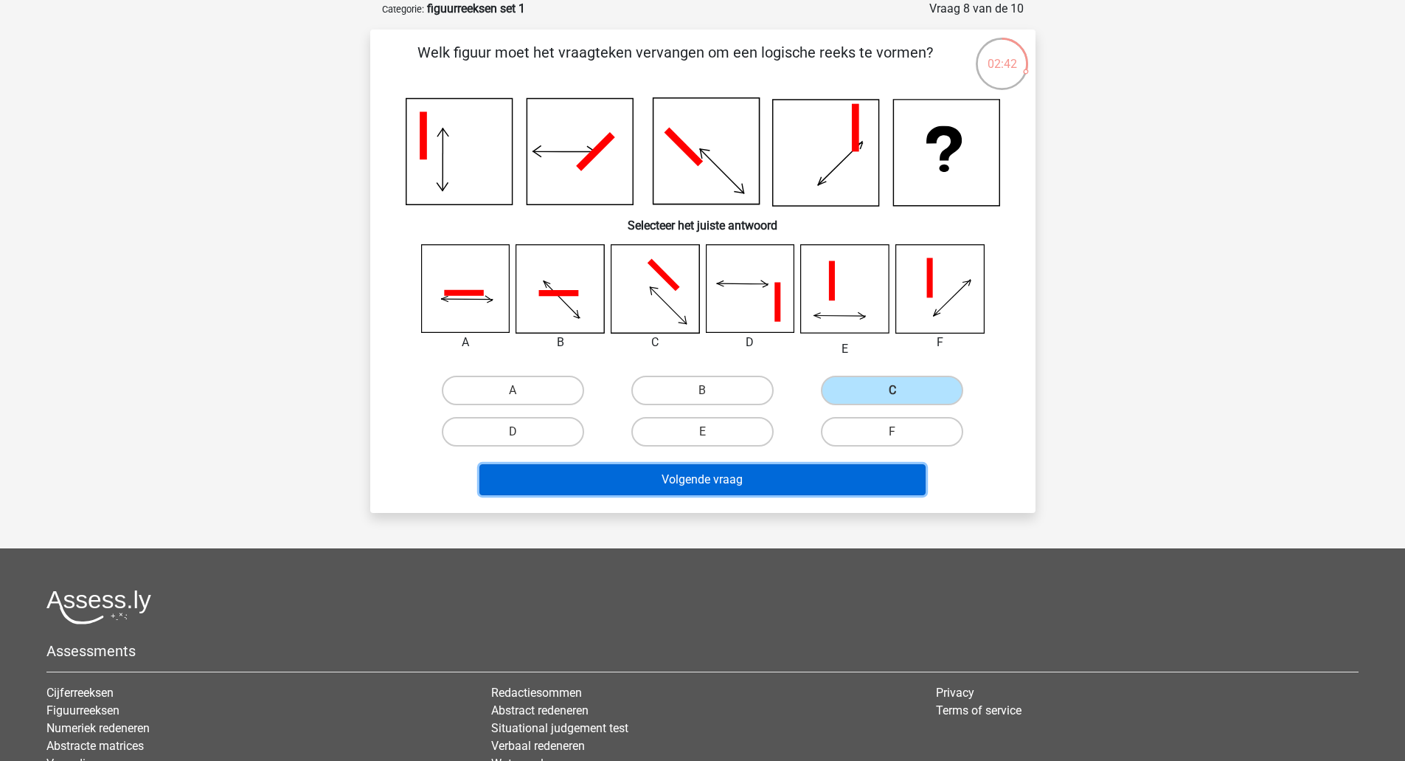
click at [750, 471] on button "Volgende vraag" at bounding box center [703, 479] width 446 height 31
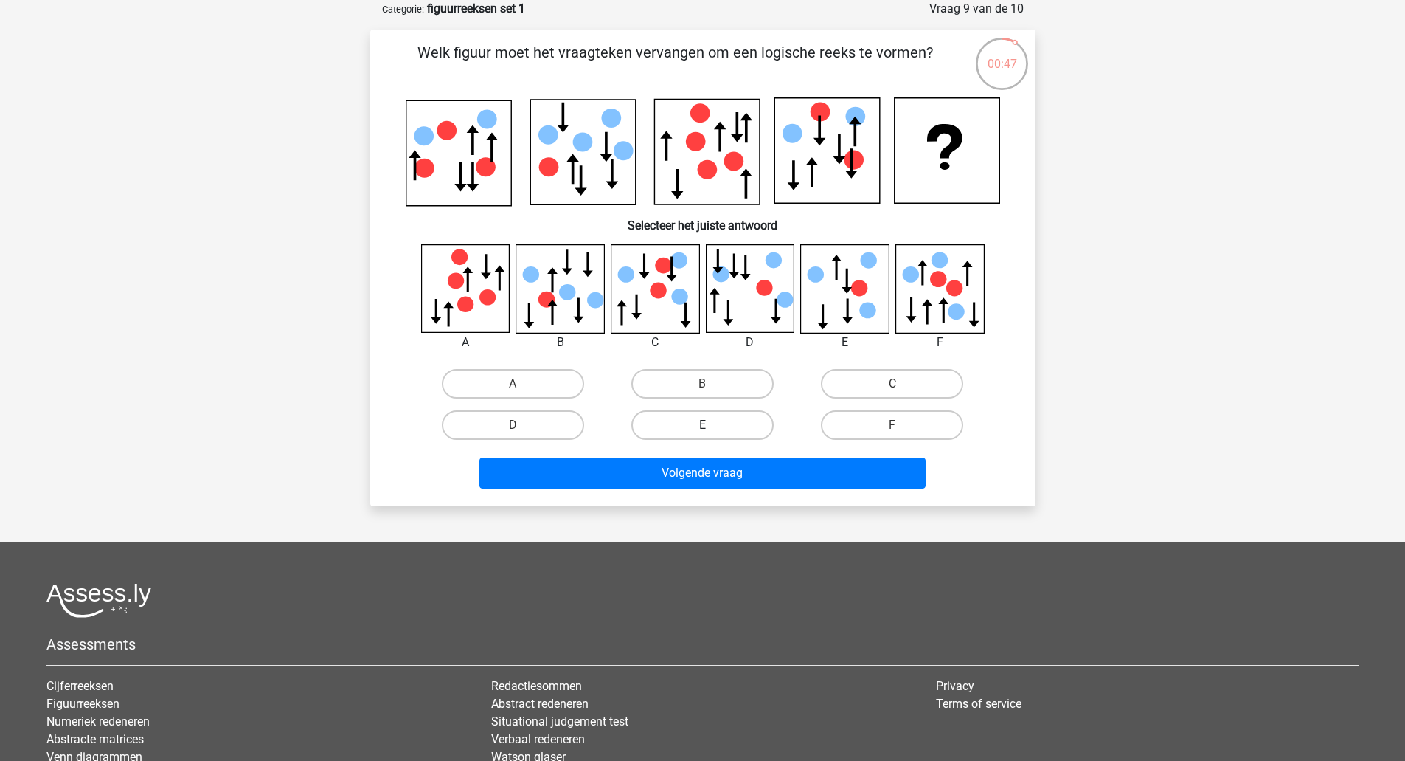
click at [693, 425] on label "E" at bounding box center [702, 425] width 142 height 30
click at [702, 425] on input "E" at bounding box center [707, 430] width 10 height 10
radio input "true"
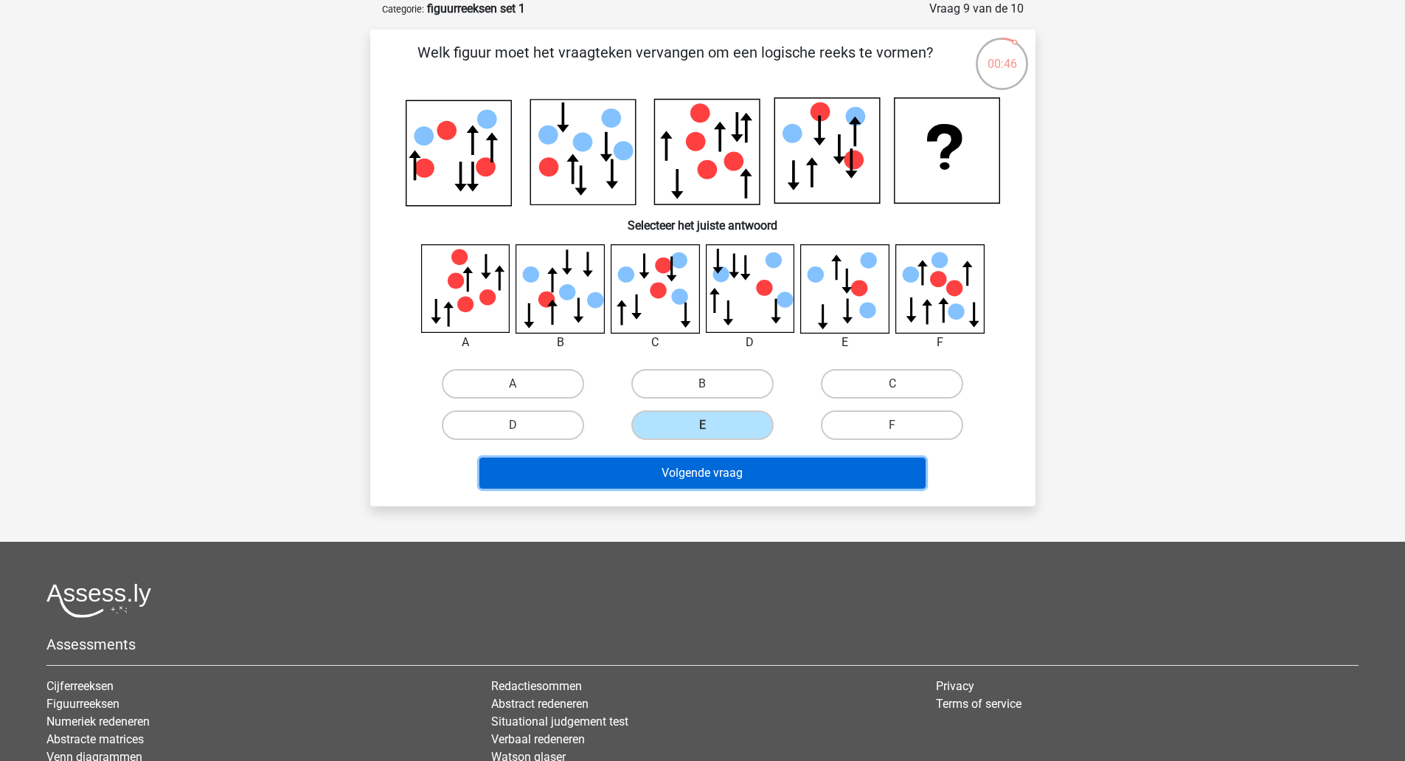
click at [744, 477] on button "Volgende vraag" at bounding box center [703, 472] width 446 height 31
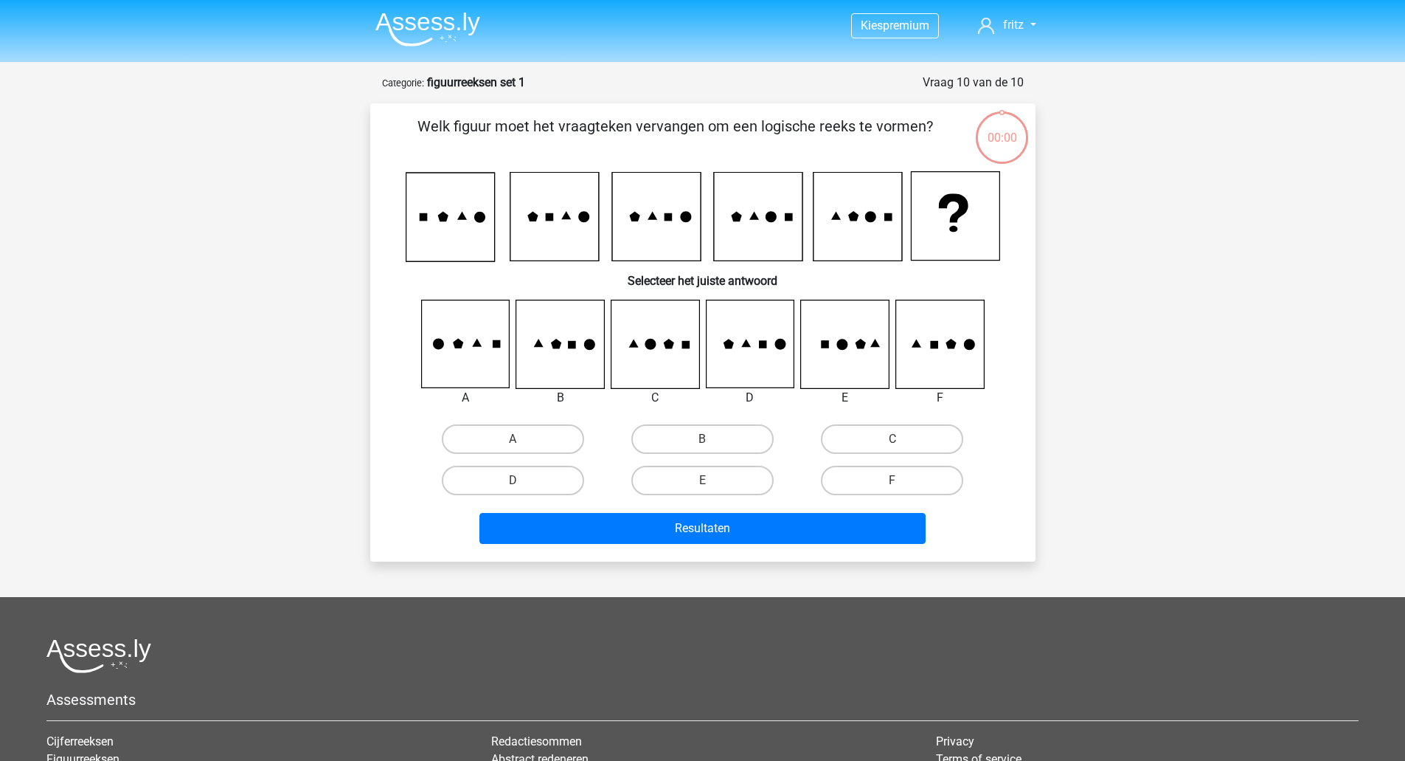
scroll to position [74, 0]
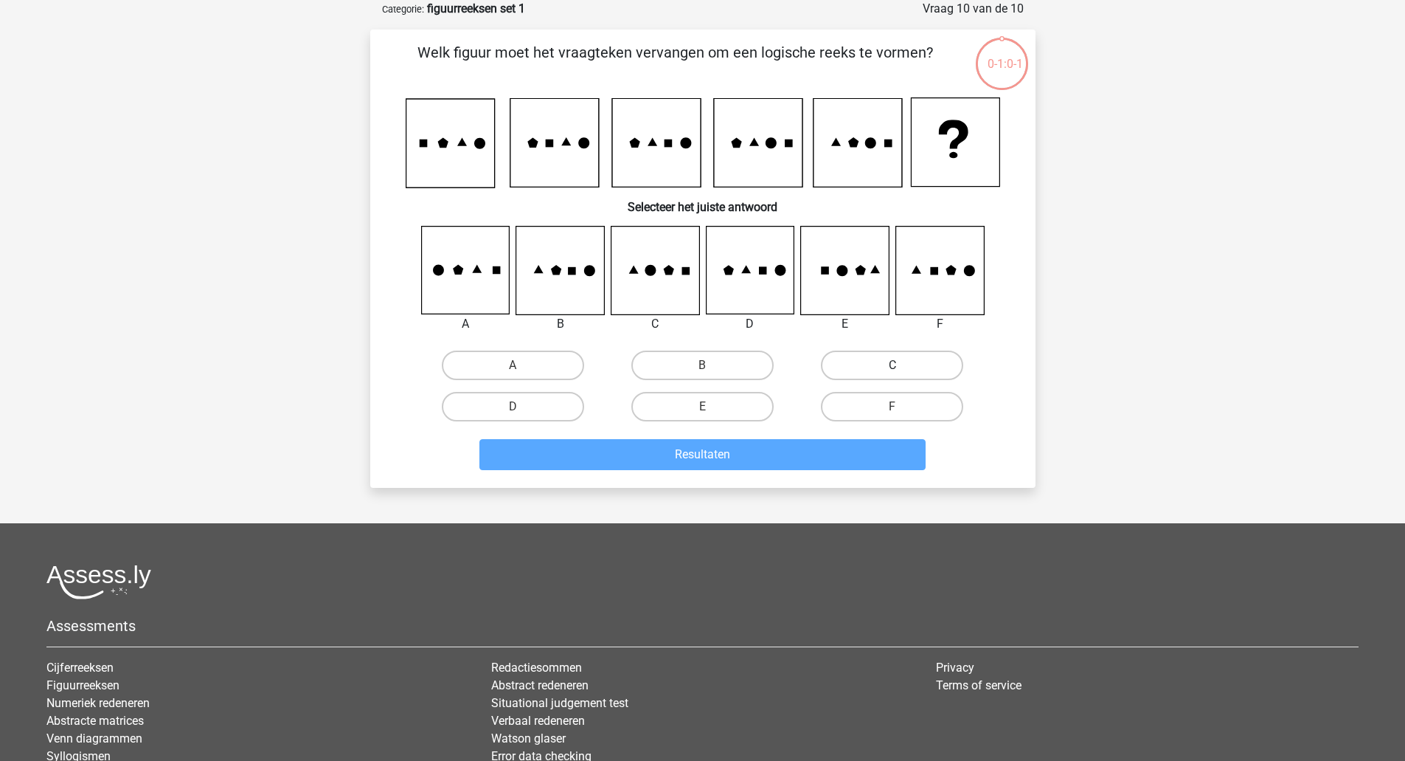
click at [885, 368] on label "C" at bounding box center [892, 365] width 142 height 30
click at [893, 368] on input "C" at bounding box center [898, 370] width 10 height 10
radio input "true"
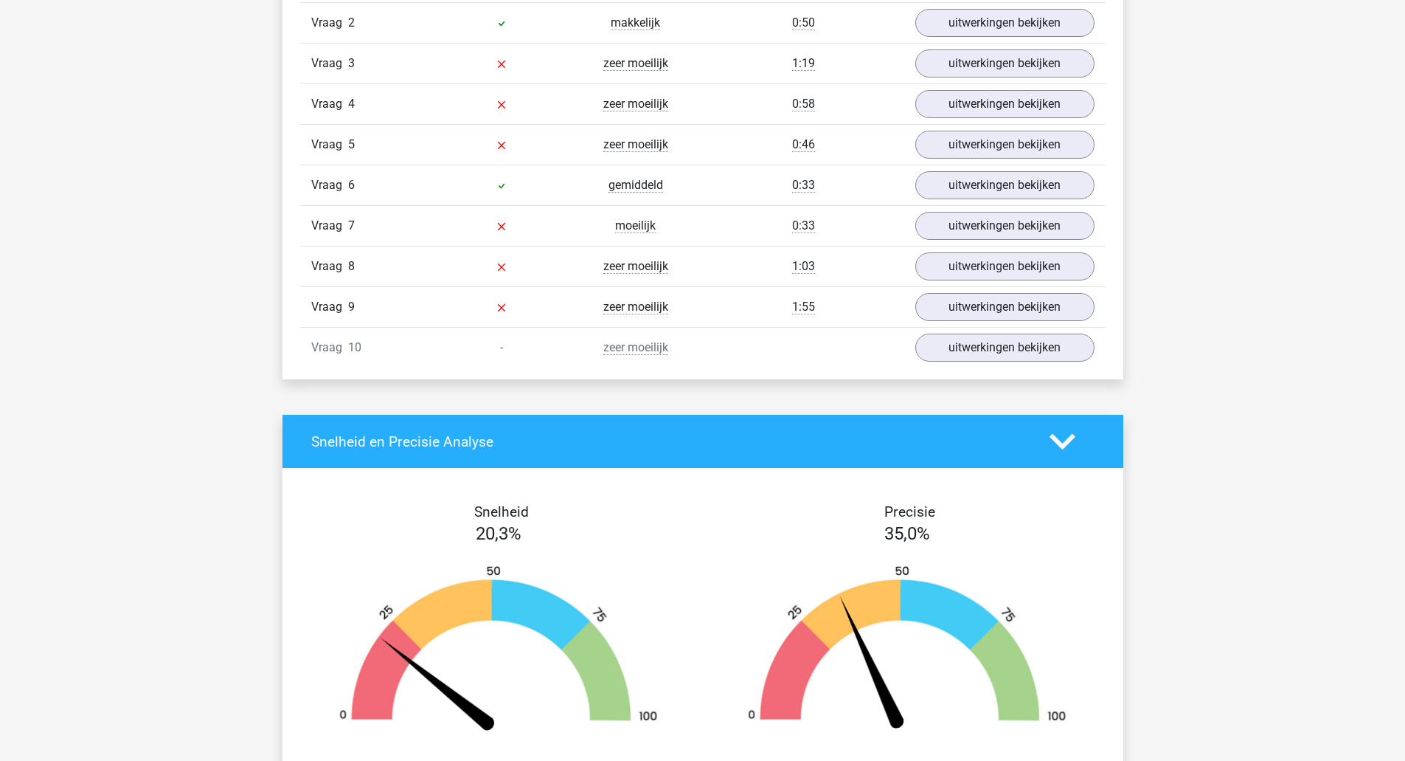
scroll to position [1377, 0]
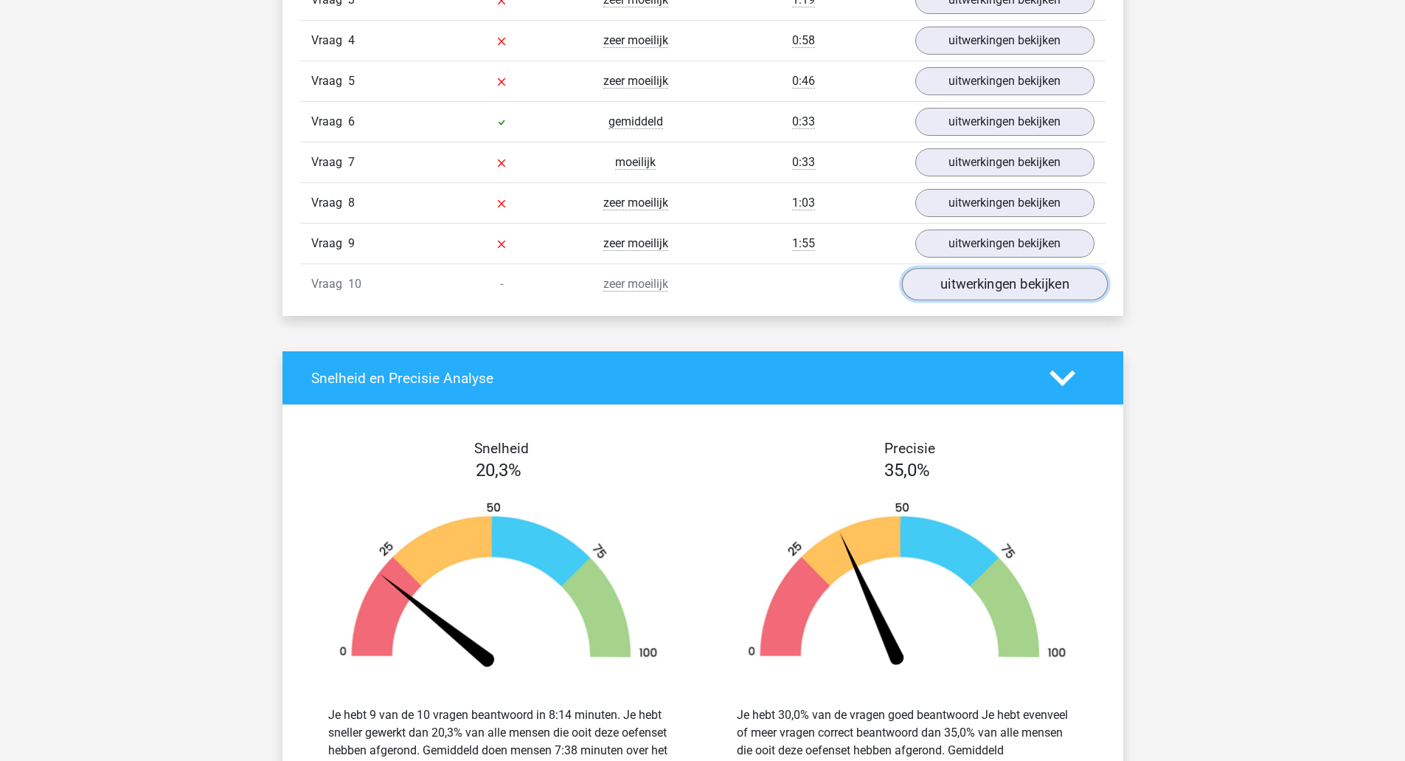
click at [963, 285] on link "uitwerkingen bekijken" at bounding box center [1004, 285] width 206 height 32
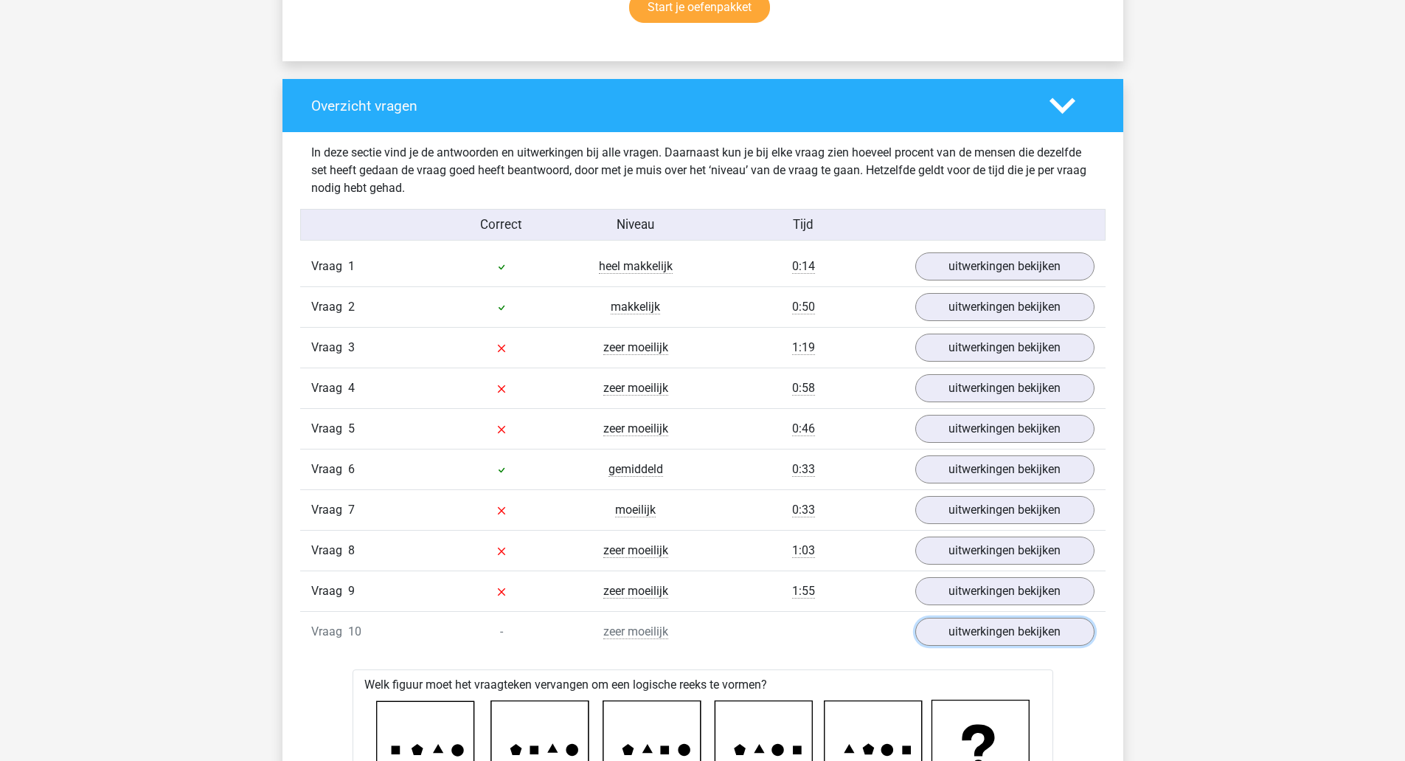
scroll to position [1033, 0]
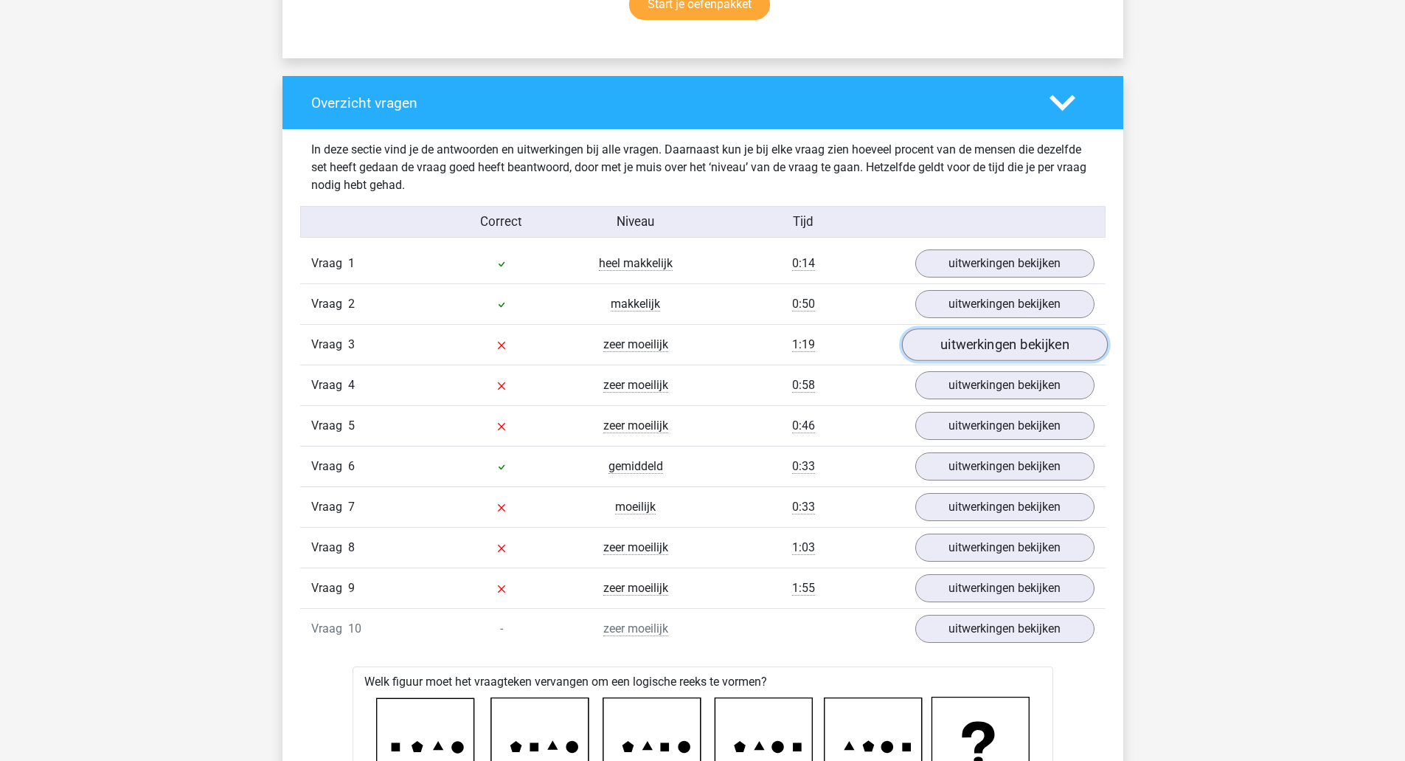
click at [1015, 346] on link "uitwerkingen bekijken" at bounding box center [1004, 345] width 206 height 32
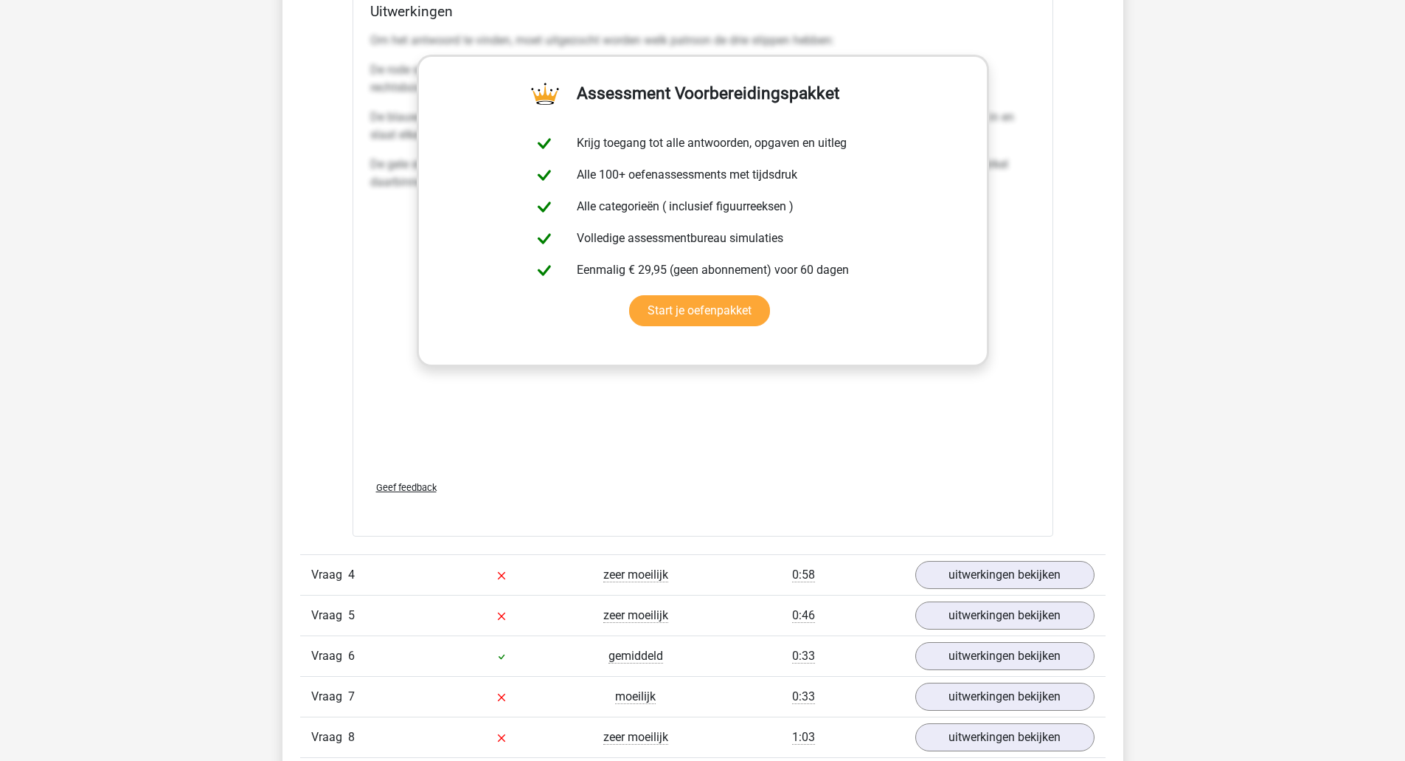
scroll to position [2237, 0]
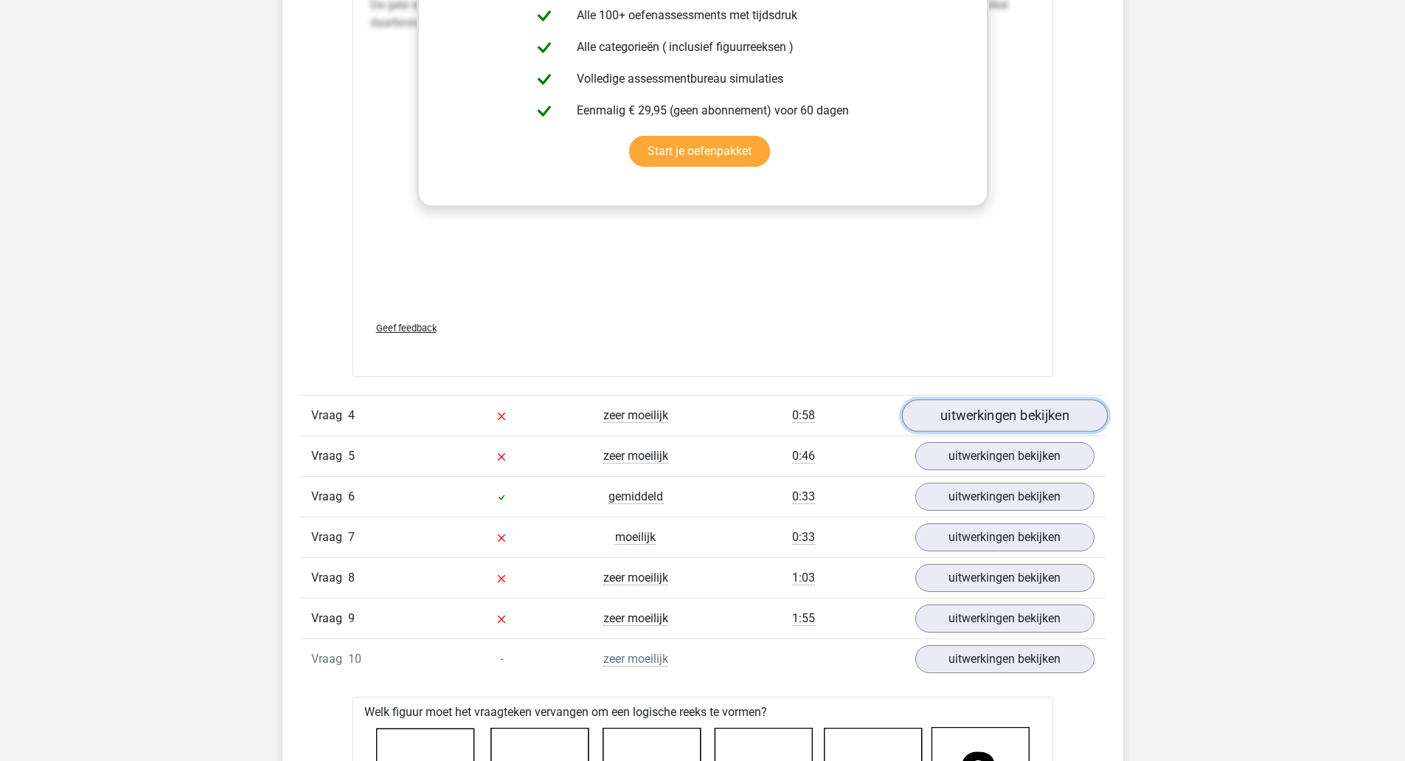
click at [989, 406] on link "uitwerkingen bekijken" at bounding box center [1004, 416] width 206 height 32
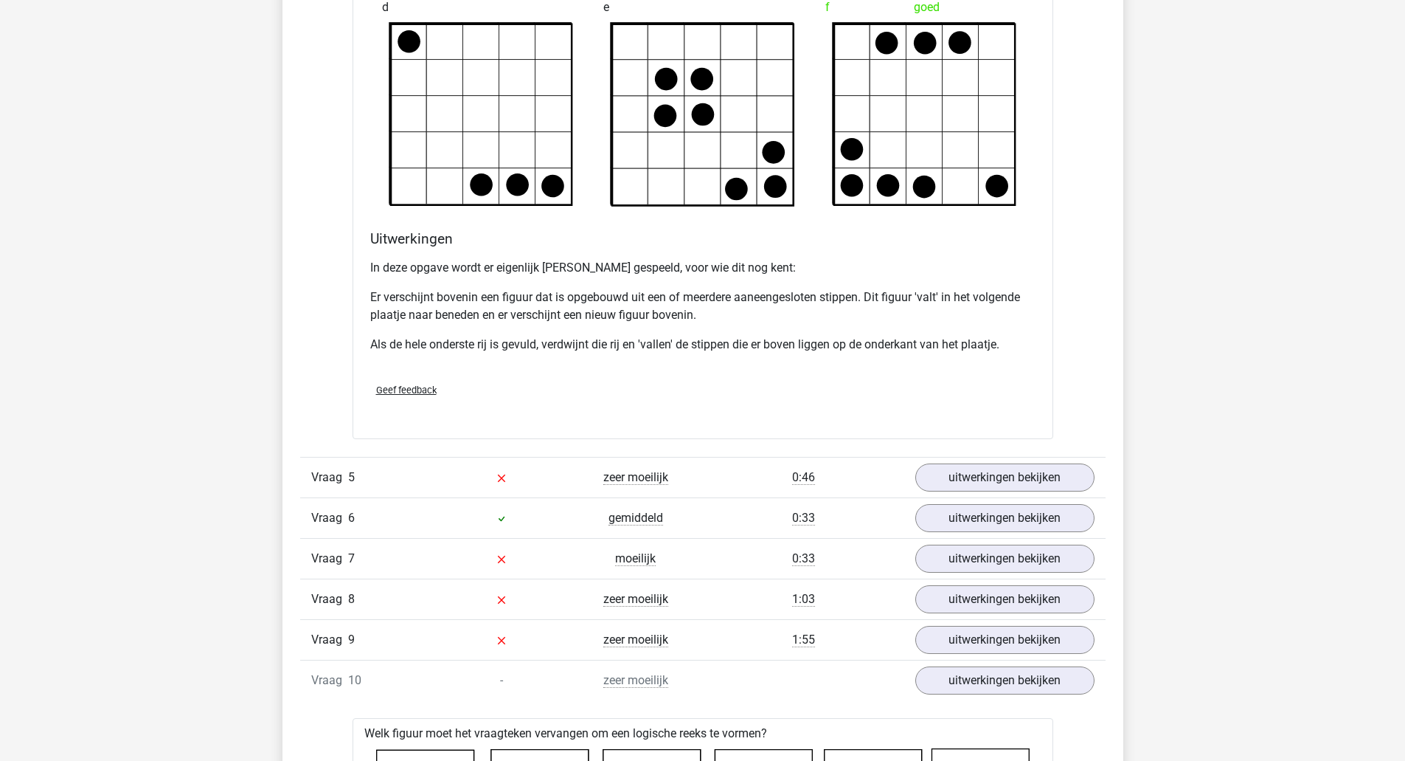
scroll to position [3098, 0]
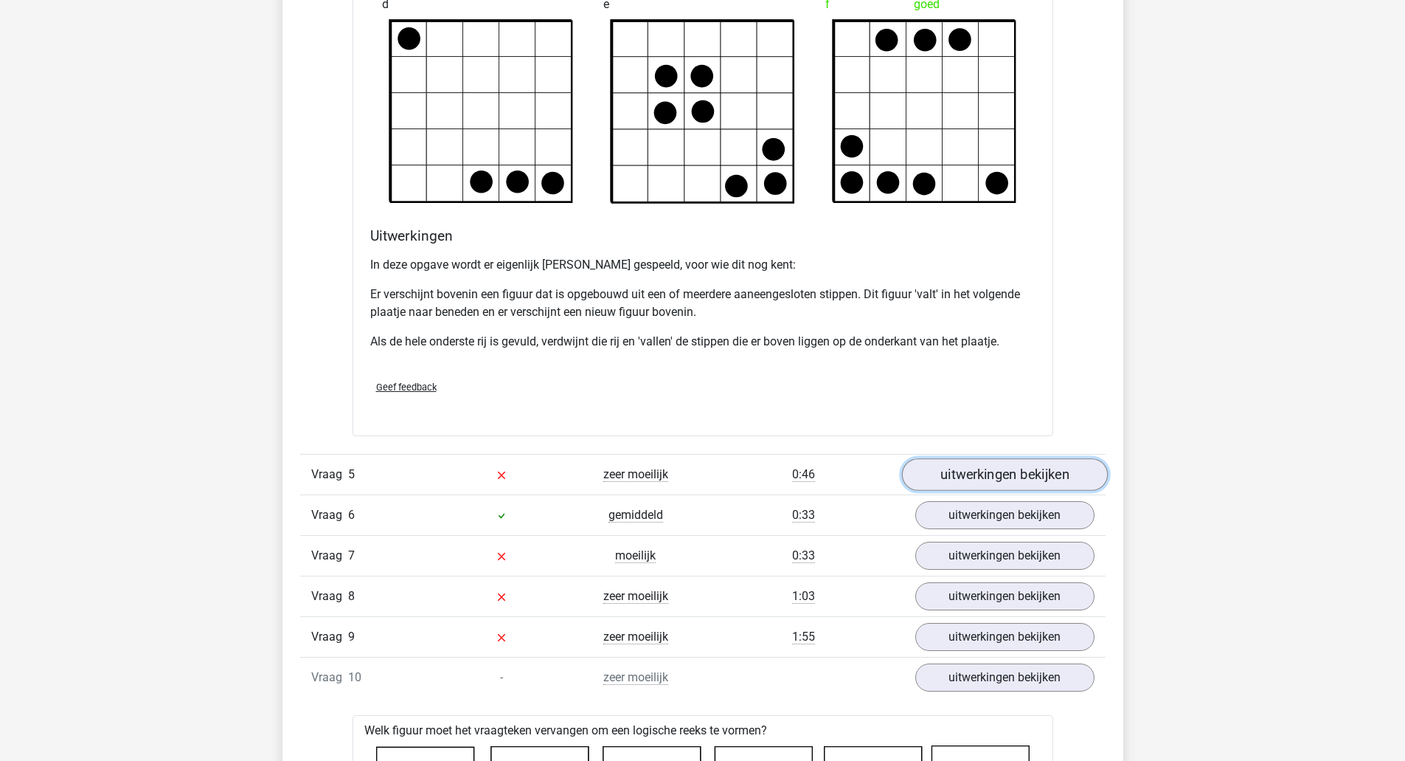
click at [998, 467] on link "uitwerkingen bekijken" at bounding box center [1004, 474] width 206 height 32
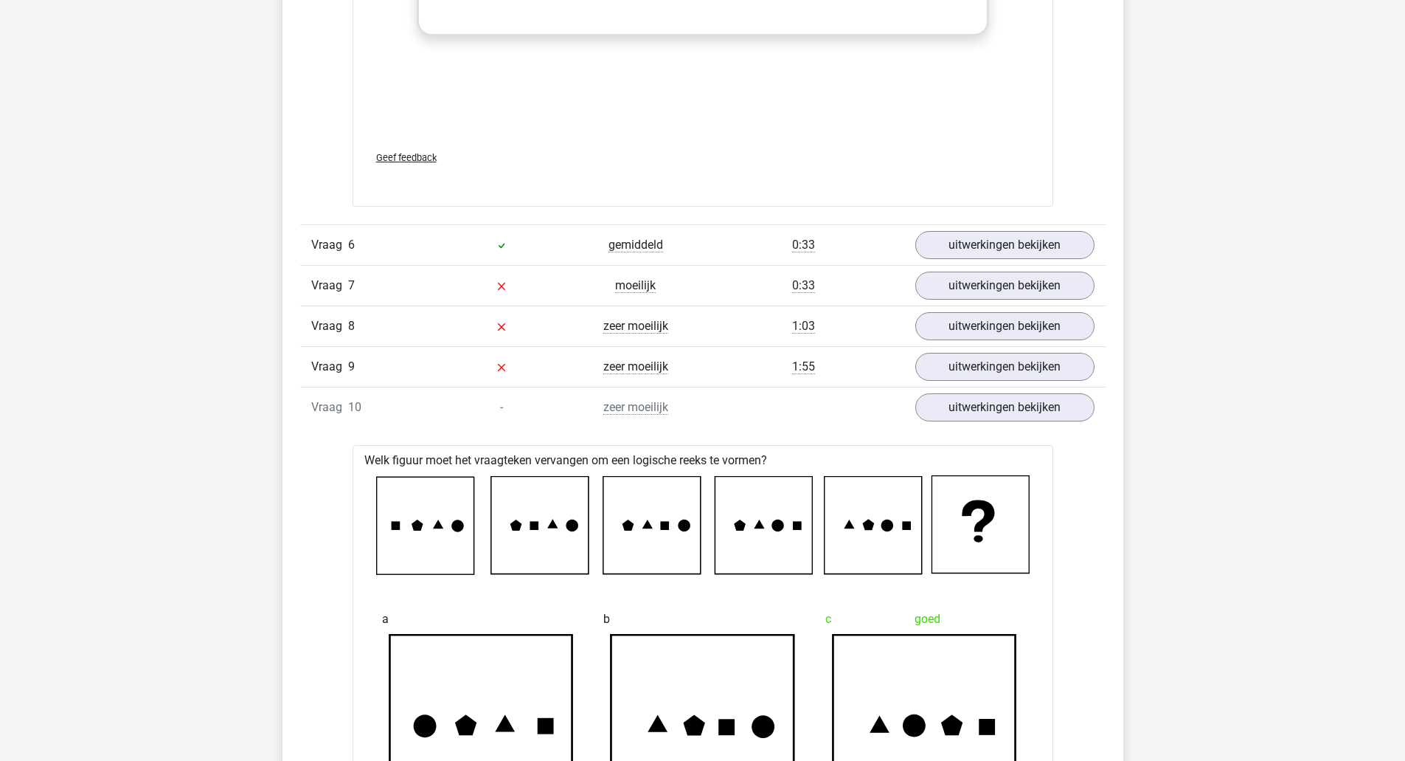
scroll to position [4648, 0]
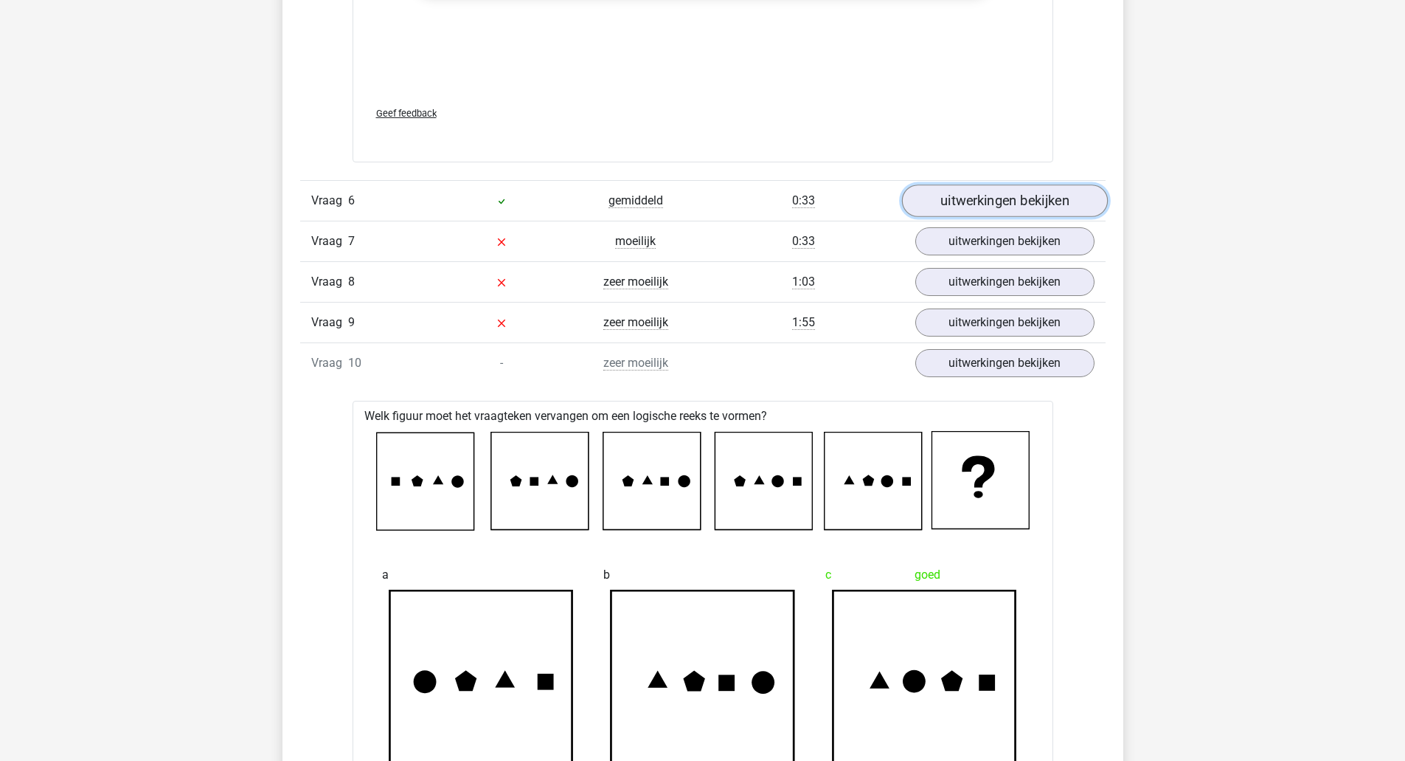
click at [1017, 201] on link "uitwerkingen bekijken" at bounding box center [1004, 200] width 206 height 32
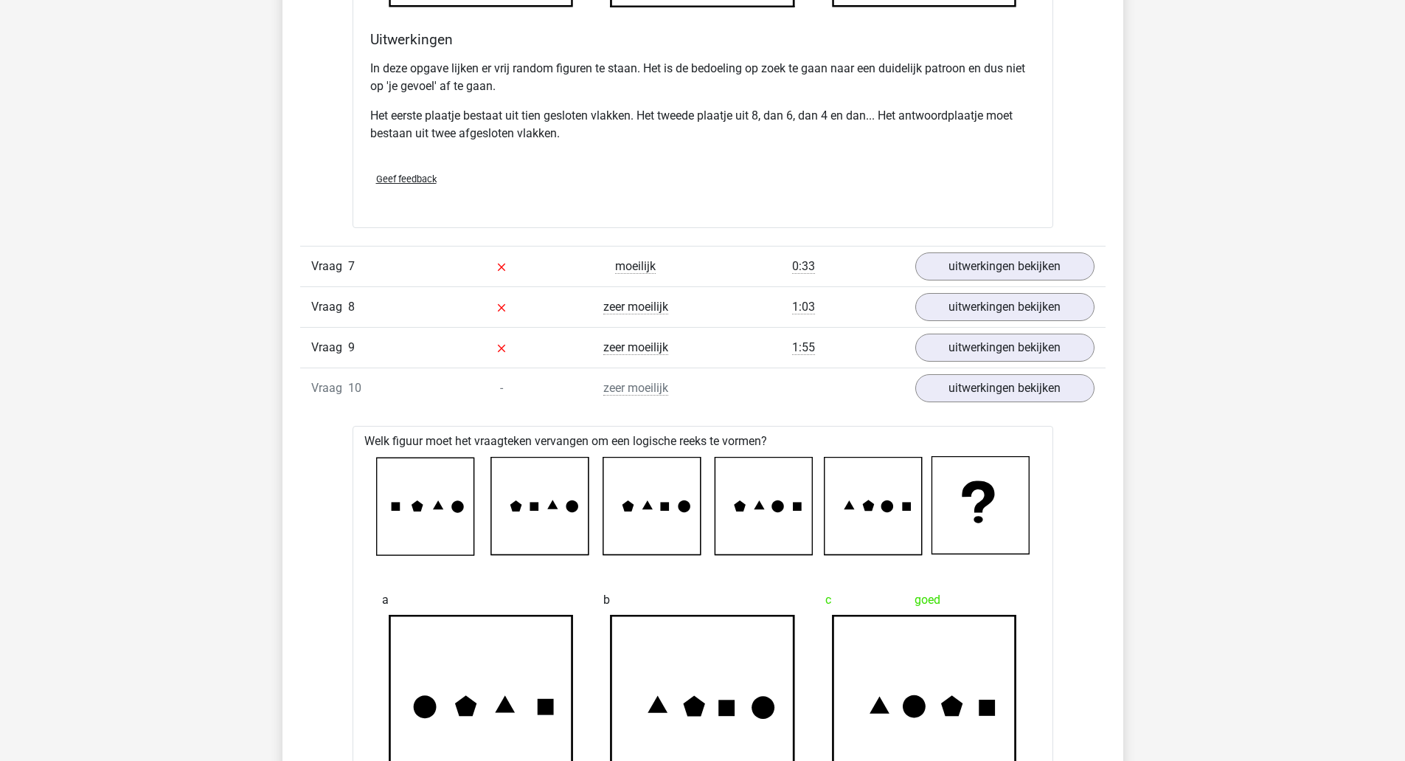
scroll to position [5508, 0]
click at [983, 260] on link "uitwerkingen bekijken" at bounding box center [1004, 267] width 206 height 32
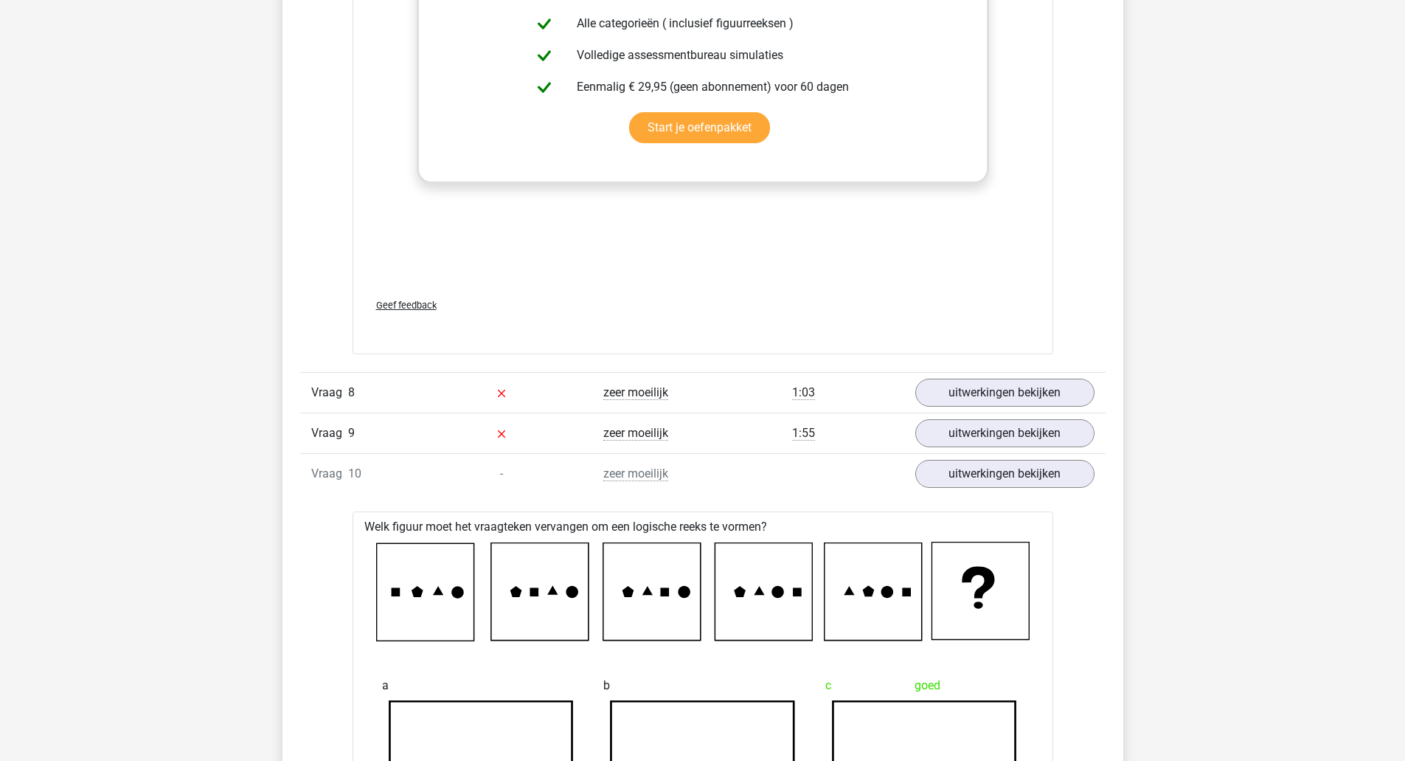
scroll to position [6713, 0]
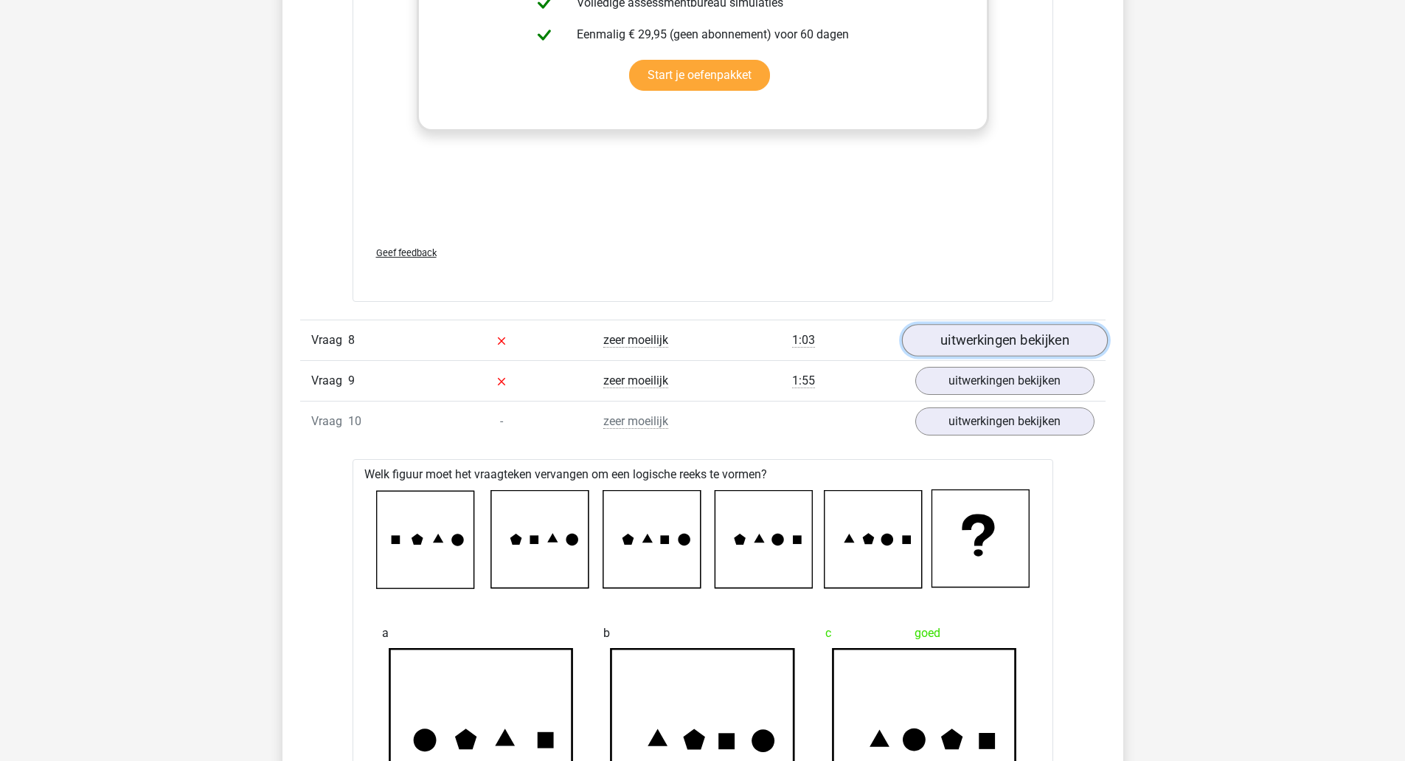
click at [997, 343] on link "uitwerkingen bekijken" at bounding box center [1004, 340] width 206 height 32
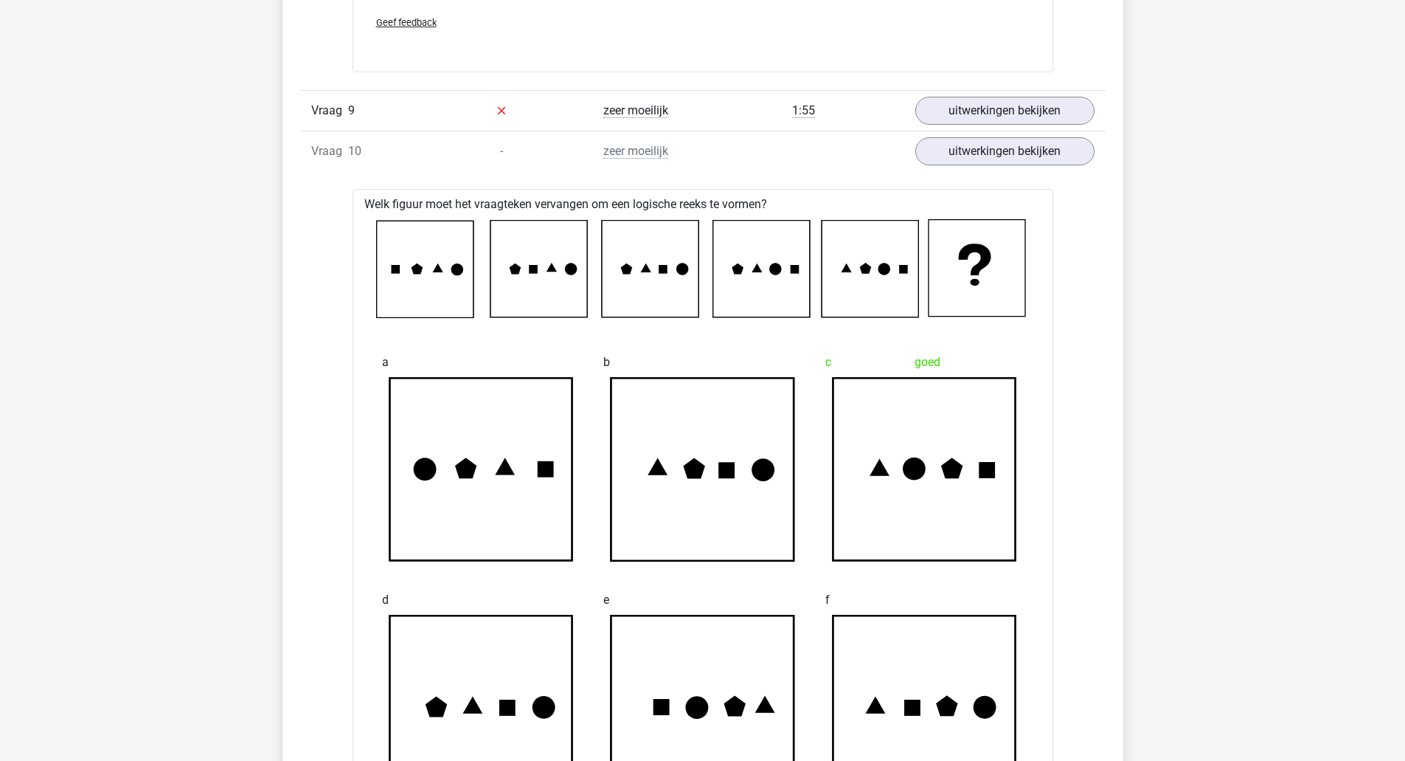
scroll to position [7746, 0]
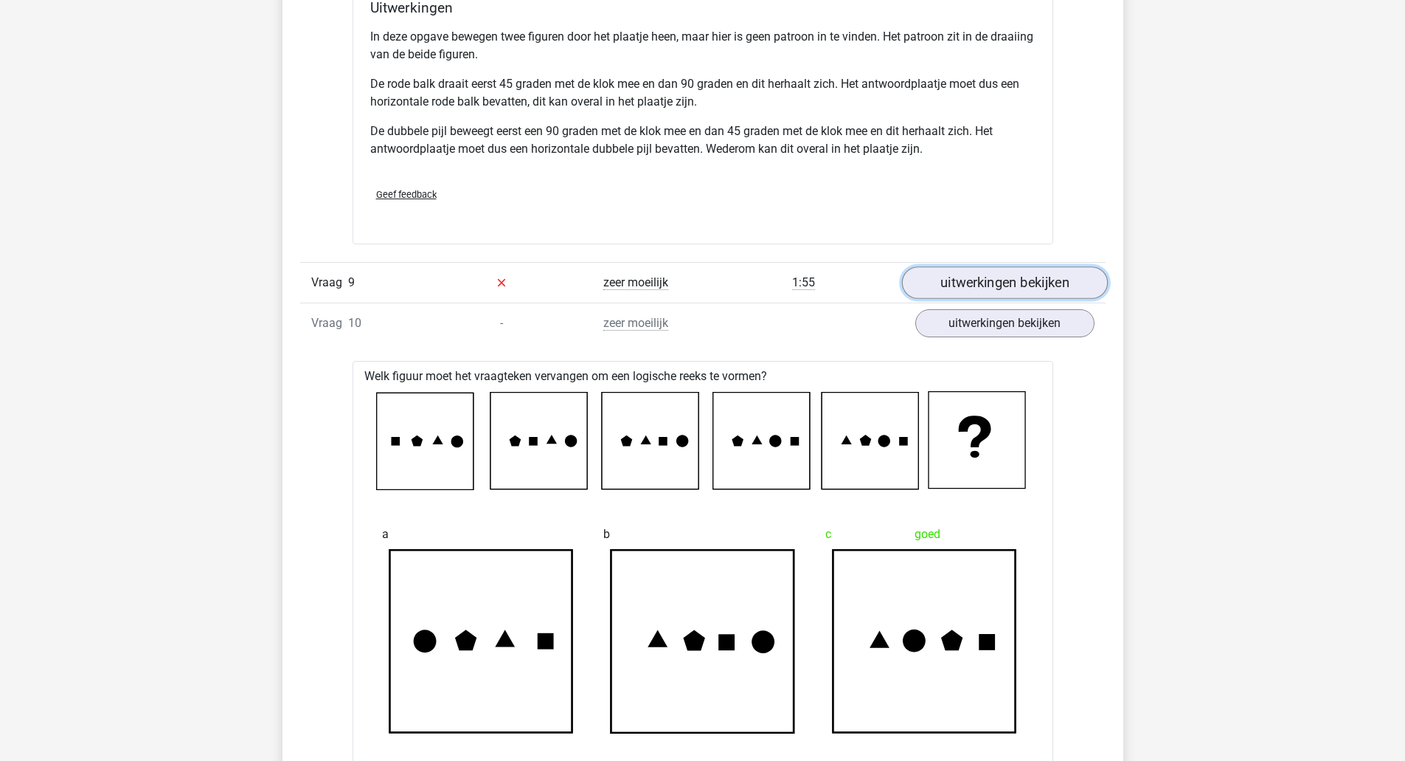
click at [969, 276] on link "uitwerkingen bekijken" at bounding box center [1004, 282] width 206 height 32
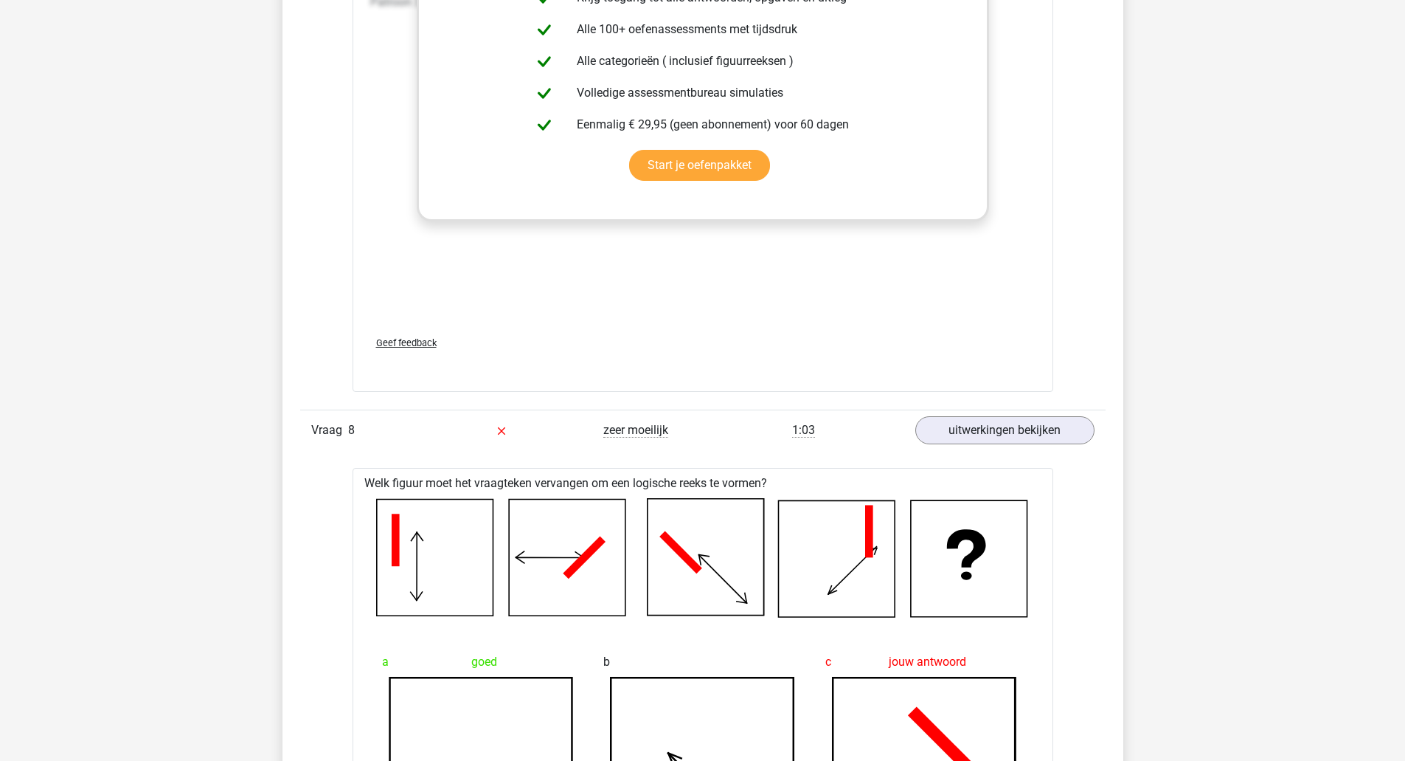
scroll to position [6197, 0]
